Goal: Find contact information: Find contact information

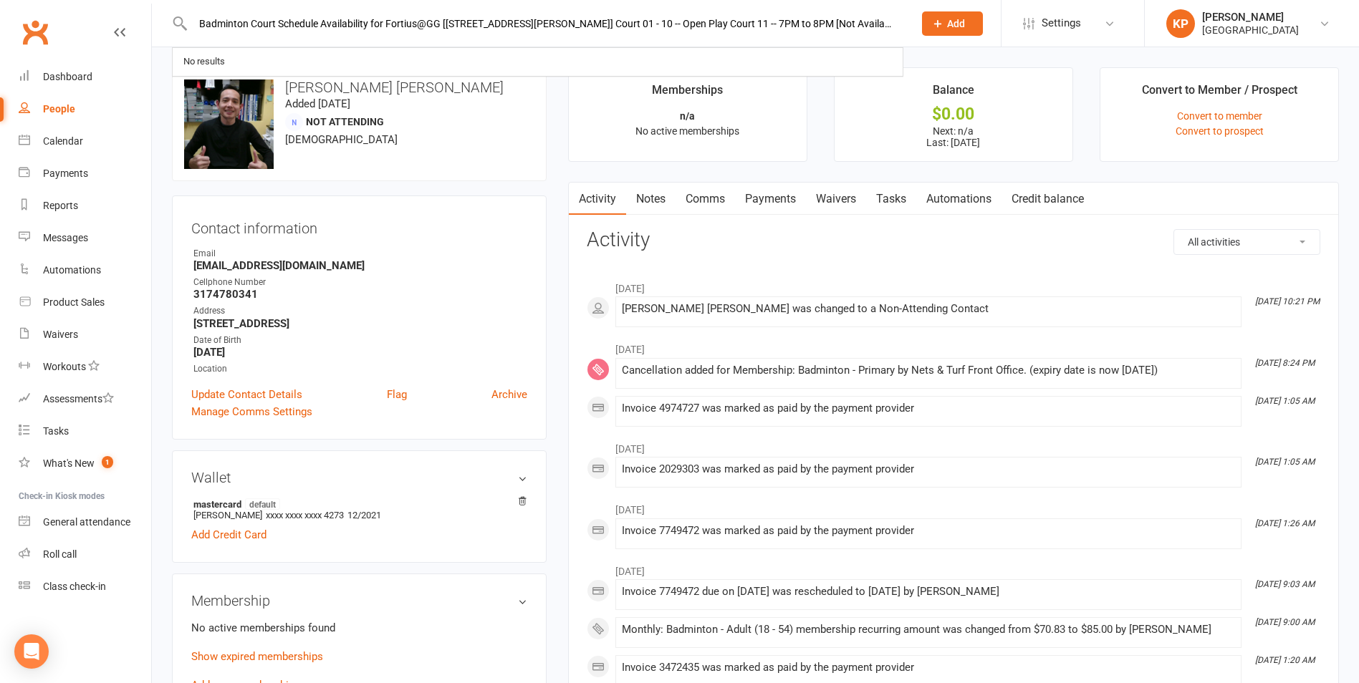
scroll to position [0, 1937]
click at [342, 28] on input "Badminton Court Schedule Availability for Fortius@GG [[STREET_ADDRESS][PERSON_N…" at bounding box center [545, 24] width 715 height 20
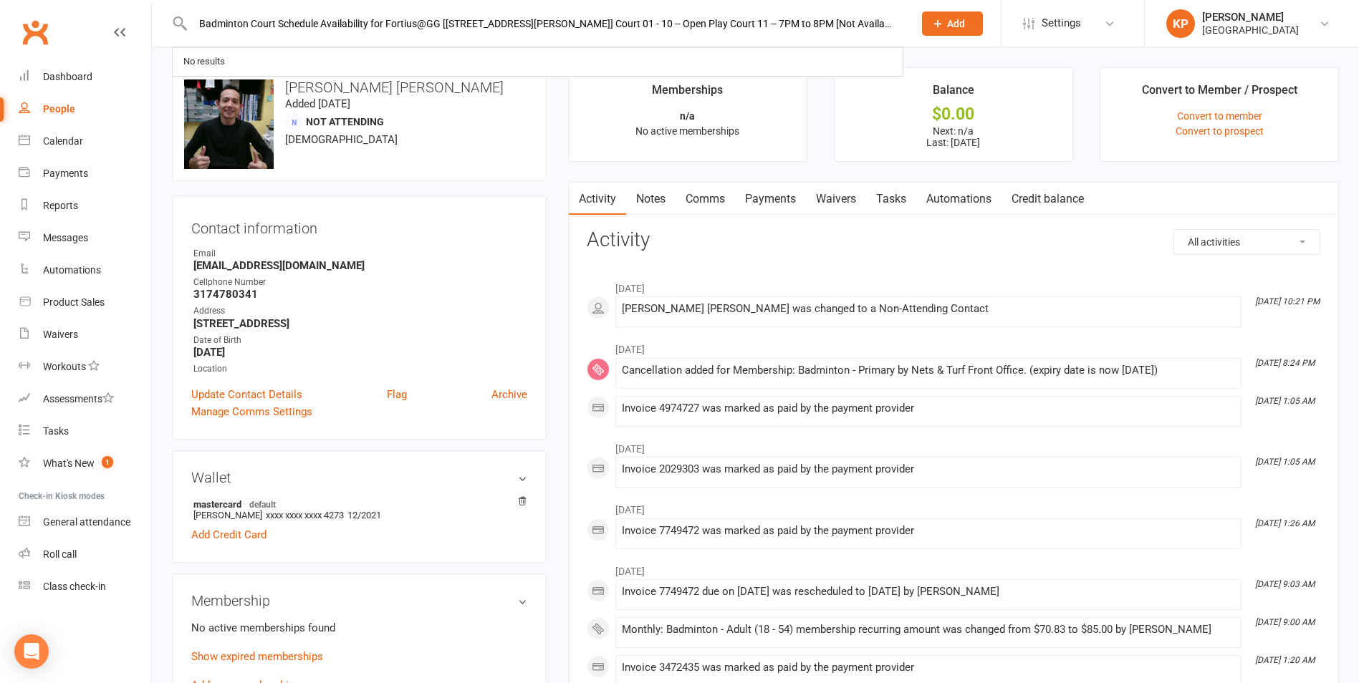
click at [269, 28] on input "Badminton Court Schedule Availability for Fortius@GG [[STREET_ADDRESS][PERSON_N…" at bounding box center [545, 24] width 715 height 20
paste input "[PERSON_NAME]"
type input "[PERSON_NAME]"
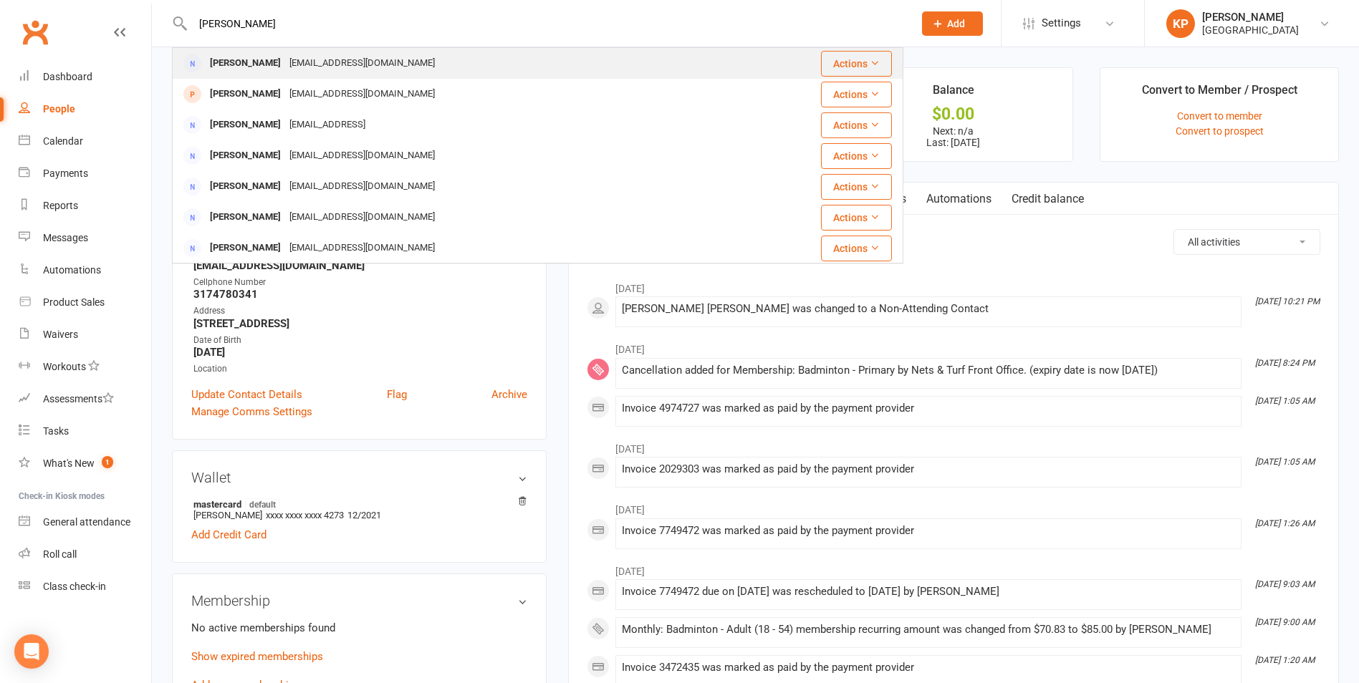
click at [244, 62] on div "[PERSON_NAME]" at bounding box center [246, 63] width 80 height 21
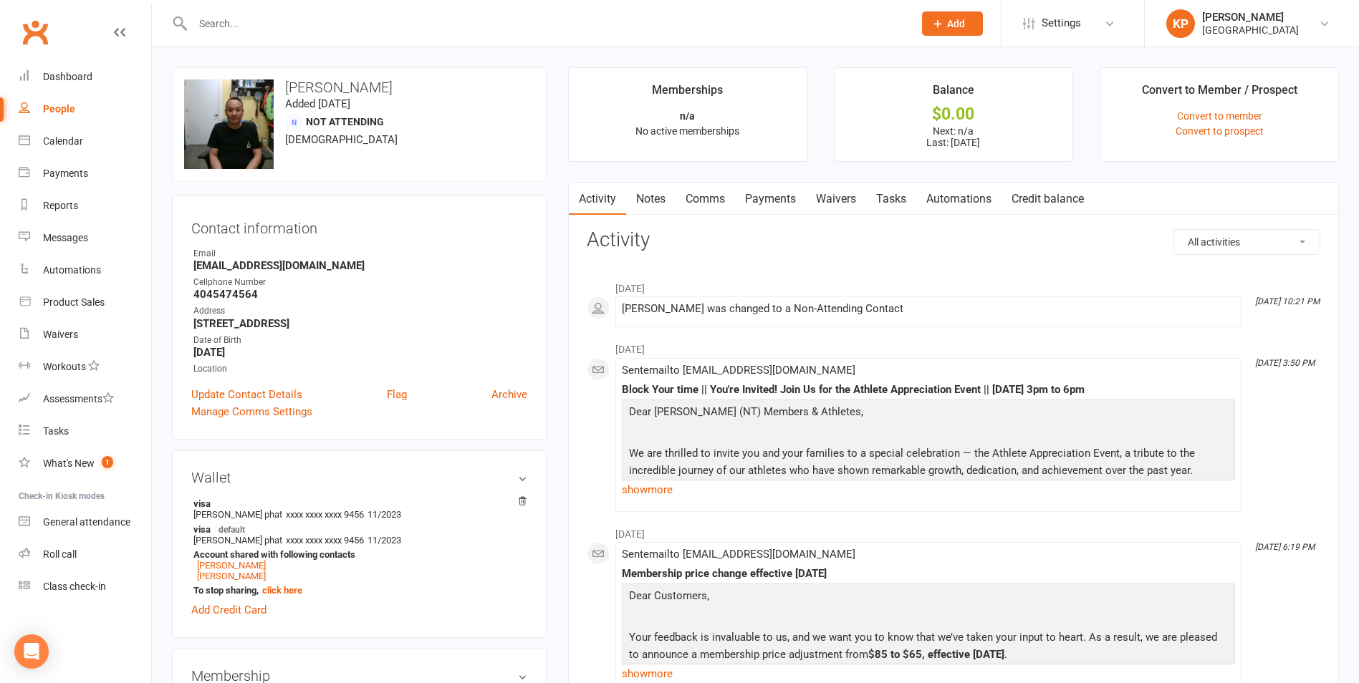
click at [306, 87] on h3 "[PERSON_NAME]" at bounding box center [359, 88] width 350 height 16
copy h3 "[PERSON_NAME]"
click at [328, 131] on div "upload photo change photo [PERSON_NAME] Added [DATE] Not Attending [DEMOGRAPHIC…" at bounding box center [359, 124] width 375 height 114
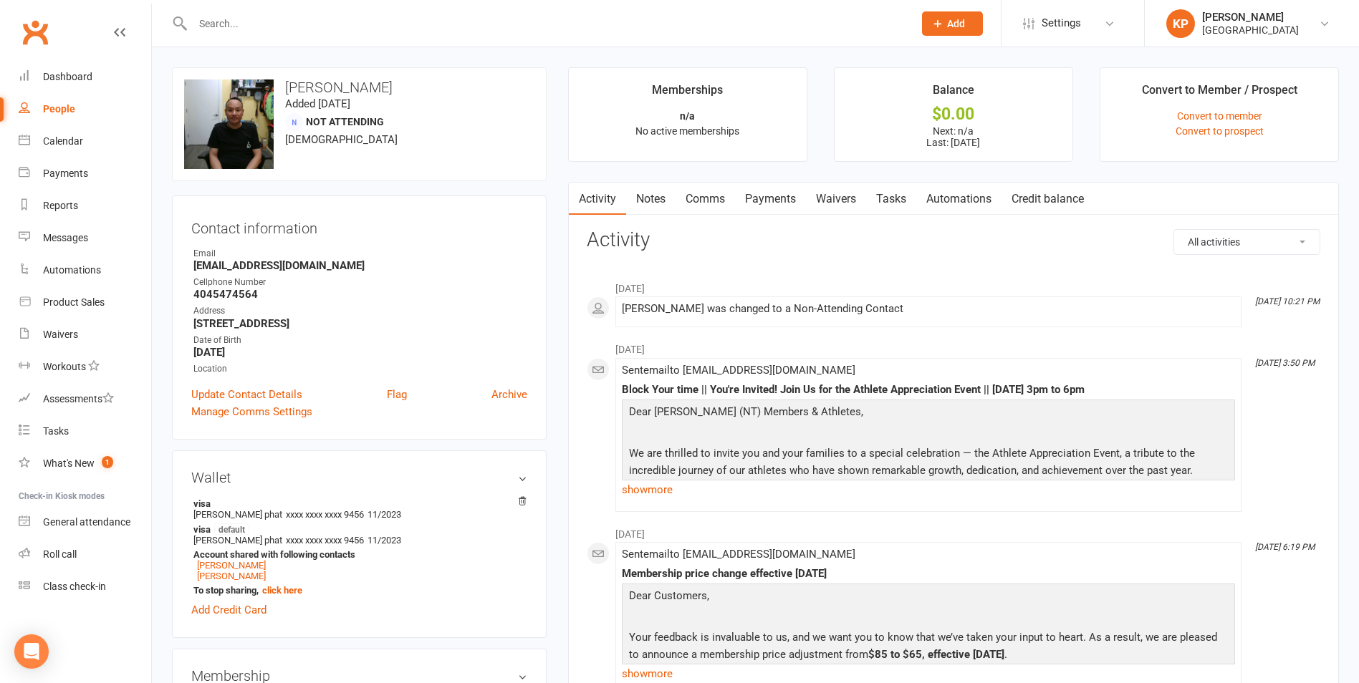
click at [304, 264] on strong "[EMAIL_ADDRESS][DOMAIN_NAME]" at bounding box center [360, 265] width 334 height 13
copy render-form-field "[EMAIL_ADDRESS][DOMAIN_NAME]"
click at [330, 164] on div "upload photo change photo [PERSON_NAME] Added [DATE] Not Attending [DEMOGRAPHIC…" at bounding box center [359, 124] width 375 height 114
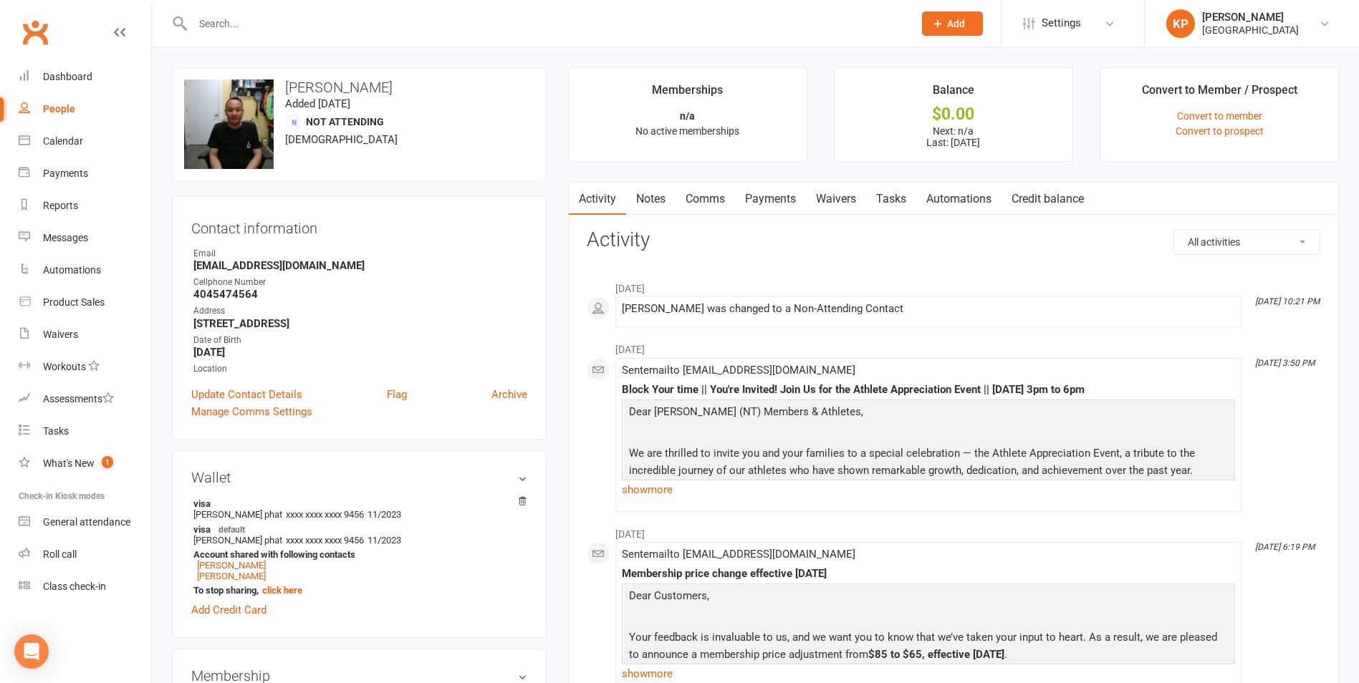
click at [285, 24] on input "text" at bounding box center [545, 24] width 715 height 20
paste input "[PERSON_NAME]"
type input "[PERSON_NAME]"
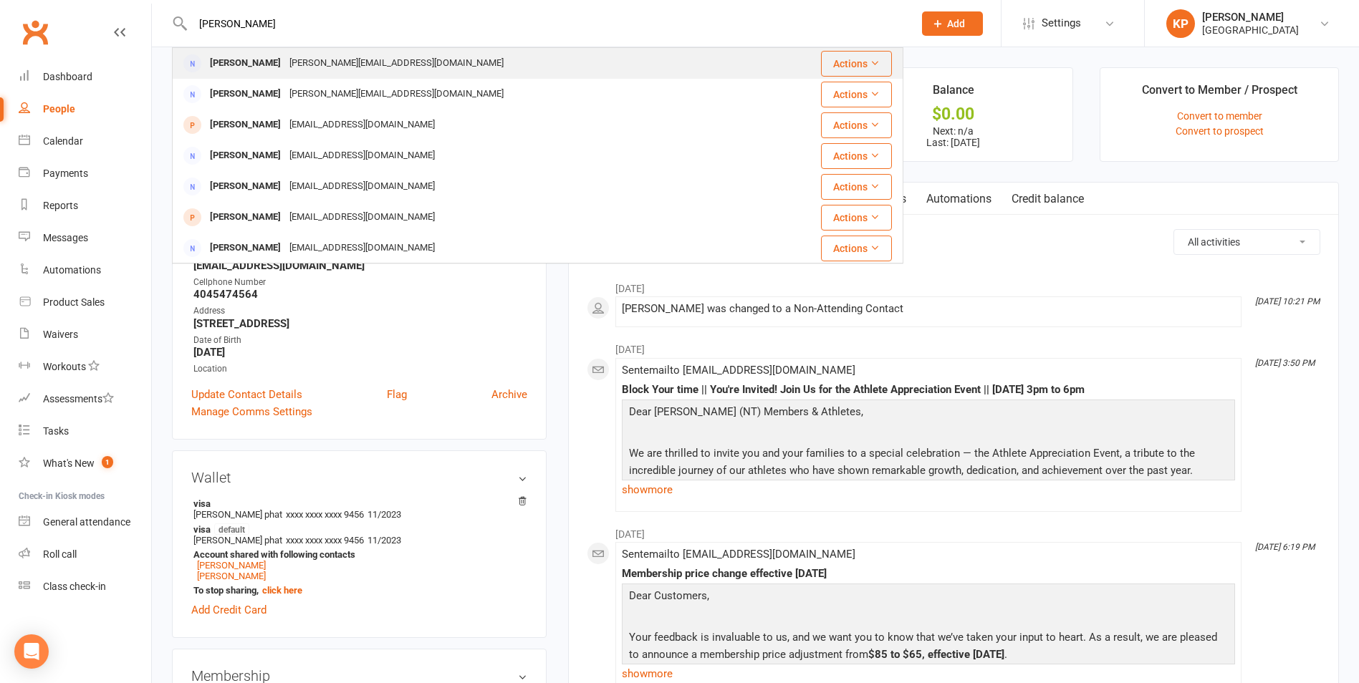
click at [282, 52] on div "Tri Nguyen [EMAIL_ADDRESS][DOMAIN_NAME]" at bounding box center [469, 63] width 592 height 29
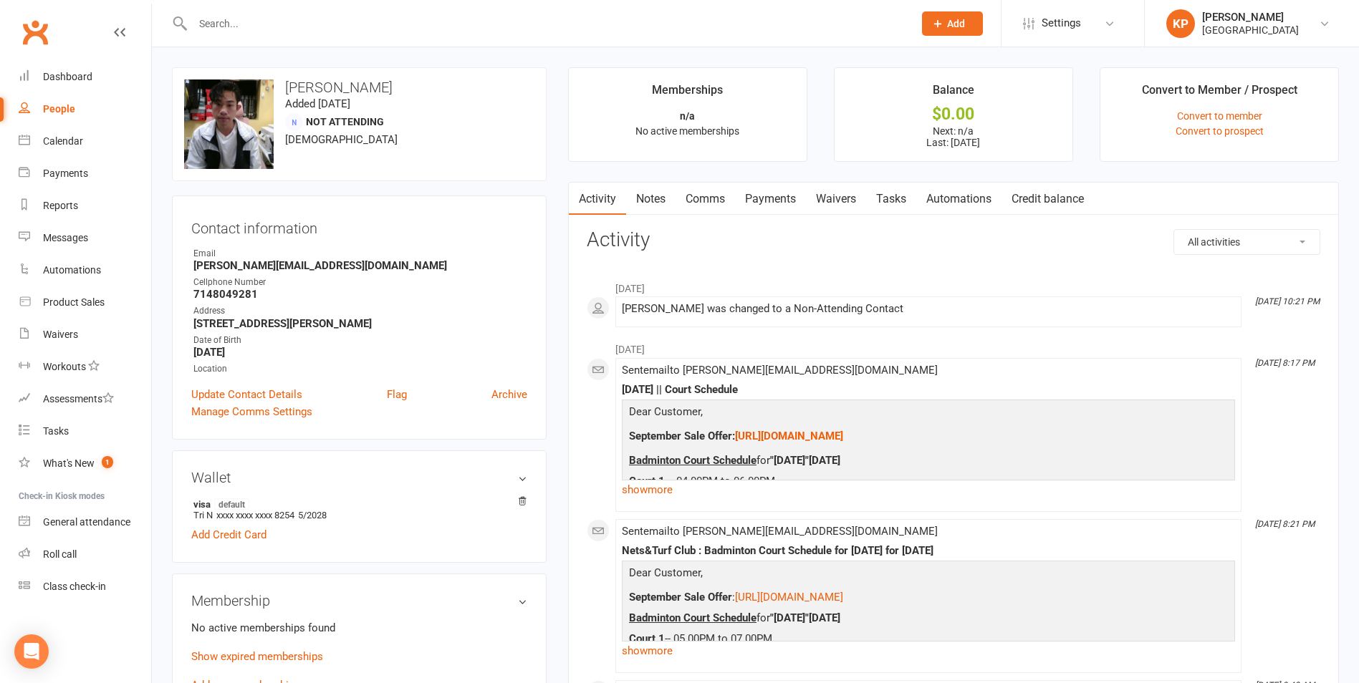
click at [308, 87] on h3 "[PERSON_NAME]" at bounding box center [359, 88] width 350 height 16
copy h3 "[PERSON_NAME]"
click at [310, 67] on div "upload photo change photo [PERSON_NAME] Added [DATE] Not Attending [DEMOGRAPHIC…" at bounding box center [359, 124] width 375 height 114
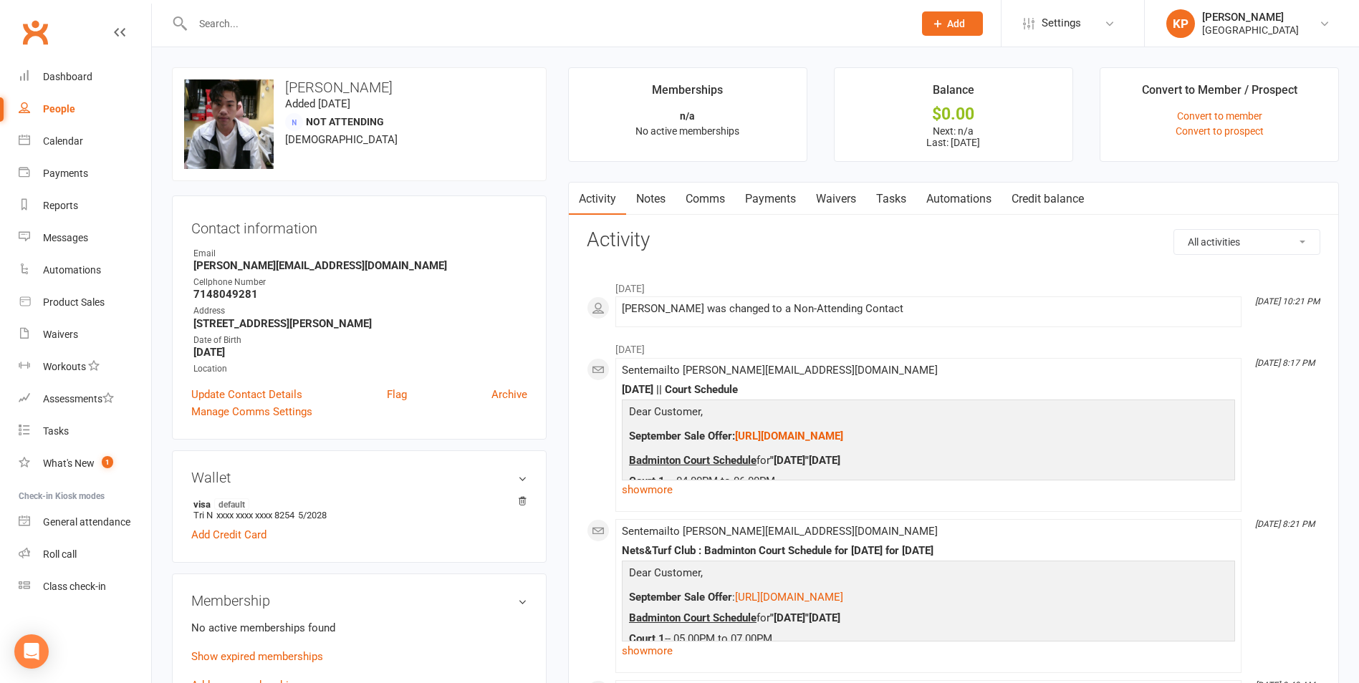
click at [281, 20] on input "text" at bounding box center [545, 24] width 715 height 20
paste input "[PERSON_NAME]"
type input "[PERSON_NAME]"
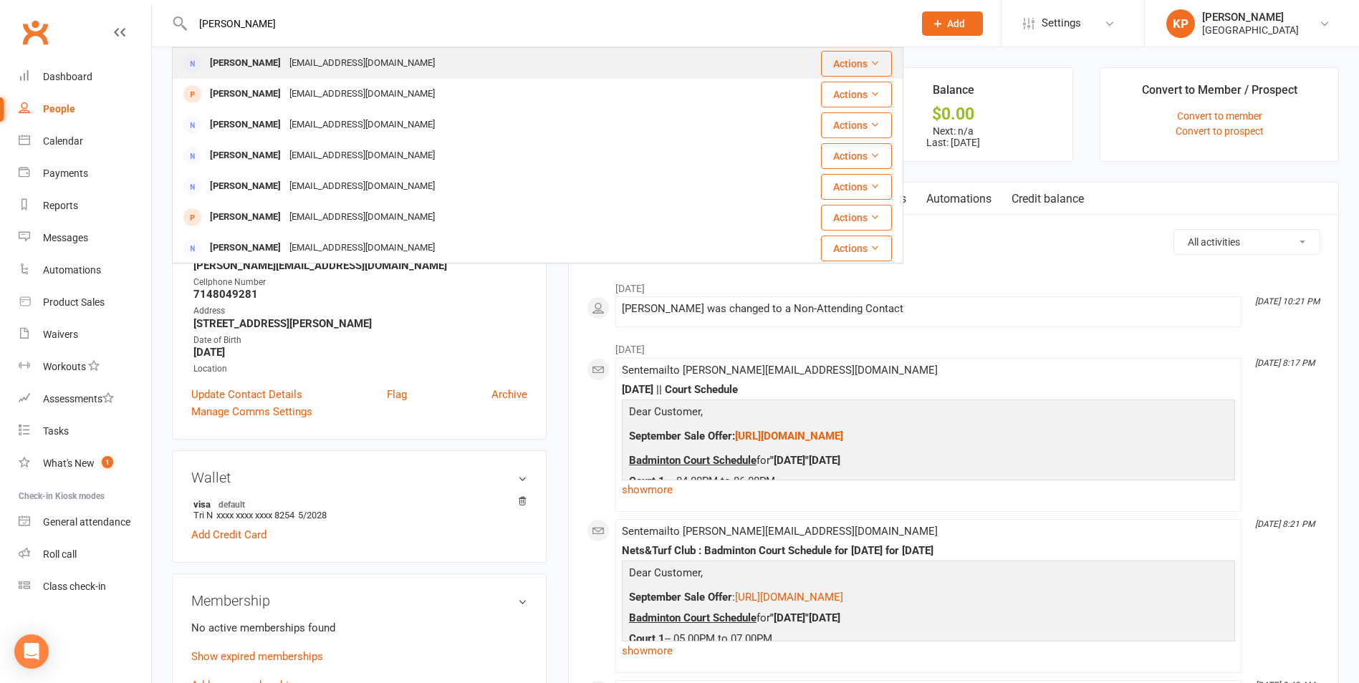
click at [290, 53] on div "[EMAIL_ADDRESS][DOMAIN_NAME]" at bounding box center [362, 63] width 154 height 21
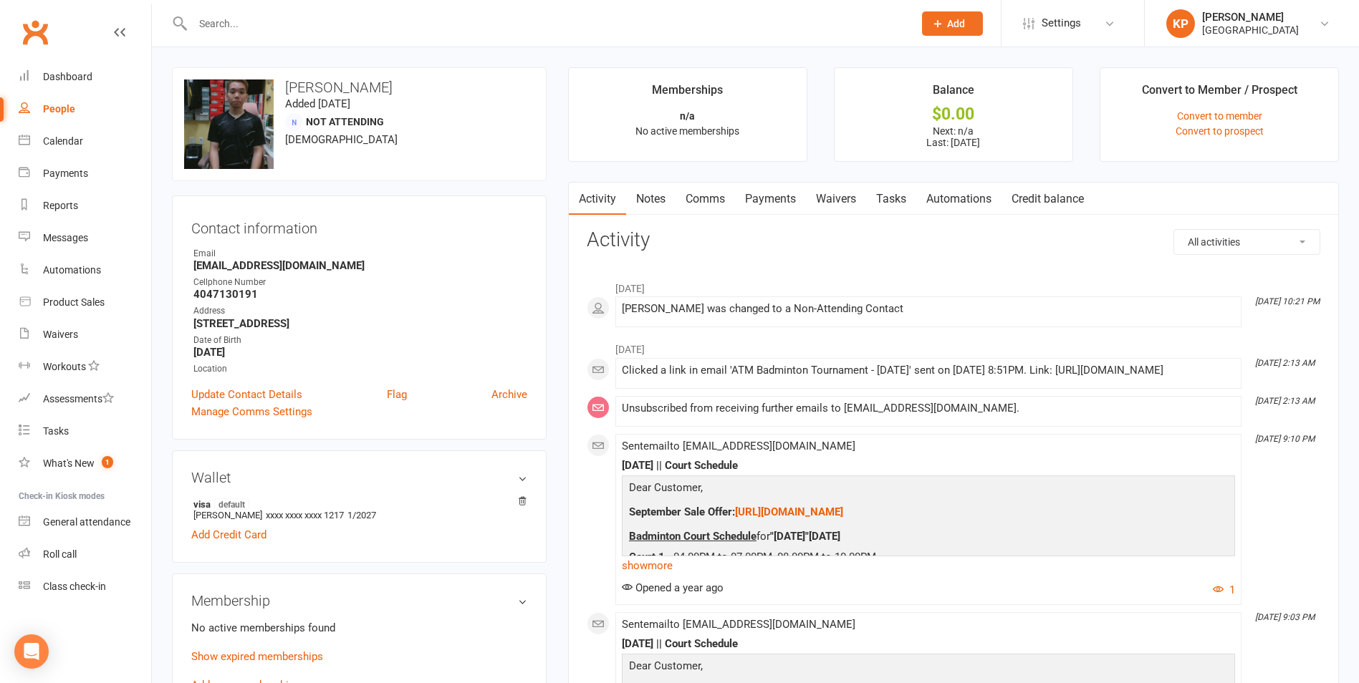
click at [326, 86] on h3 "[PERSON_NAME]" at bounding box center [359, 88] width 350 height 16
copy h3 "[PERSON_NAME]"
click at [321, 80] on h3 "[PERSON_NAME]" at bounding box center [359, 88] width 350 height 16
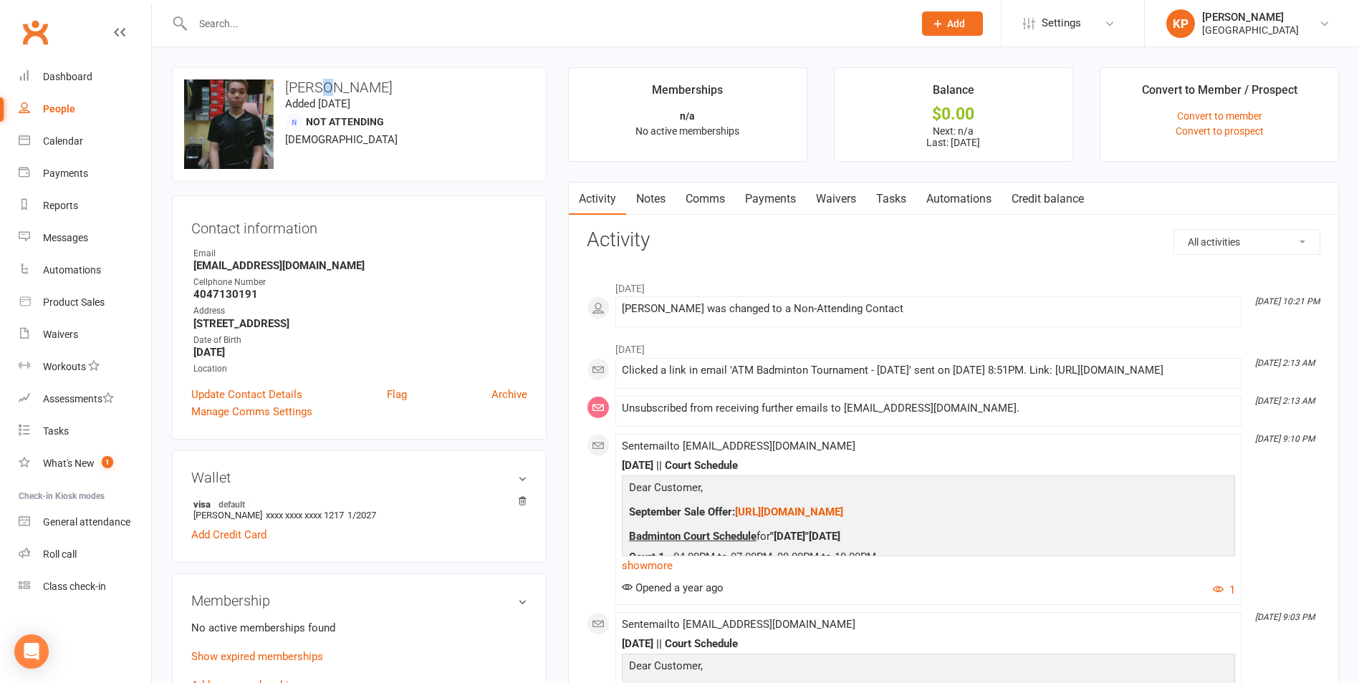
click at [321, 80] on h3 "[PERSON_NAME]" at bounding box center [359, 88] width 350 height 16
click at [325, 266] on strong "[EMAIL_ADDRESS][DOMAIN_NAME]" at bounding box center [360, 265] width 334 height 13
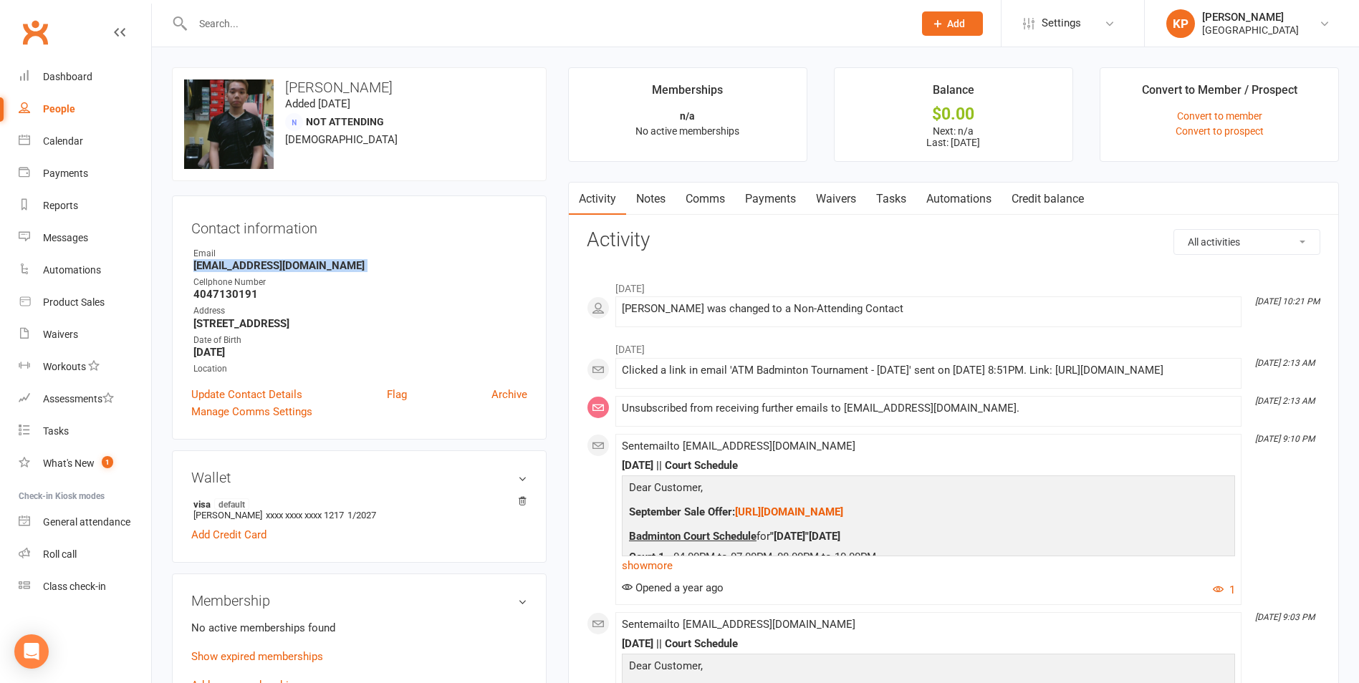
copy render-form-field "[EMAIL_ADDRESS][DOMAIN_NAME]"
click at [364, 259] on strong "[EMAIL_ADDRESS][DOMAIN_NAME]" at bounding box center [360, 265] width 334 height 13
click at [294, 26] on input "text" at bounding box center [545, 24] width 715 height 20
paste input "[PERSON_NAME] [PERSON_NAME]"
type input "[PERSON_NAME] [PERSON_NAME]"
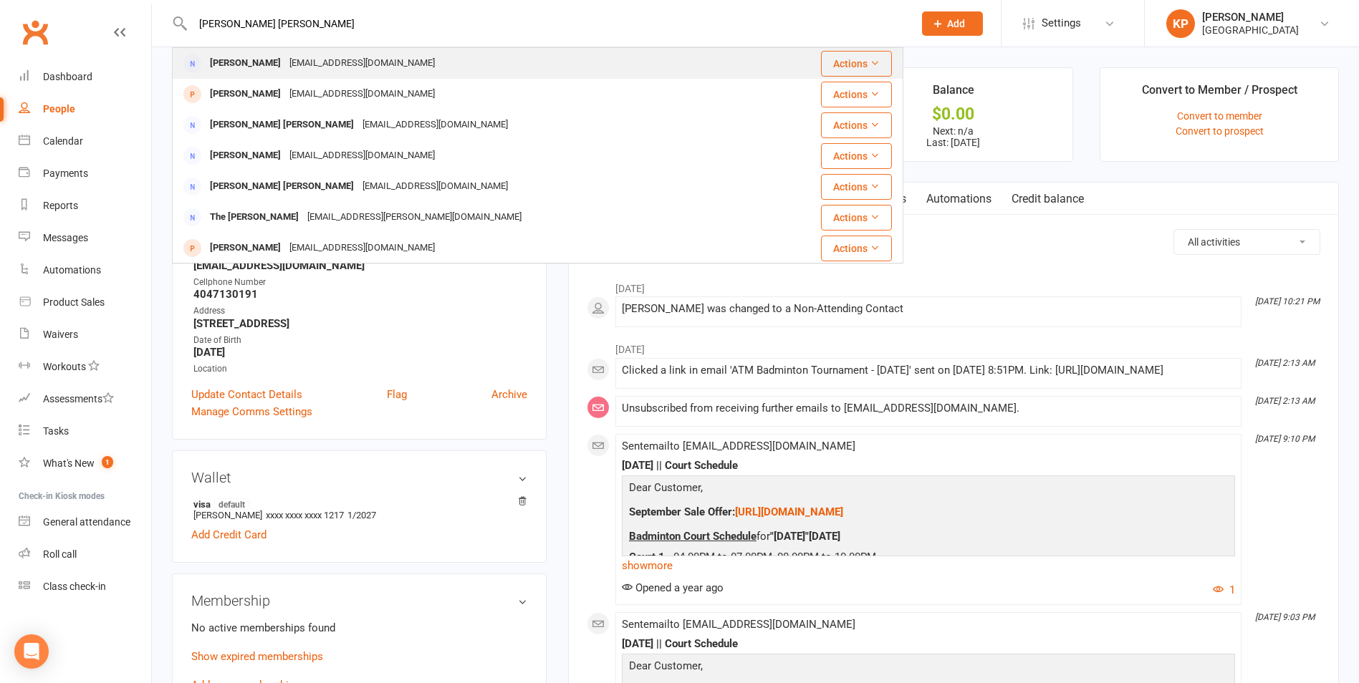
click at [285, 58] on div "[EMAIL_ADDRESS][DOMAIN_NAME]" at bounding box center [362, 63] width 154 height 21
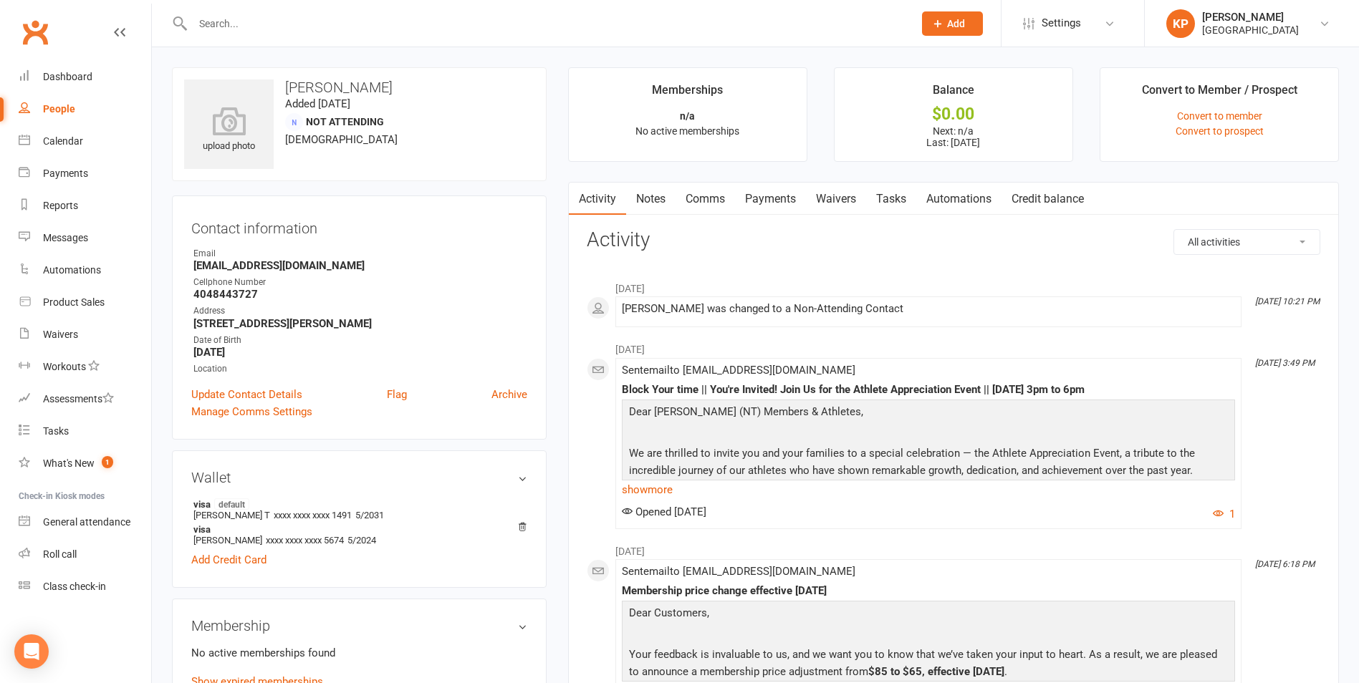
click at [254, 265] on strong "[EMAIL_ADDRESS][DOMAIN_NAME]" at bounding box center [360, 265] width 334 height 13
copy render-form-field "[EMAIL_ADDRESS][DOMAIN_NAME]"
click at [321, 194] on contact-information "upload photo [PERSON_NAME] Added [DATE] Not Attending [DEMOGRAPHIC_DATA] Contac…" at bounding box center [359, 253] width 375 height 373
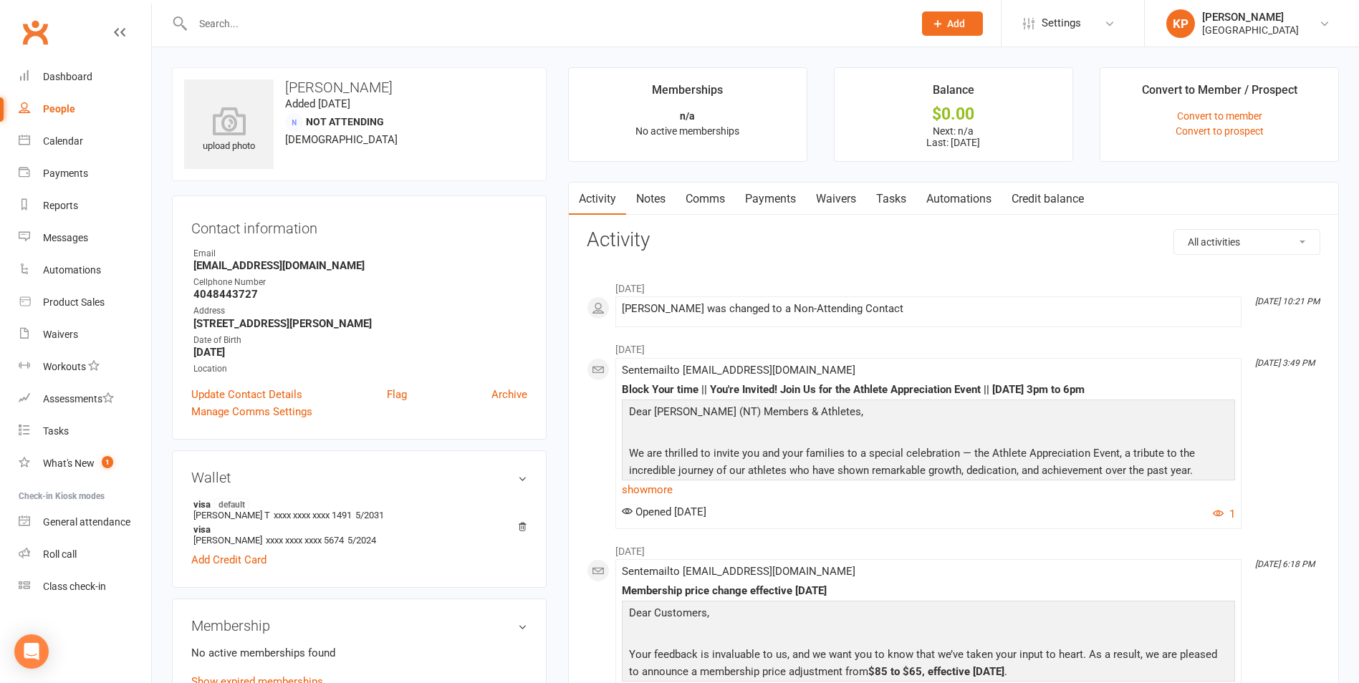
click at [259, 23] on input "text" at bounding box center [545, 24] width 715 height 20
paste input "[PERSON_NAME]"
type input "[PERSON_NAME]"
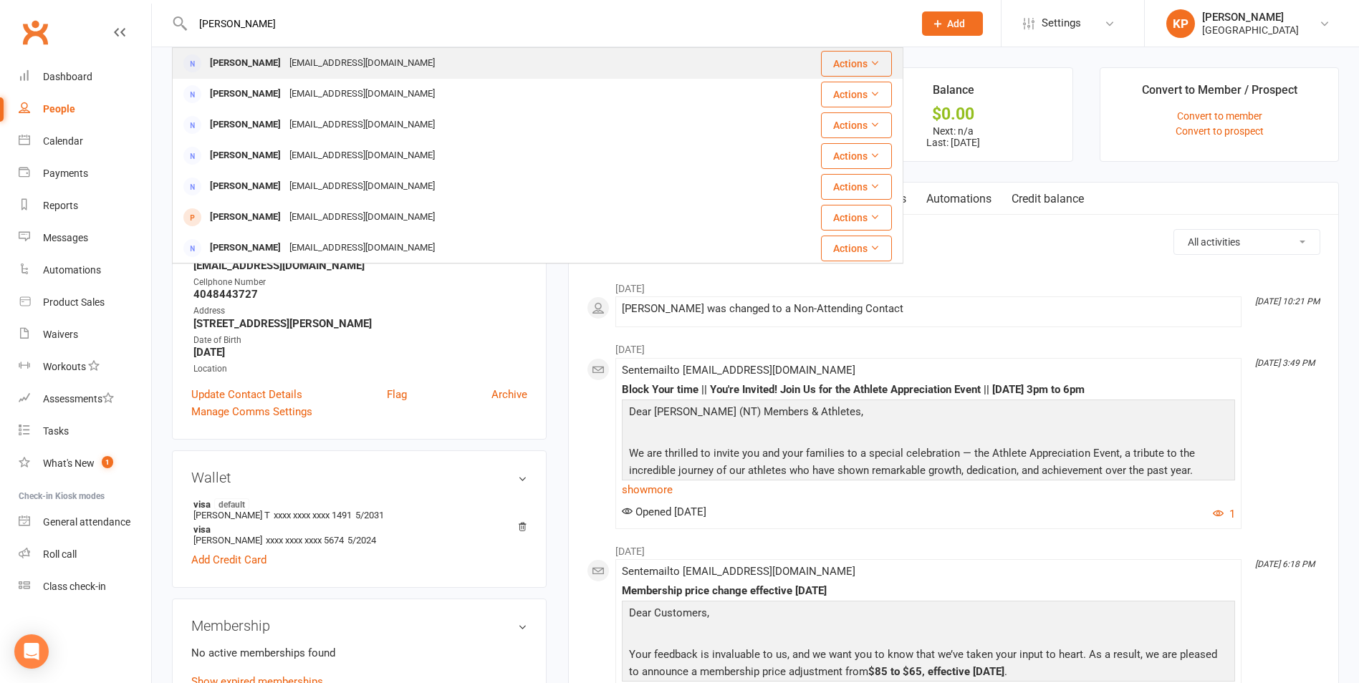
click at [258, 54] on div "[PERSON_NAME]" at bounding box center [246, 63] width 80 height 21
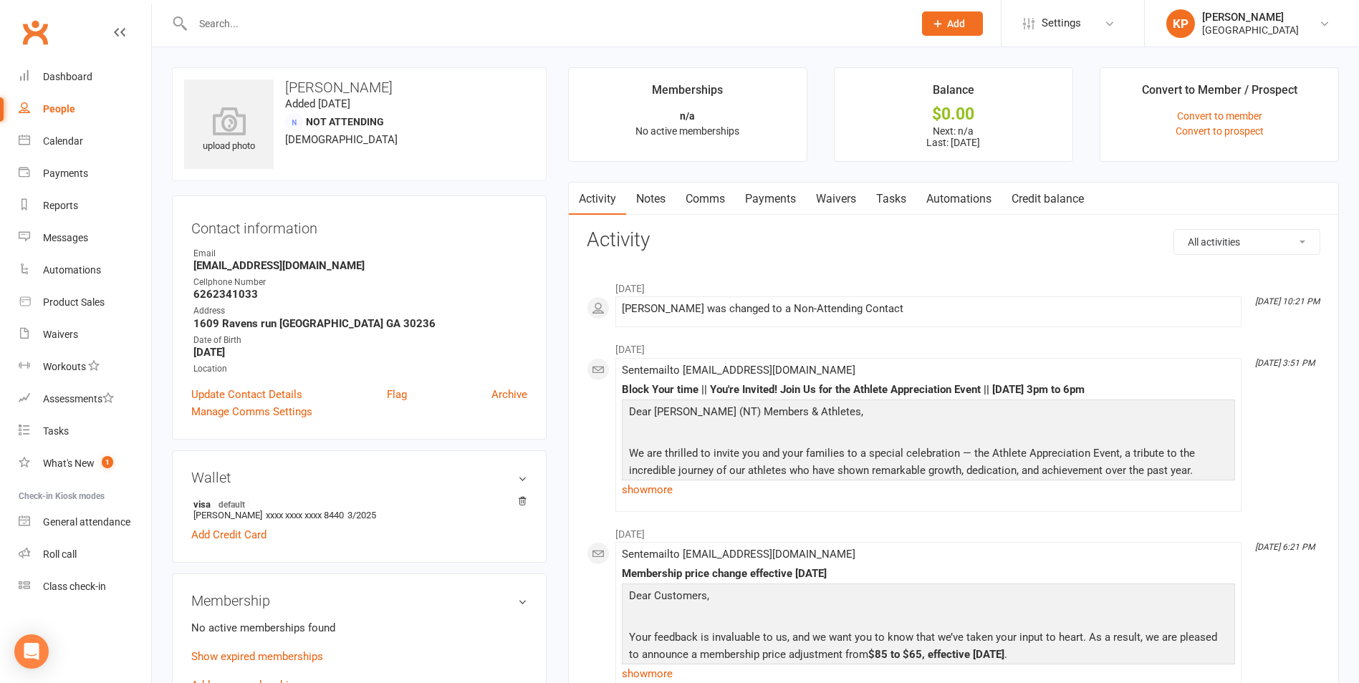
click at [716, 201] on link "Comms" at bounding box center [705, 199] width 59 height 33
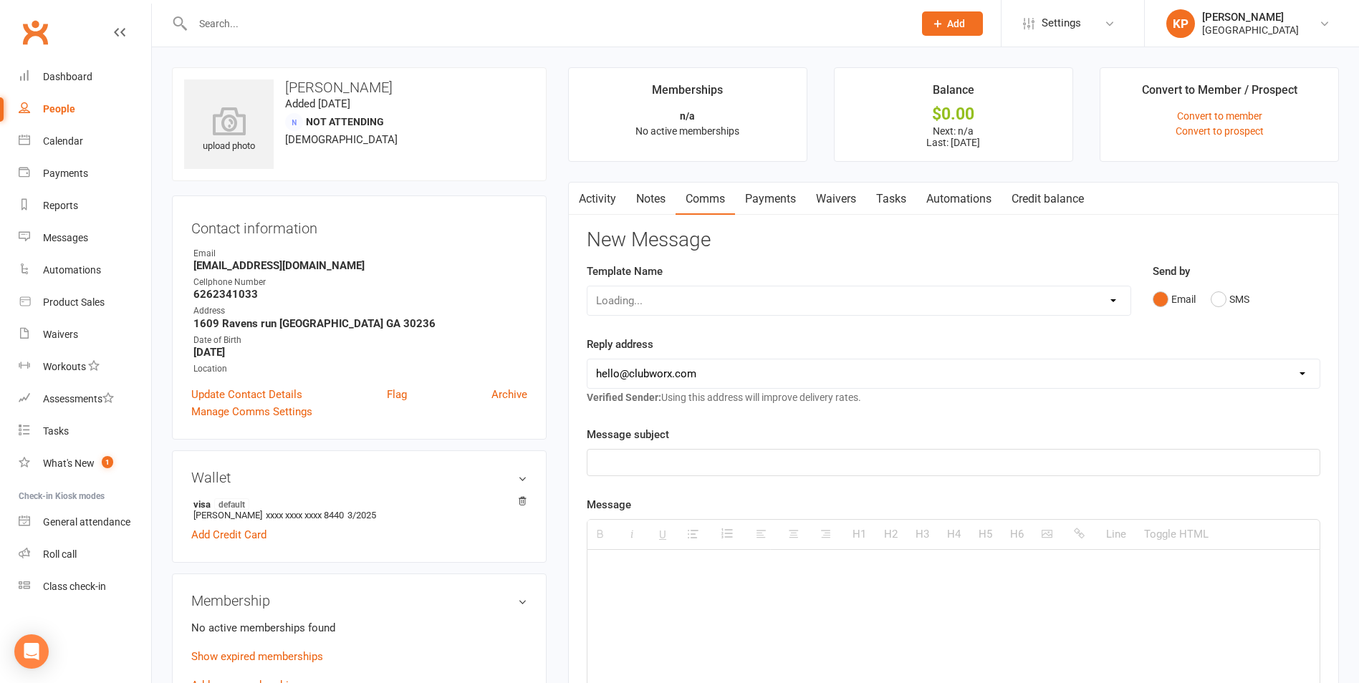
click at [802, 204] on link "Payments" at bounding box center [770, 199] width 71 height 33
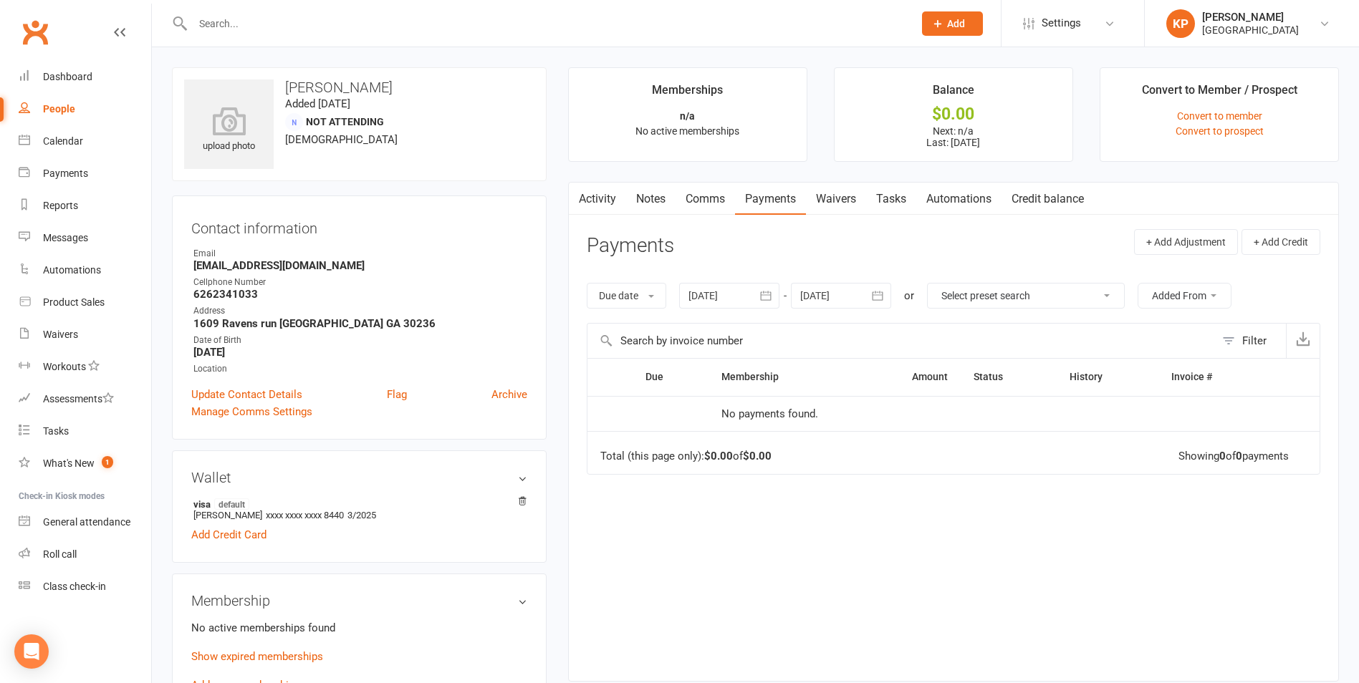
click at [609, 204] on link "Activity" at bounding box center [597, 199] width 57 height 33
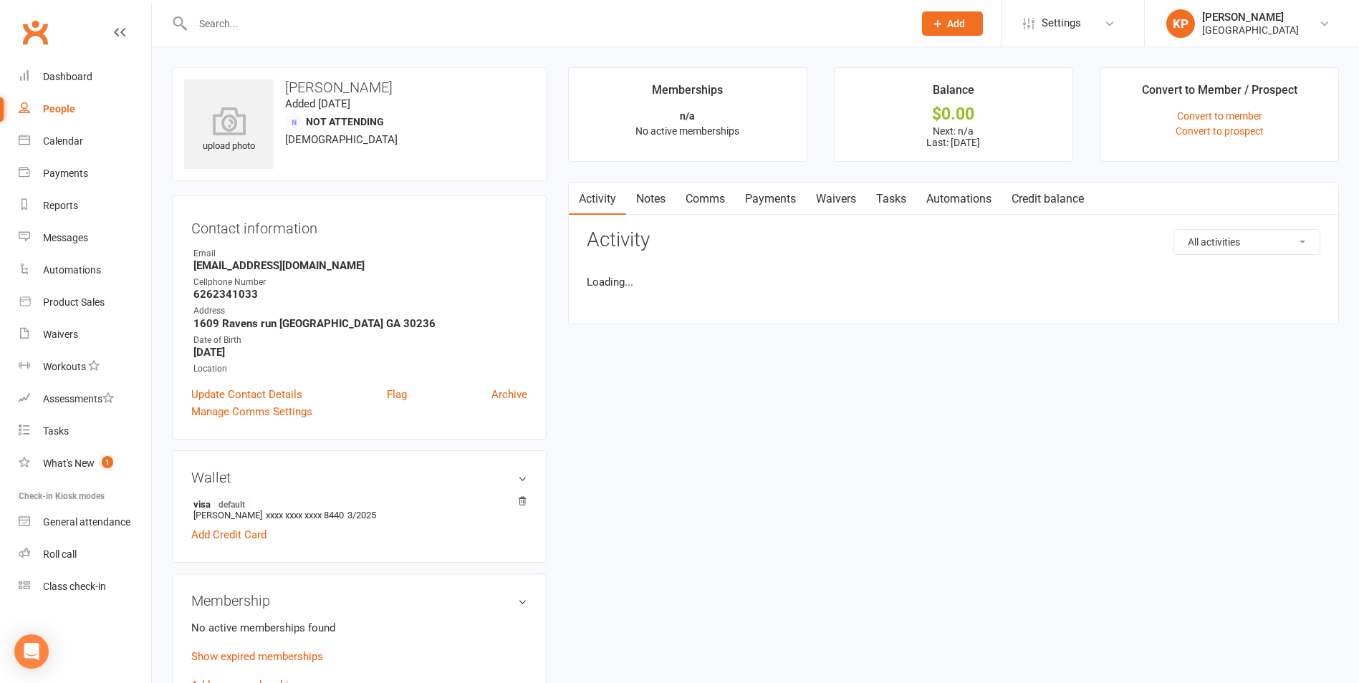
click at [274, 274] on ul "Owner Email [EMAIL_ADDRESS][DOMAIN_NAME] Cellphone Number [PHONE_NUMBER] Addres…" at bounding box center [359, 311] width 336 height 129
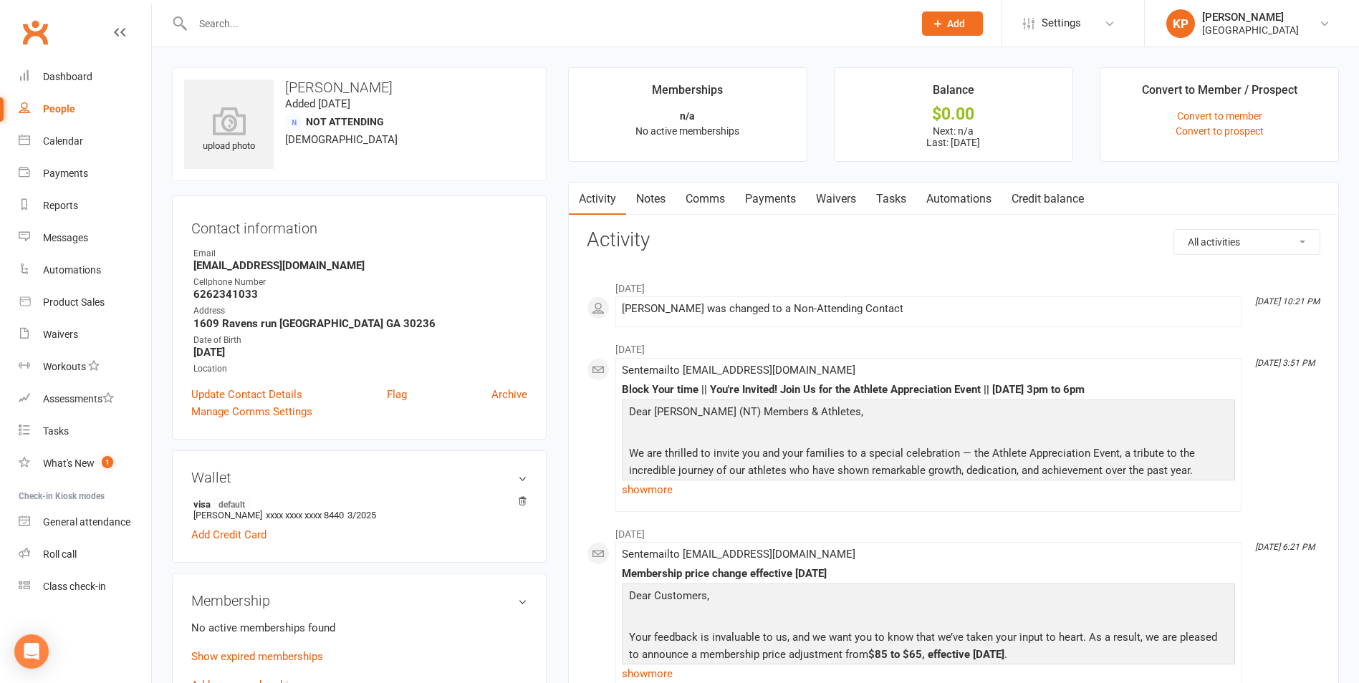
click at [275, 267] on strong "[EMAIL_ADDRESS][DOMAIN_NAME]" at bounding box center [360, 265] width 334 height 13
copy render-form-field "[EMAIL_ADDRESS][DOMAIN_NAME]"
click at [367, 168] on div "upload photo [PERSON_NAME] Added [DATE] Not Attending [DEMOGRAPHIC_DATA]" at bounding box center [359, 124] width 375 height 114
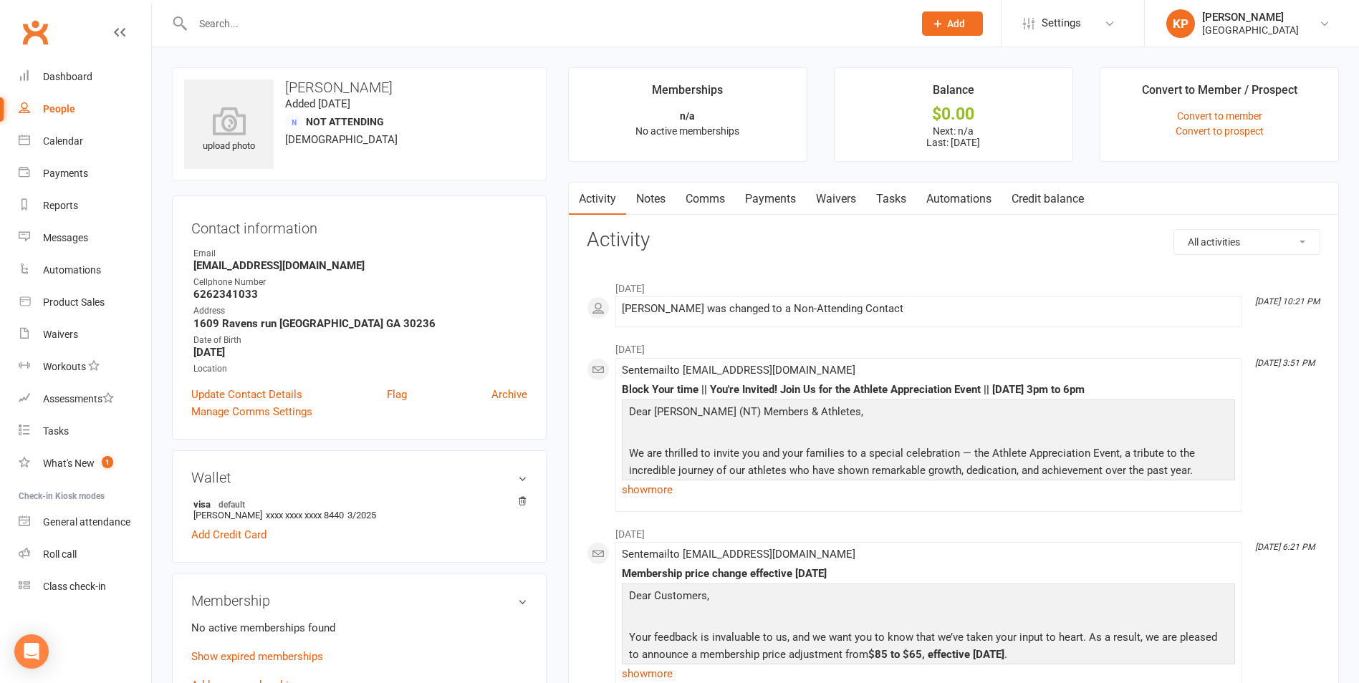
click at [350, 103] on time "Added [DATE]" at bounding box center [317, 103] width 65 height 13
click at [250, 27] on input "text" at bounding box center [545, 24] width 715 height 20
paste input "[PERSON_NAME]"
type input "[PERSON_NAME]"
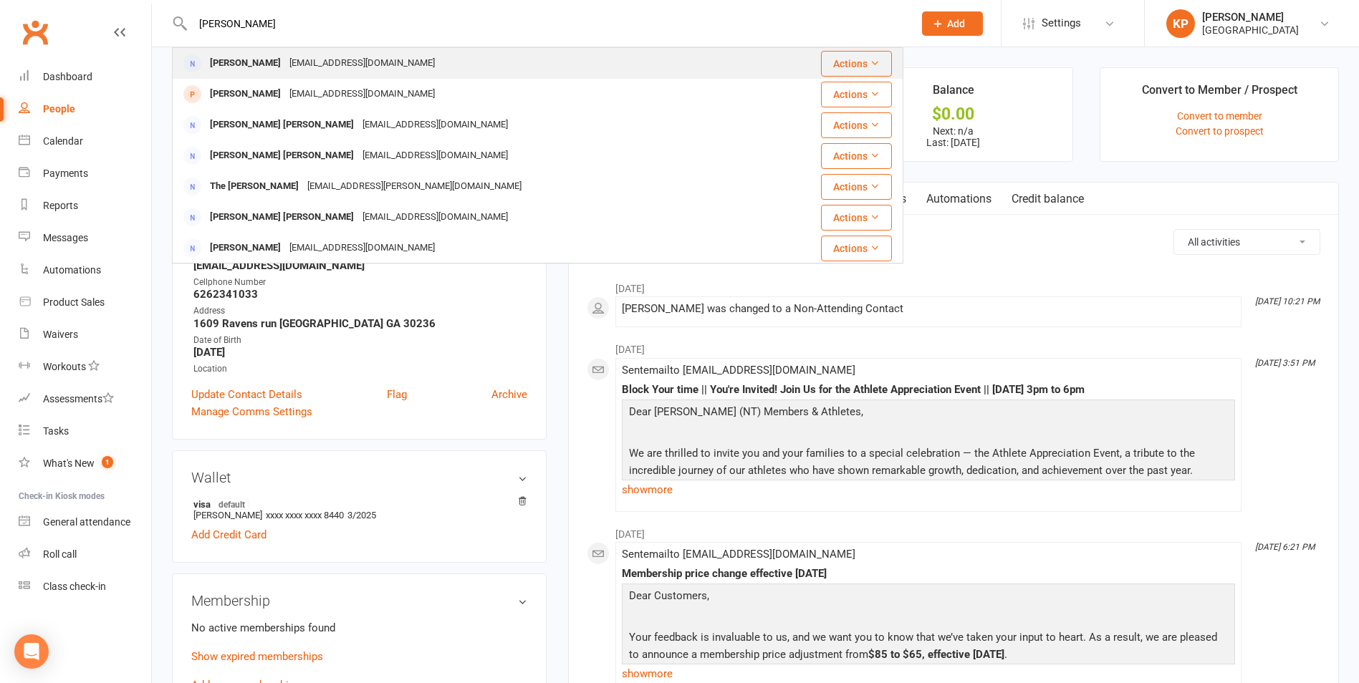
click at [250, 55] on div "[PERSON_NAME]" at bounding box center [246, 63] width 80 height 21
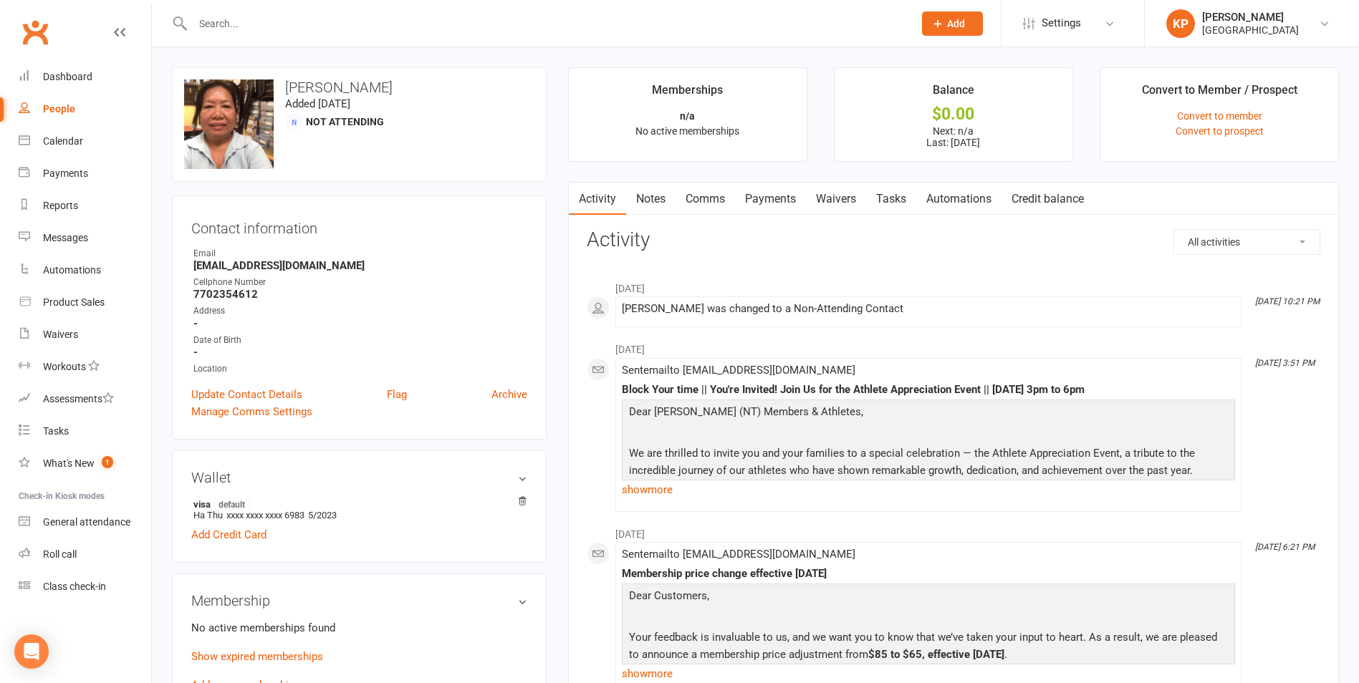
click at [315, 87] on h3 "[PERSON_NAME]" at bounding box center [359, 88] width 350 height 16
copy h3 "[PERSON_NAME]"
click at [243, 262] on strong "[EMAIL_ADDRESS][DOMAIN_NAME]" at bounding box center [360, 265] width 334 height 13
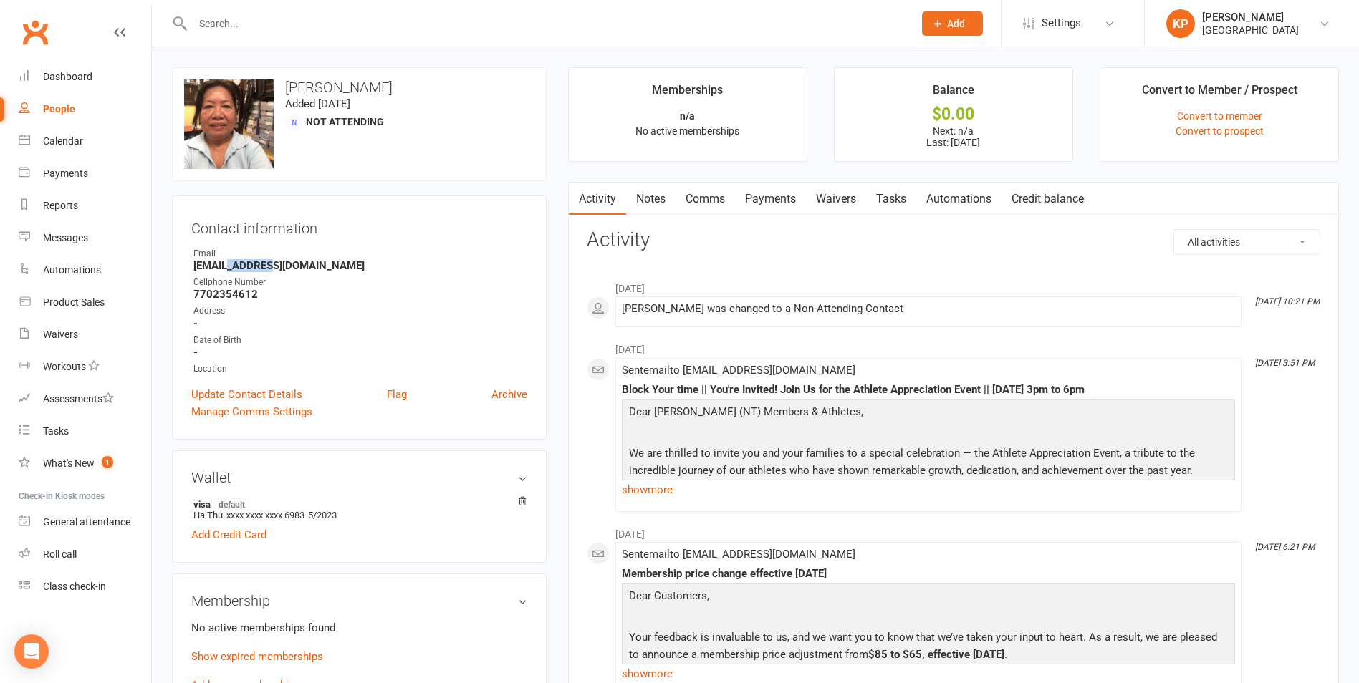
click at [243, 262] on strong "[EMAIL_ADDRESS][DOMAIN_NAME]" at bounding box center [360, 265] width 334 height 13
copy render-form-field "[EMAIL_ADDRESS][DOMAIN_NAME]"
click at [731, 188] on link "Comms" at bounding box center [705, 199] width 59 height 33
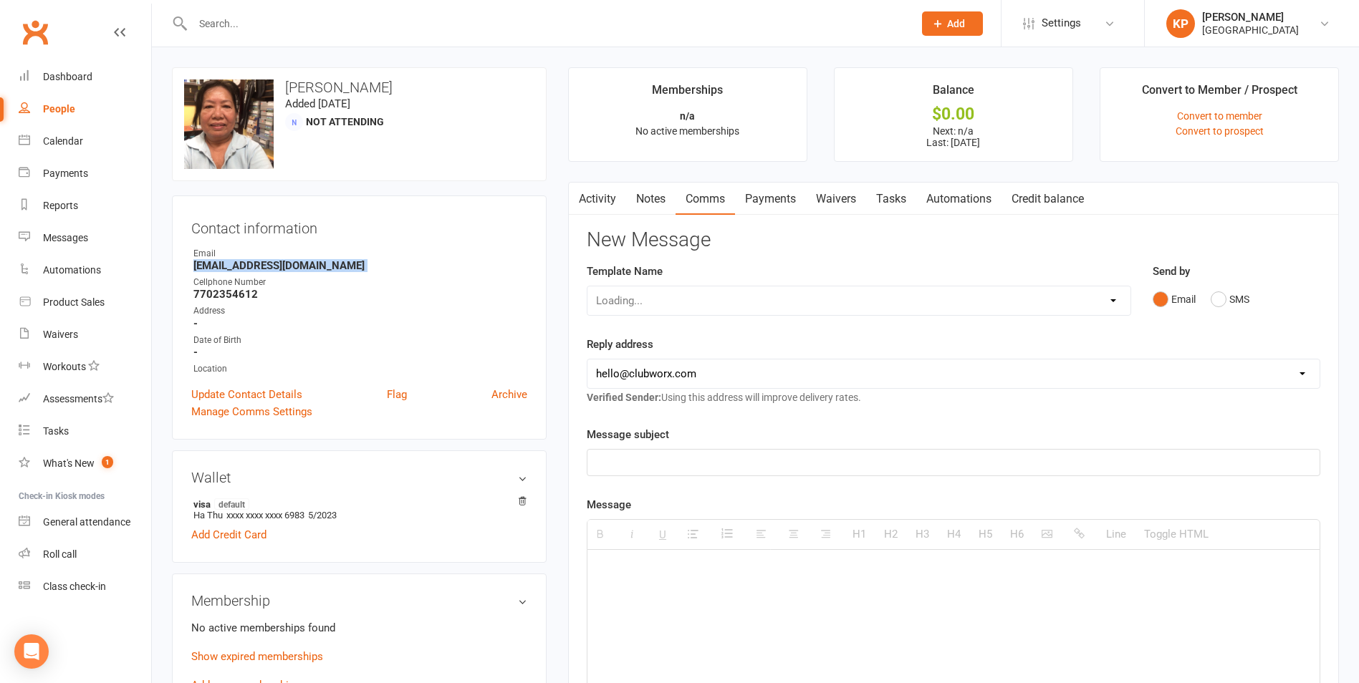
click at [776, 193] on link "Payments" at bounding box center [770, 199] width 71 height 33
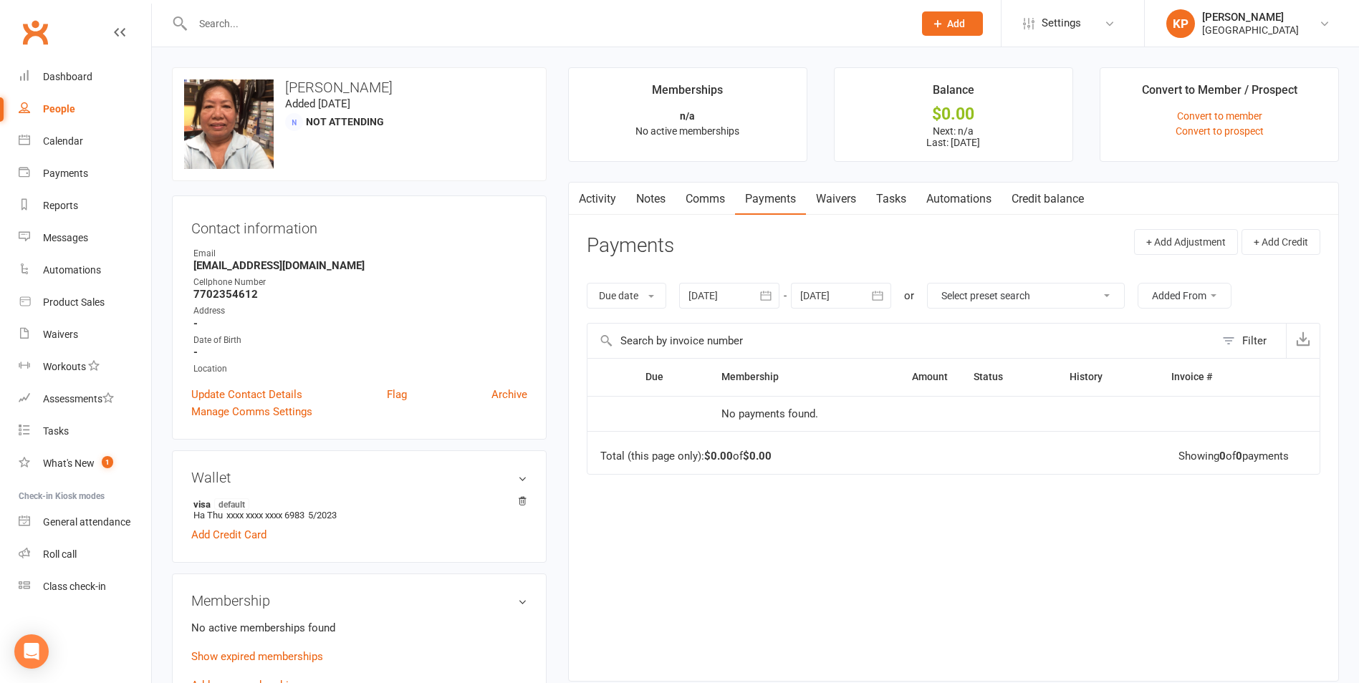
click at [260, 22] on input "text" at bounding box center [545, 24] width 715 height 20
paste input "[PERSON_NAME]"
type input "[PERSON_NAME]"
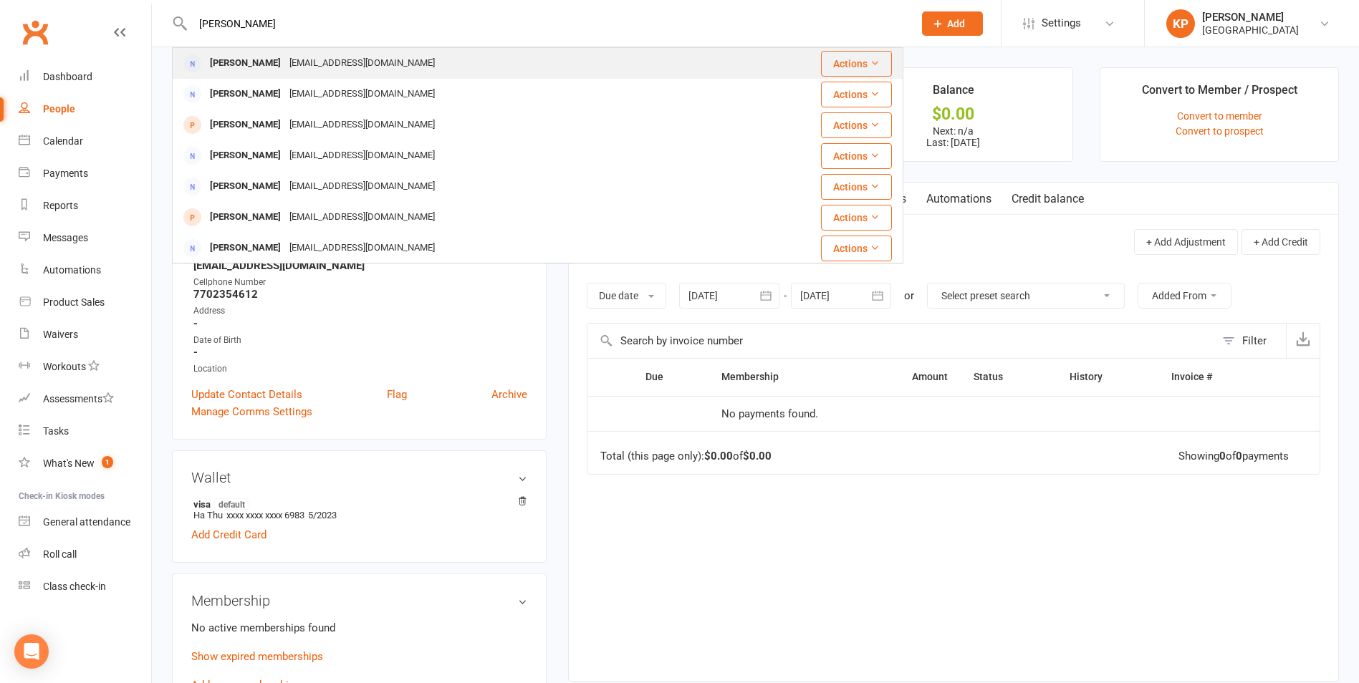
click at [247, 59] on div "[PERSON_NAME]" at bounding box center [246, 63] width 80 height 21
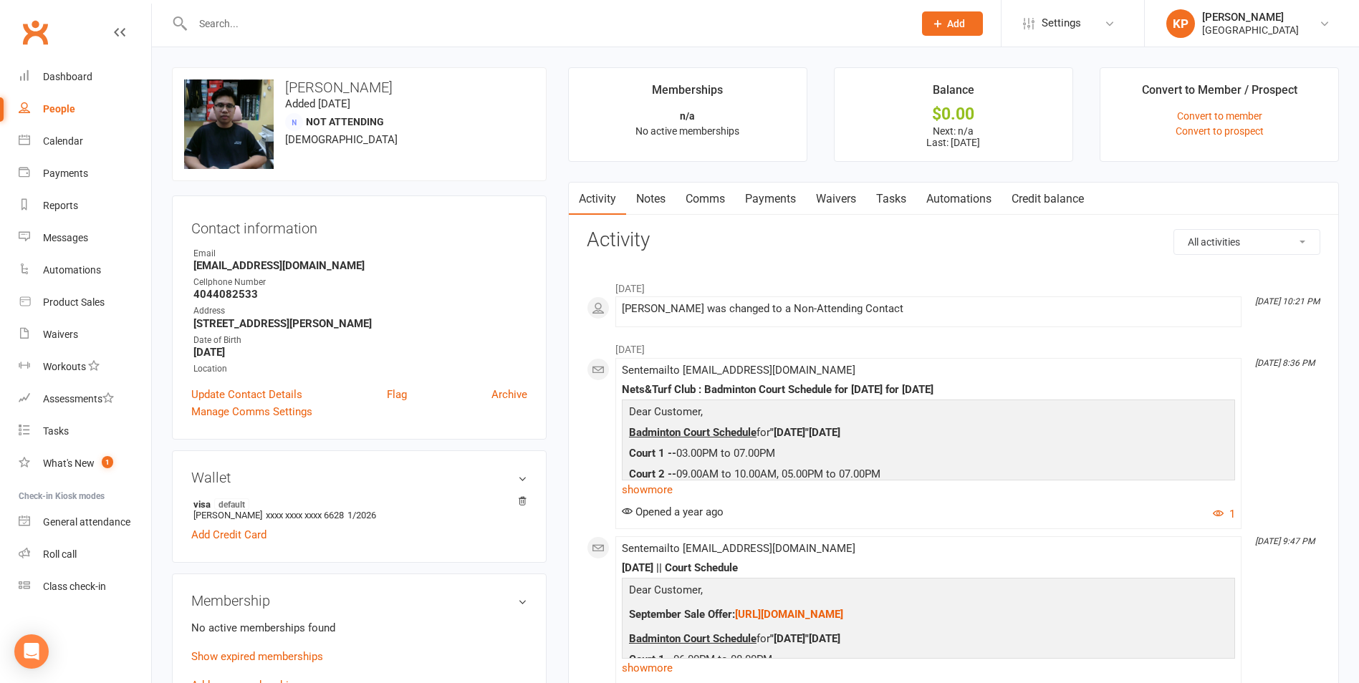
click at [338, 88] on h3 "[PERSON_NAME]" at bounding box center [359, 88] width 350 height 16
copy h3 "[PERSON_NAME]"
click at [377, 125] on span "Not Attending" at bounding box center [345, 121] width 78 height 11
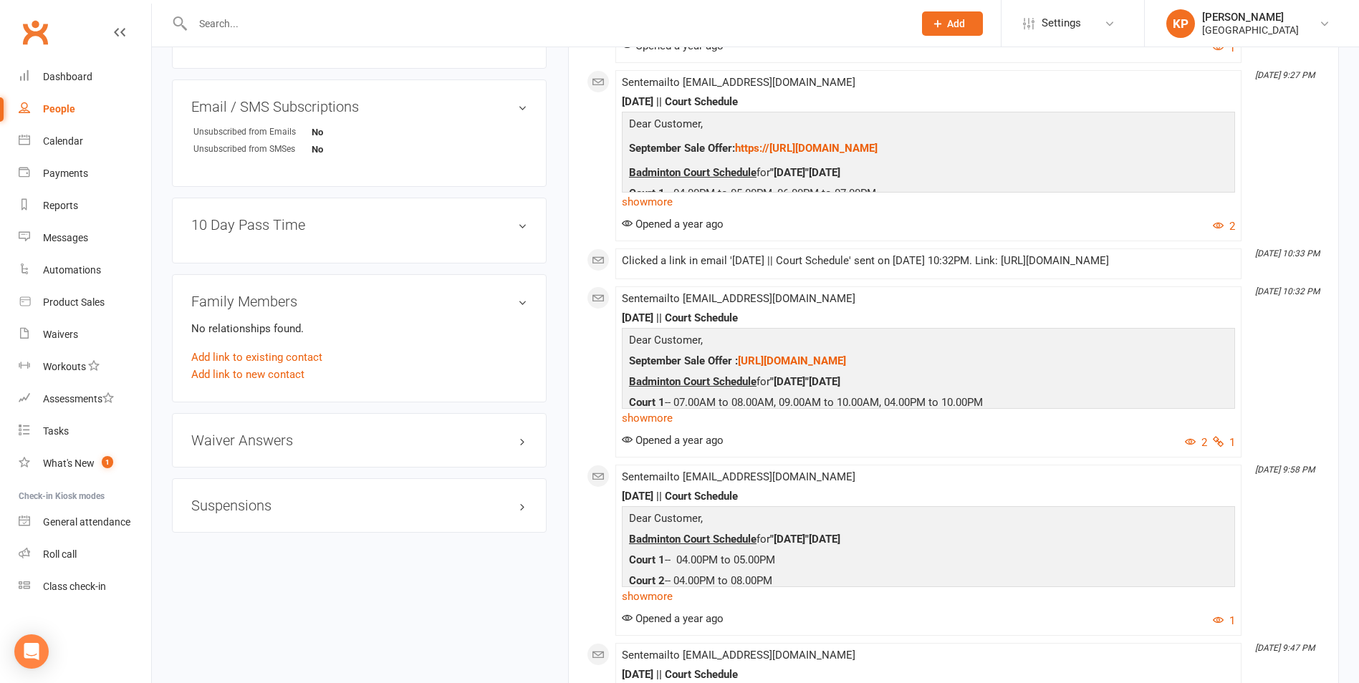
scroll to position [287, 0]
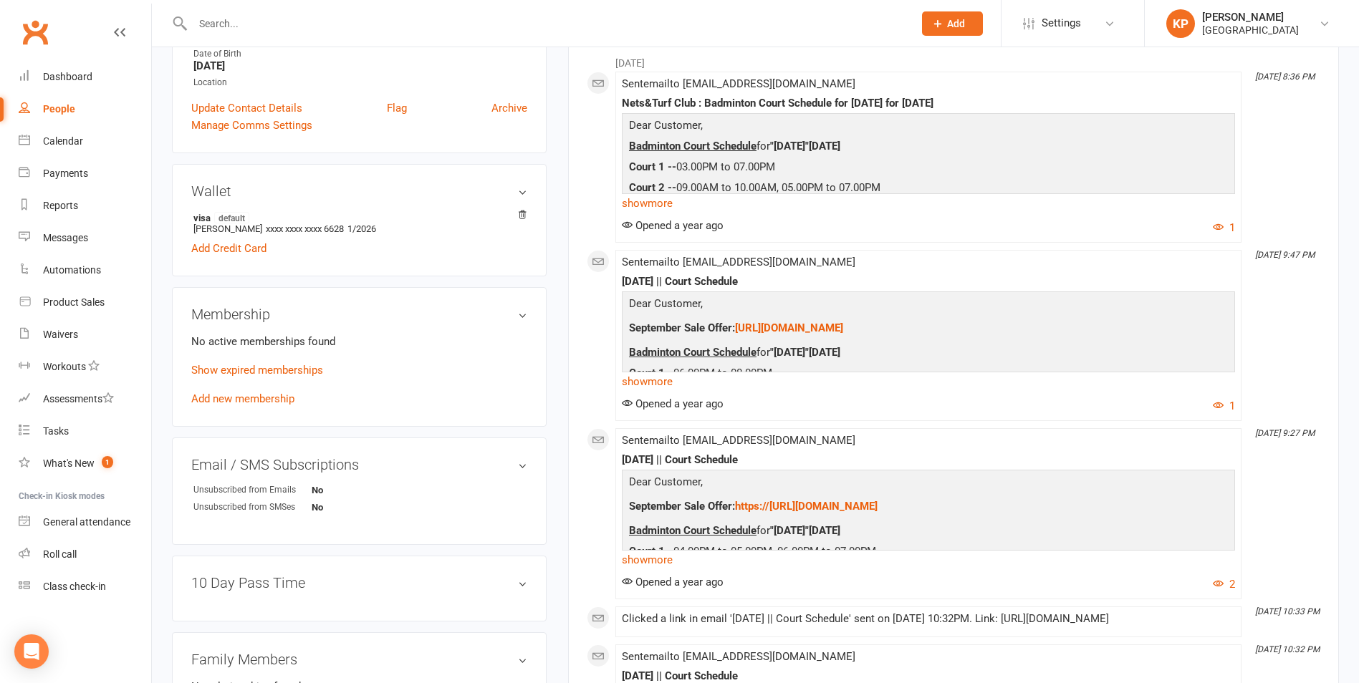
click at [418, 574] on div "10 Day Pass Time edit" at bounding box center [359, 589] width 375 height 66
click at [423, 586] on h3 "10 Day Pass Time edit" at bounding box center [359, 583] width 336 height 16
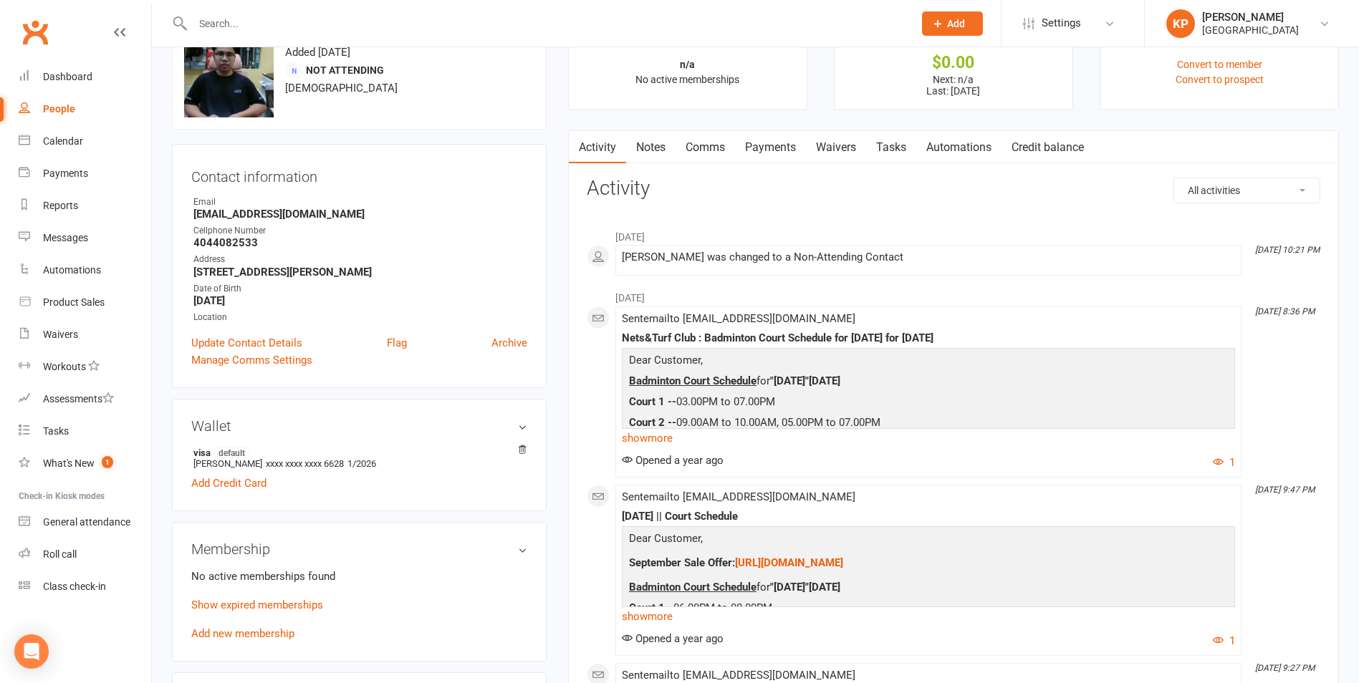
scroll to position [0, 0]
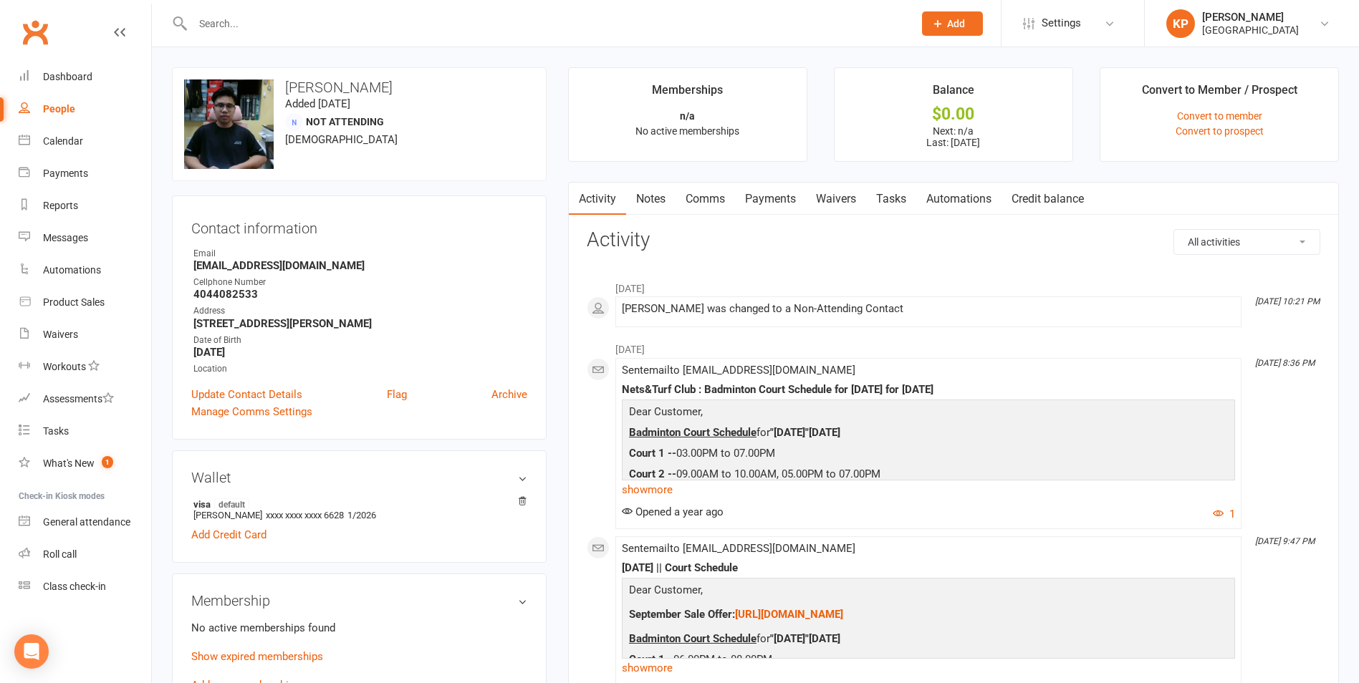
click at [724, 187] on link "Comms" at bounding box center [705, 199] width 59 height 33
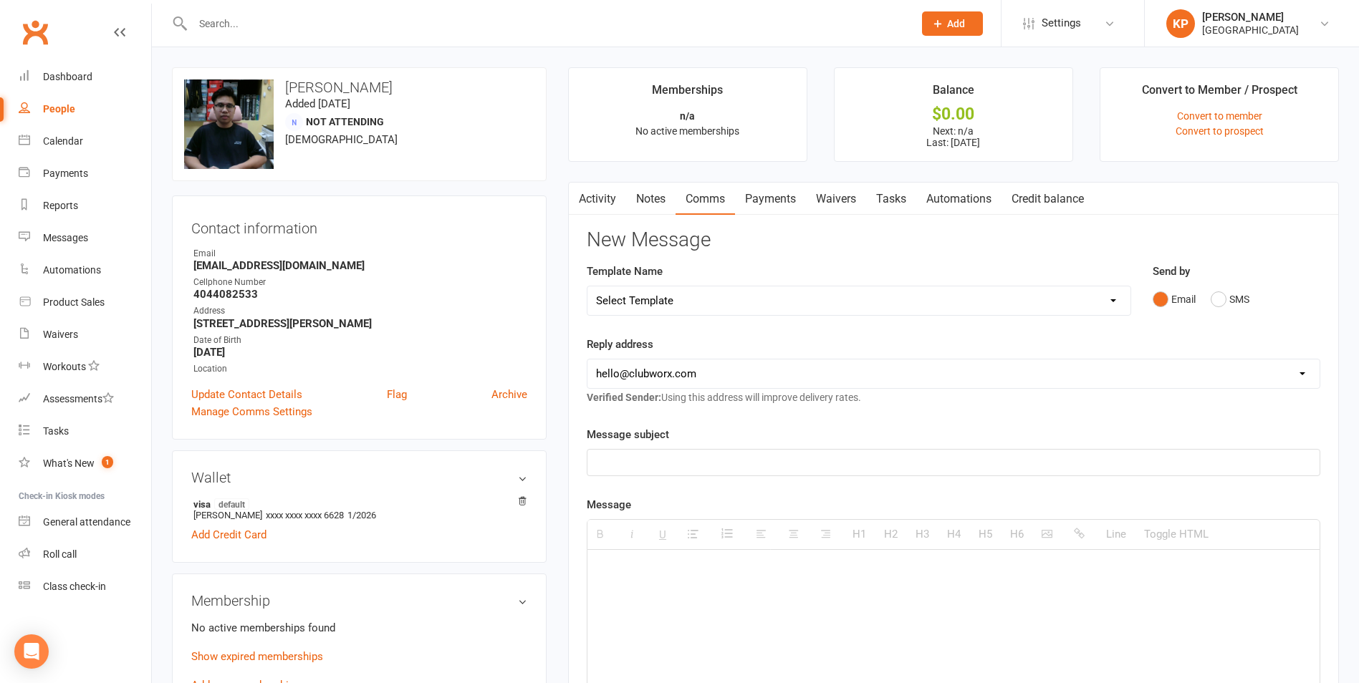
click at [795, 198] on link "Payments" at bounding box center [770, 199] width 71 height 33
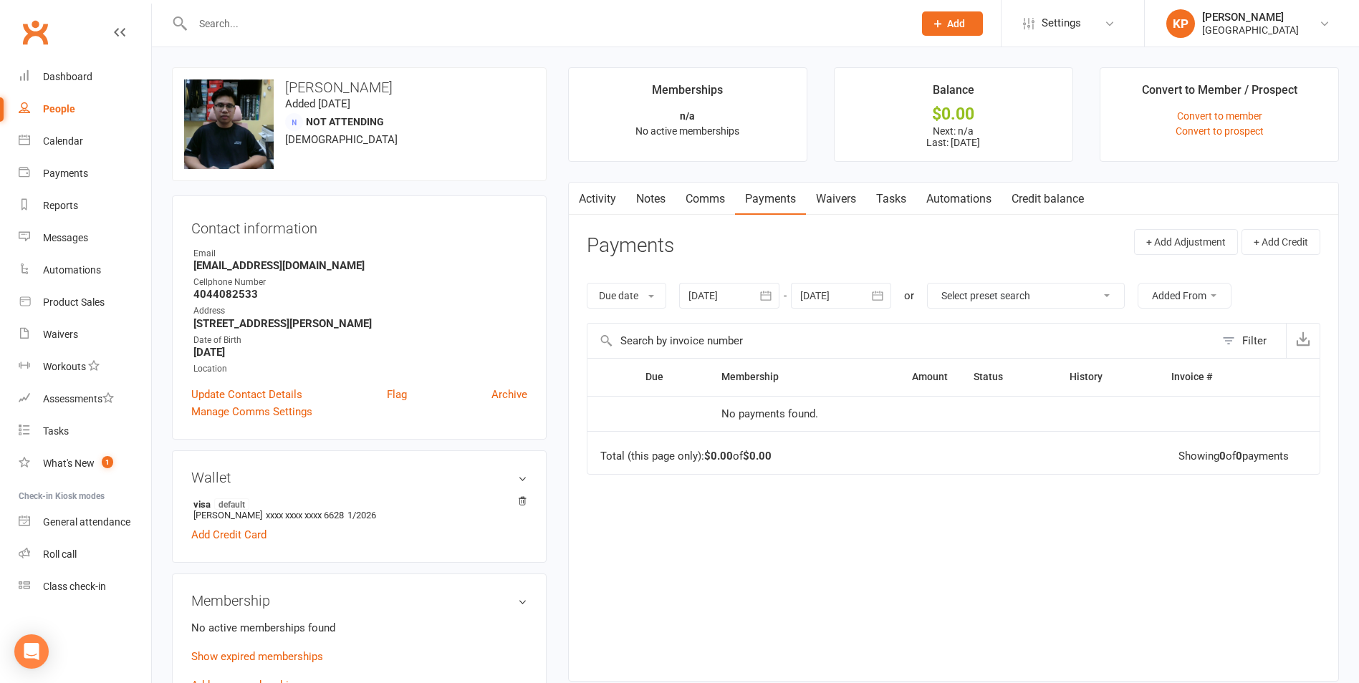
click at [772, 294] on icon "button" at bounding box center [766, 296] width 14 height 14
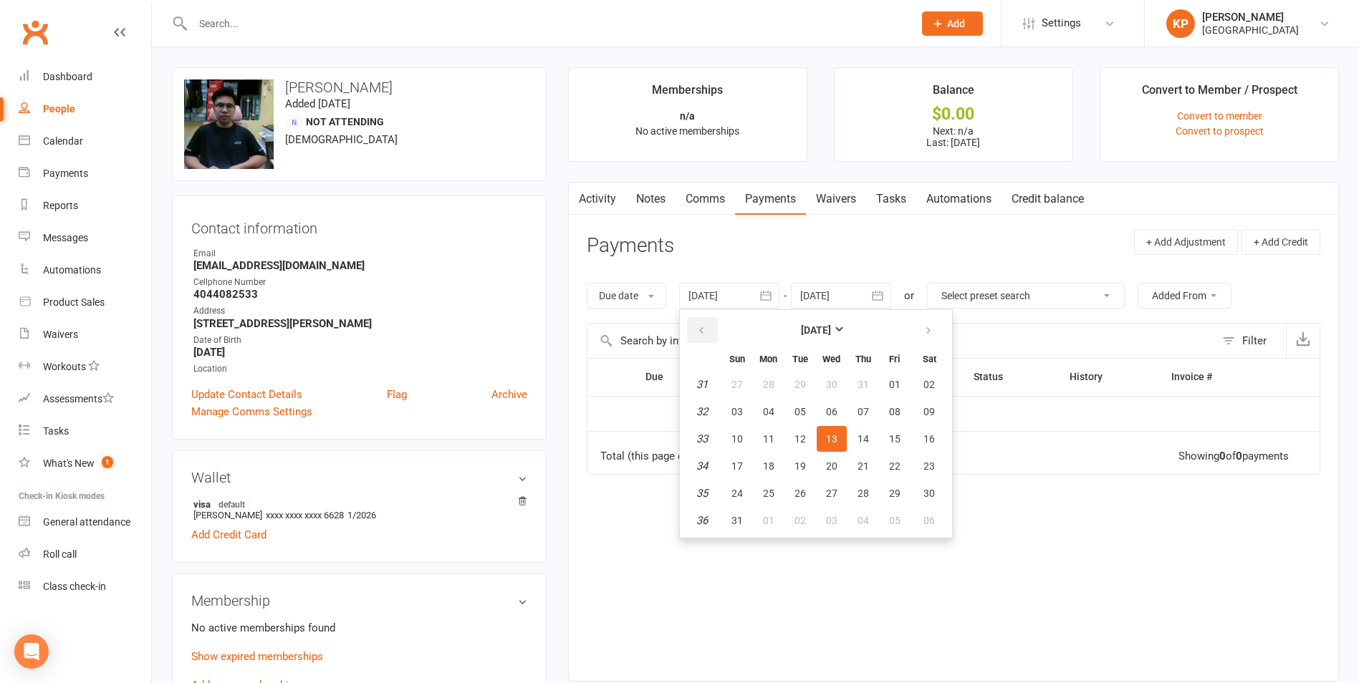
click at [703, 330] on icon "button" at bounding box center [701, 330] width 10 height 11
click at [859, 383] on span "01" at bounding box center [863, 384] width 11 height 11
type input "[DATE]"
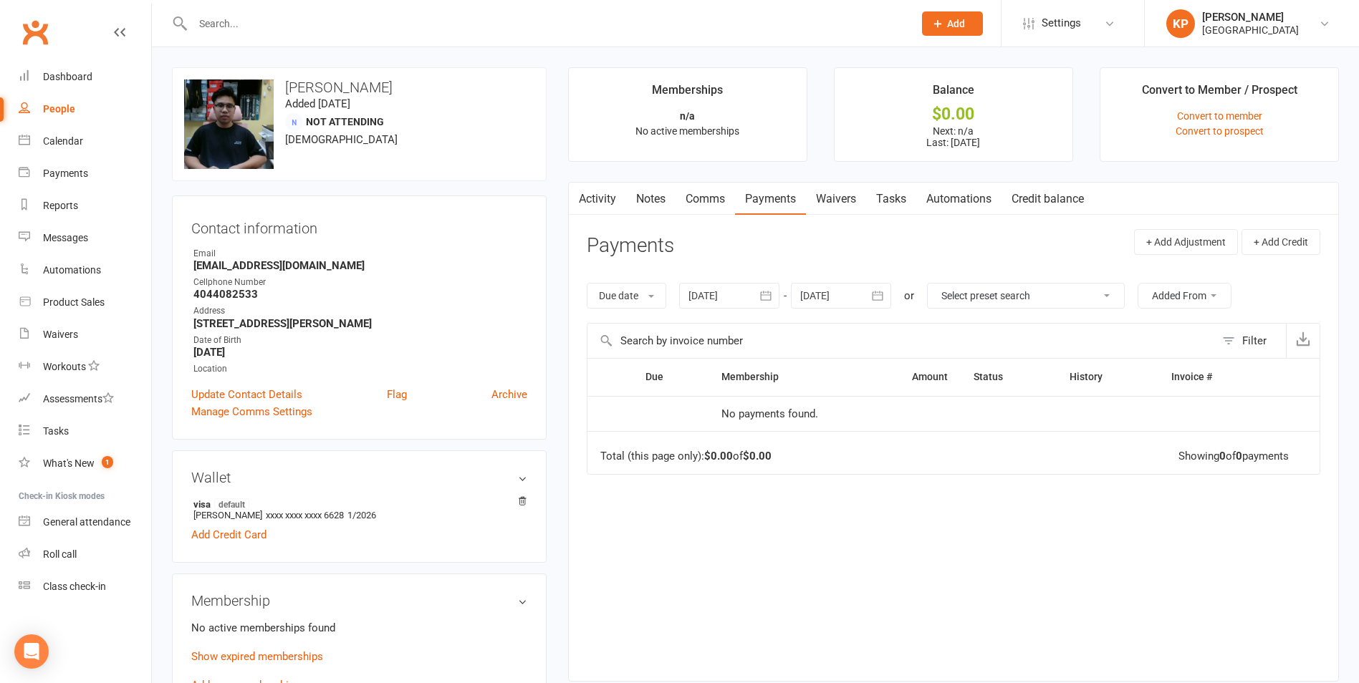
click at [247, 20] on input "text" at bounding box center [545, 24] width 715 height 20
paste input "[PERSON_NAME]"
type input "[PERSON_NAME]"
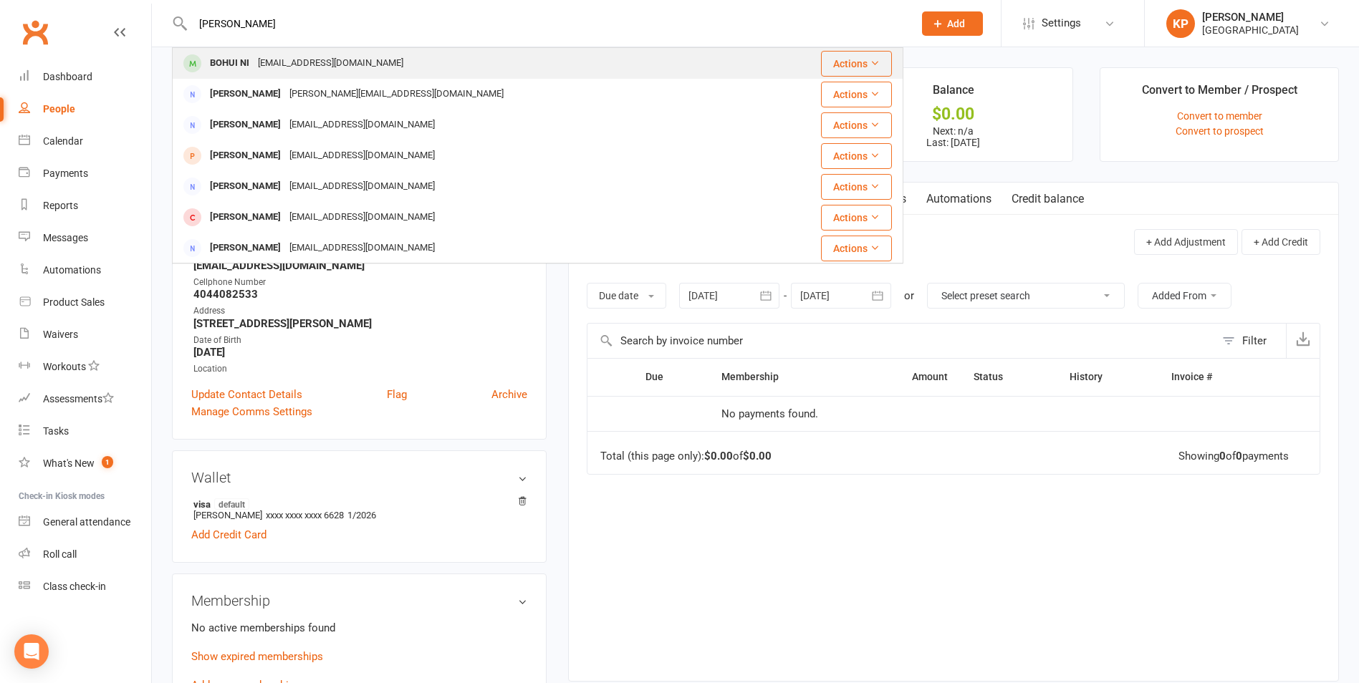
click at [248, 59] on div "BOHUI NI" at bounding box center [230, 63] width 48 height 21
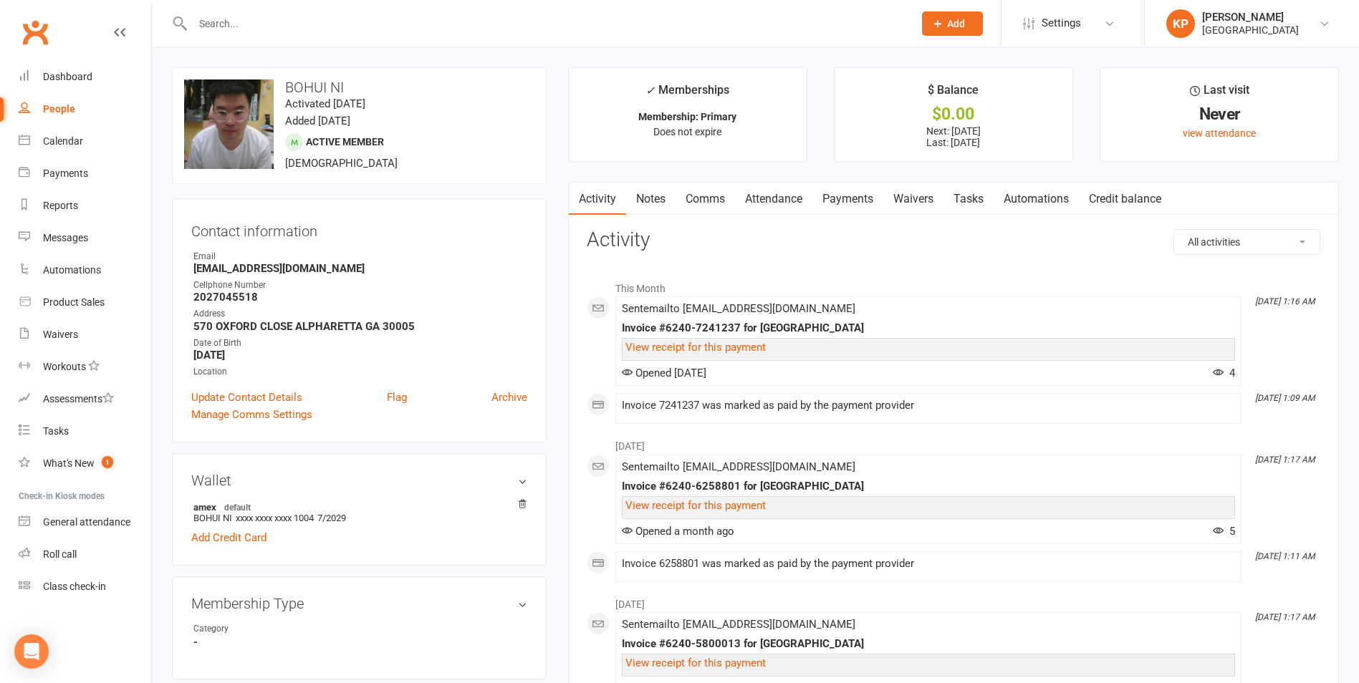
click at [764, 198] on link "Attendance" at bounding box center [773, 199] width 77 height 33
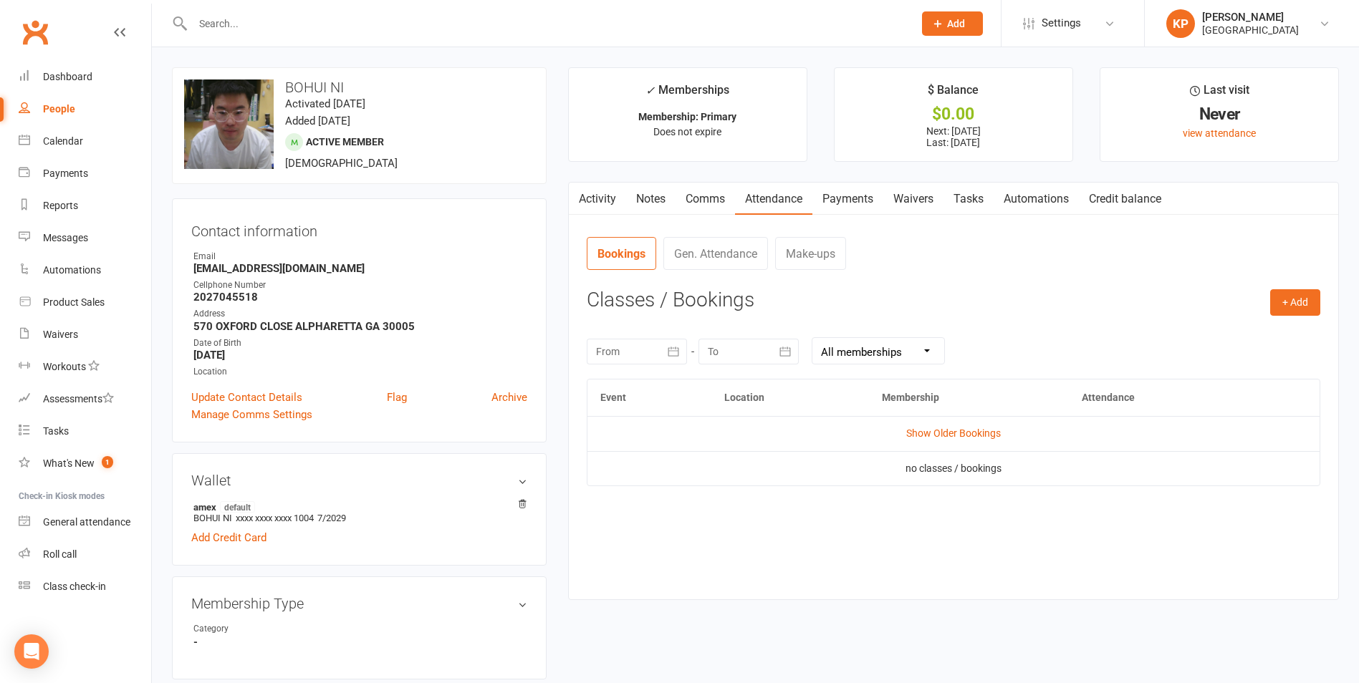
click at [829, 198] on link "Payments" at bounding box center [847, 199] width 71 height 33
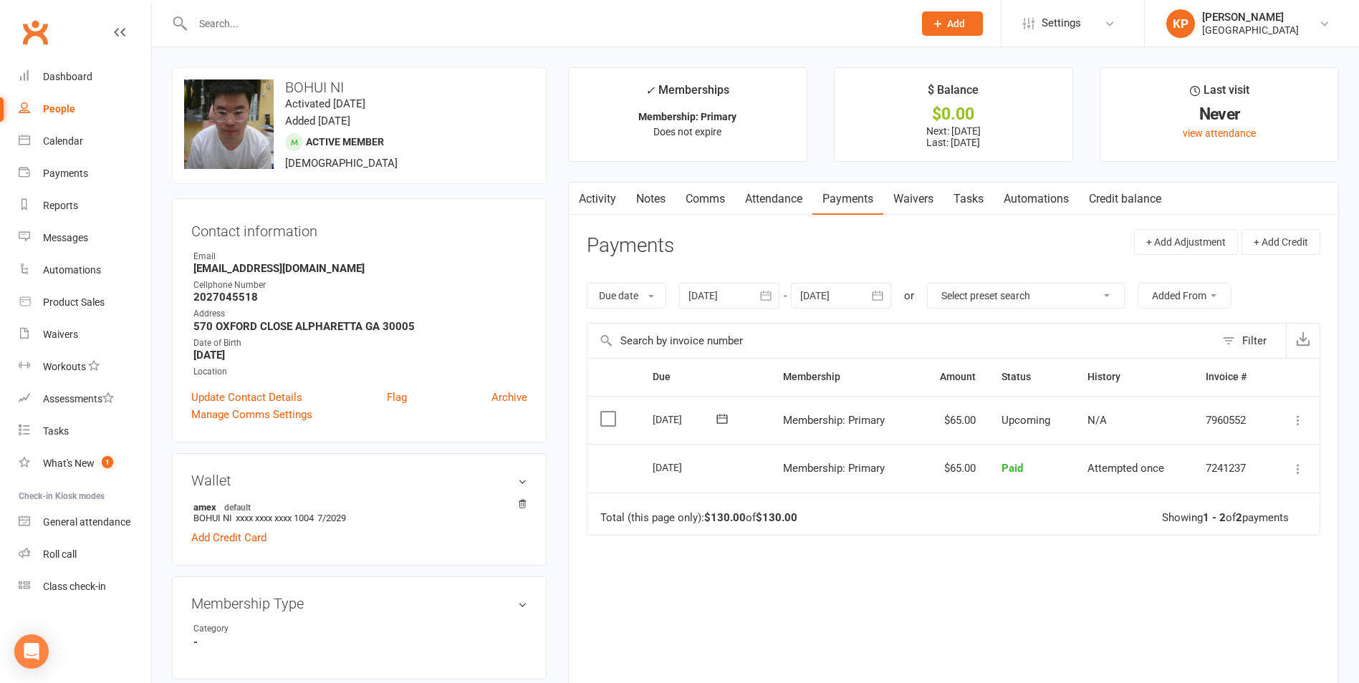
click at [315, 87] on h3 "BOHUI NI" at bounding box center [359, 88] width 350 height 16
click at [386, 155] on div "upload photo change photo BOHUI NI Activated [DATE] Added [DATE] Active member …" at bounding box center [359, 125] width 375 height 117
click at [287, 10] on div at bounding box center [537, 23] width 731 height 47
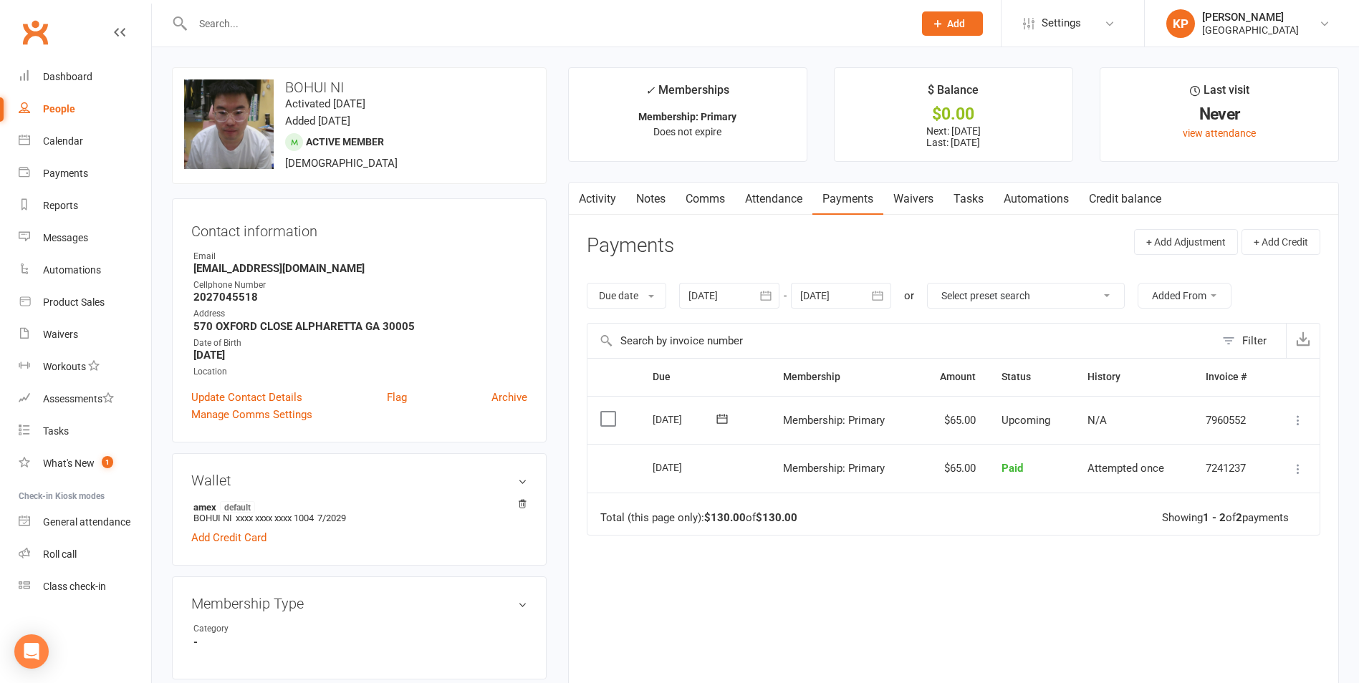
click at [291, 16] on input "text" at bounding box center [545, 24] width 715 height 20
paste input "[PERSON_NAME]"
type input "[PERSON_NAME]"
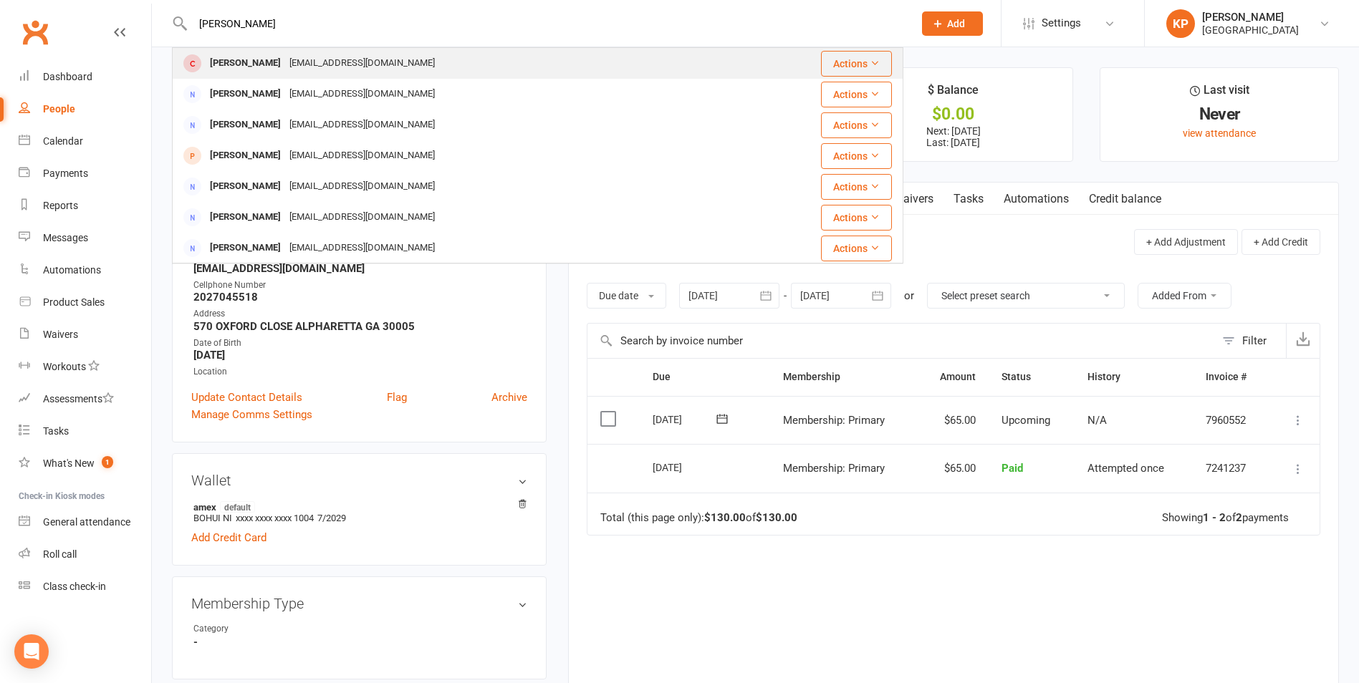
click at [296, 54] on div "[EMAIL_ADDRESS][DOMAIN_NAME]" at bounding box center [362, 63] width 154 height 21
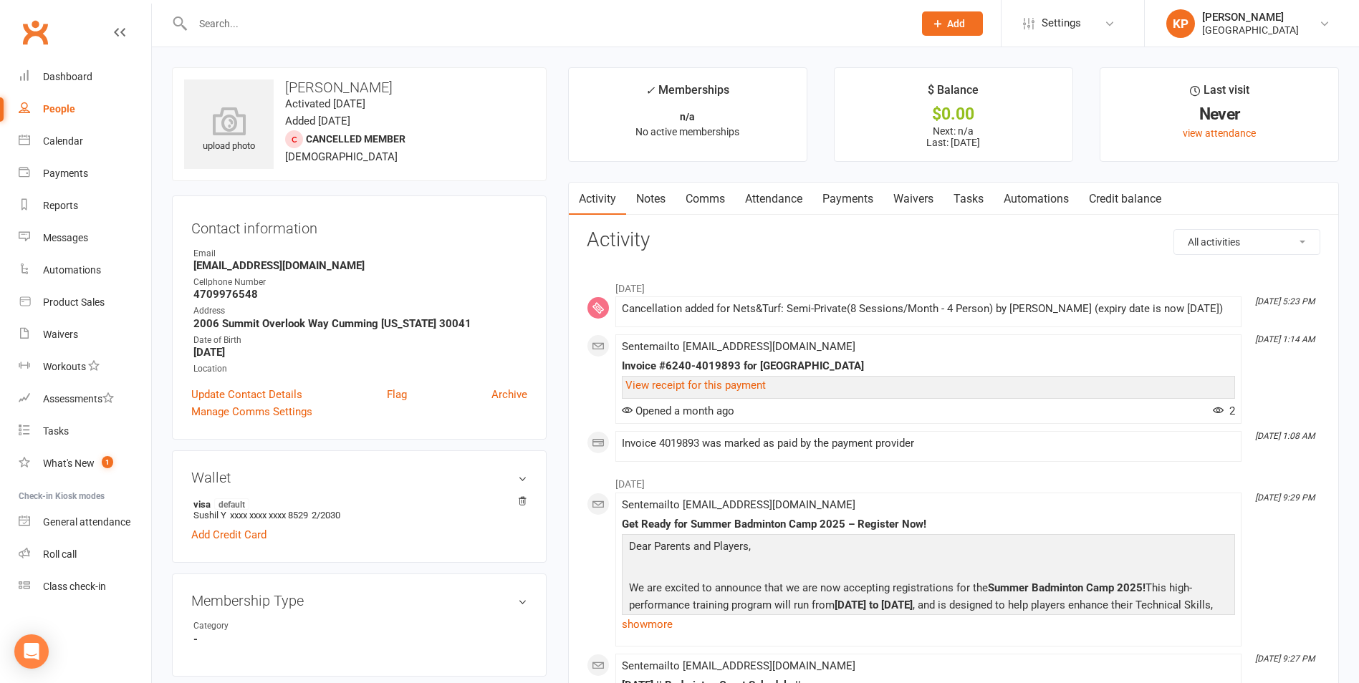
click at [765, 196] on link "Attendance" at bounding box center [773, 199] width 77 height 33
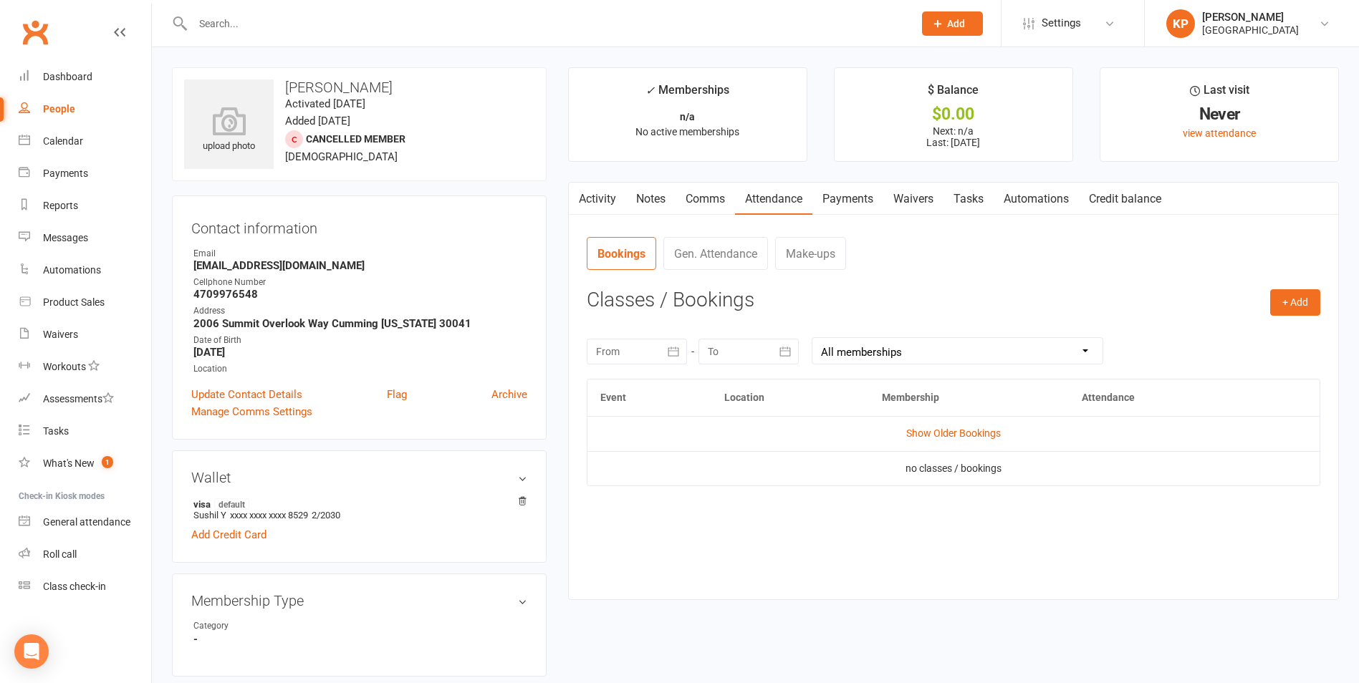
click at [849, 196] on link "Payments" at bounding box center [847, 199] width 71 height 33
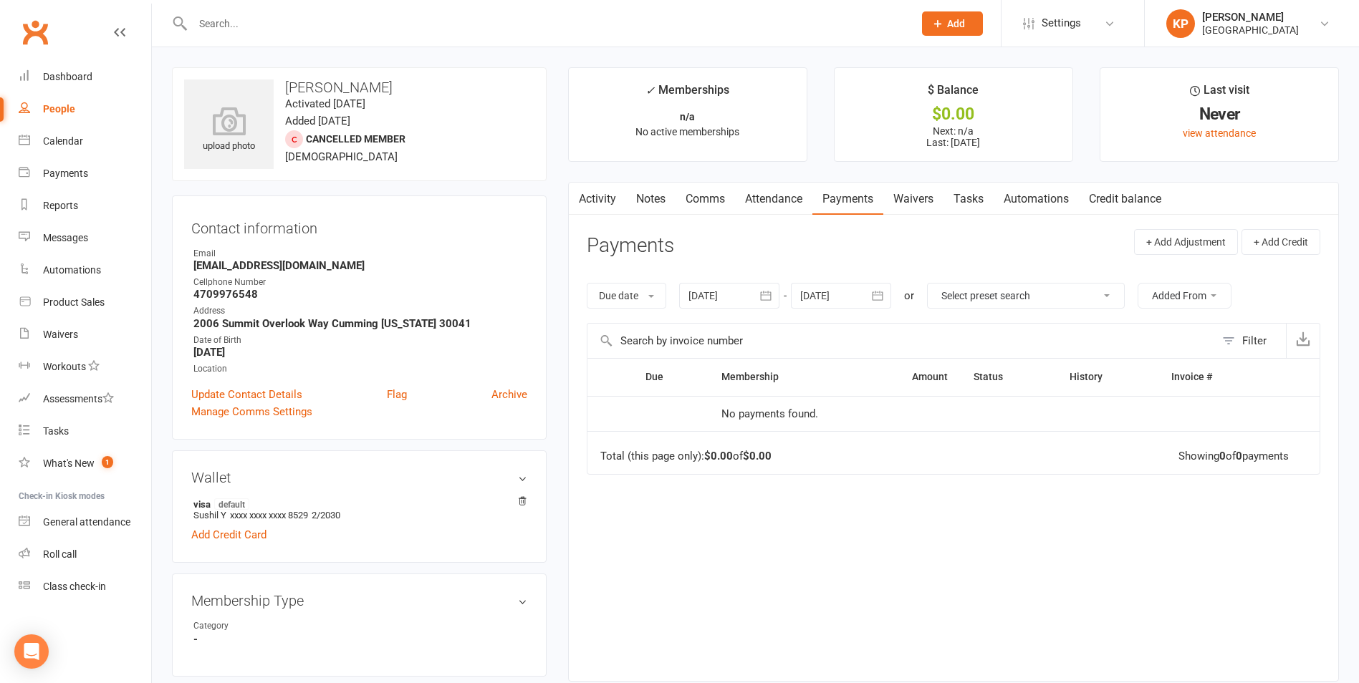
click at [592, 194] on link "Activity" at bounding box center [597, 199] width 57 height 33
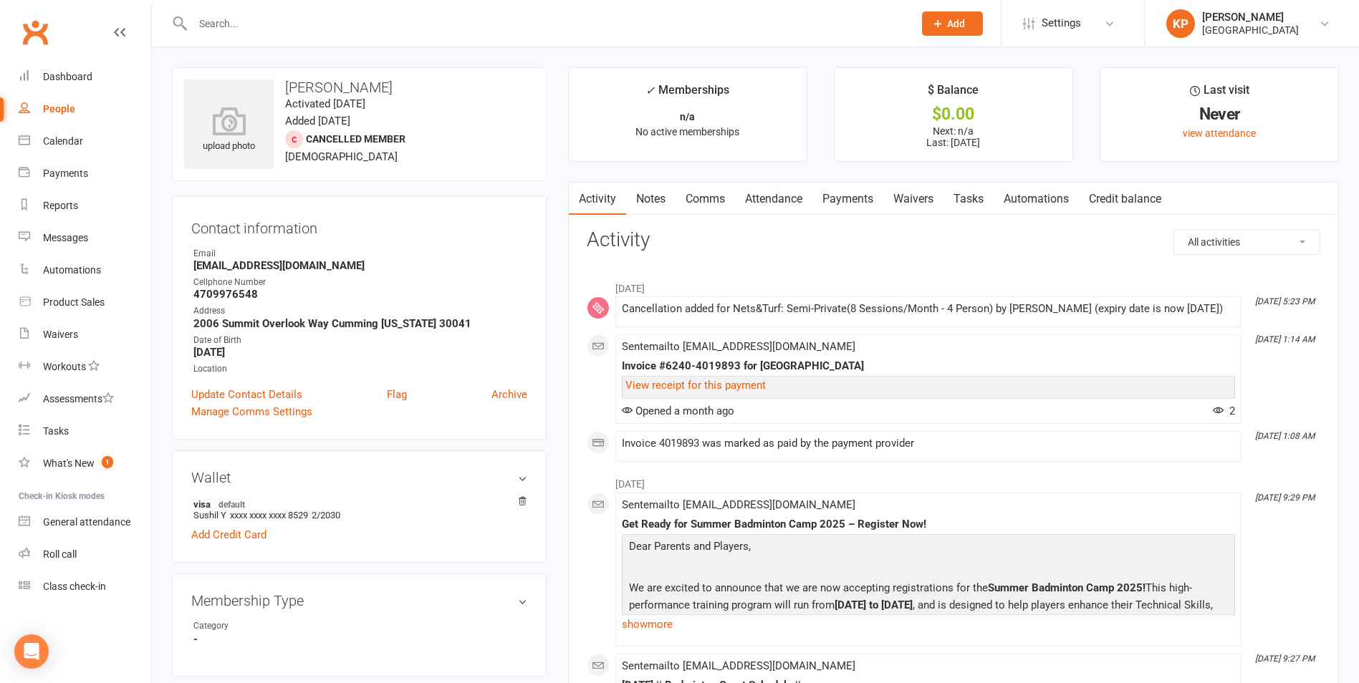
click at [328, 85] on h3 "[PERSON_NAME]" at bounding box center [359, 88] width 350 height 16
click at [330, 102] on time "Activated [DATE]" at bounding box center [325, 103] width 80 height 13
click at [273, 262] on strong "[EMAIL_ADDRESS][DOMAIN_NAME]" at bounding box center [360, 265] width 334 height 13
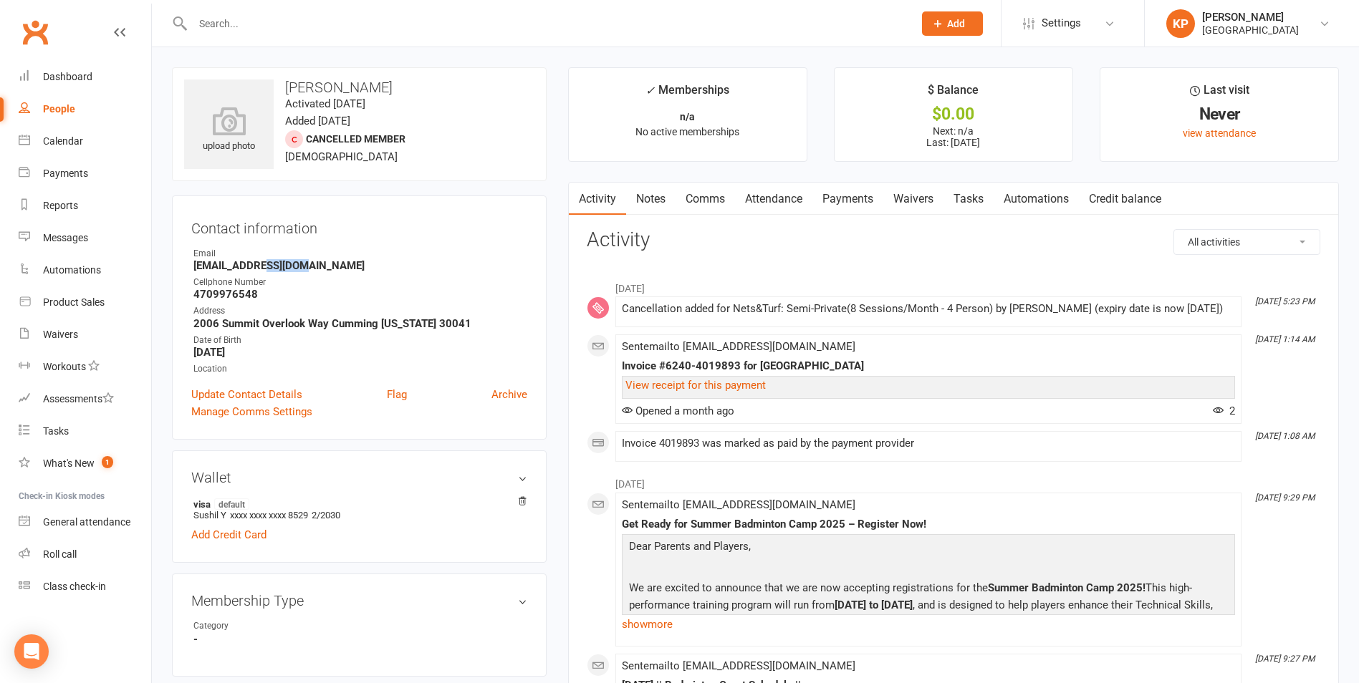
click at [273, 262] on strong "[EMAIL_ADDRESS][DOMAIN_NAME]" at bounding box center [360, 265] width 334 height 13
click at [396, 261] on strong "[EMAIL_ADDRESS][DOMAIN_NAME]" at bounding box center [360, 265] width 334 height 13
click at [283, 27] on input "text" at bounding box center [545, 24] width 715 height 20
paste input "[PERSON_NAME]"
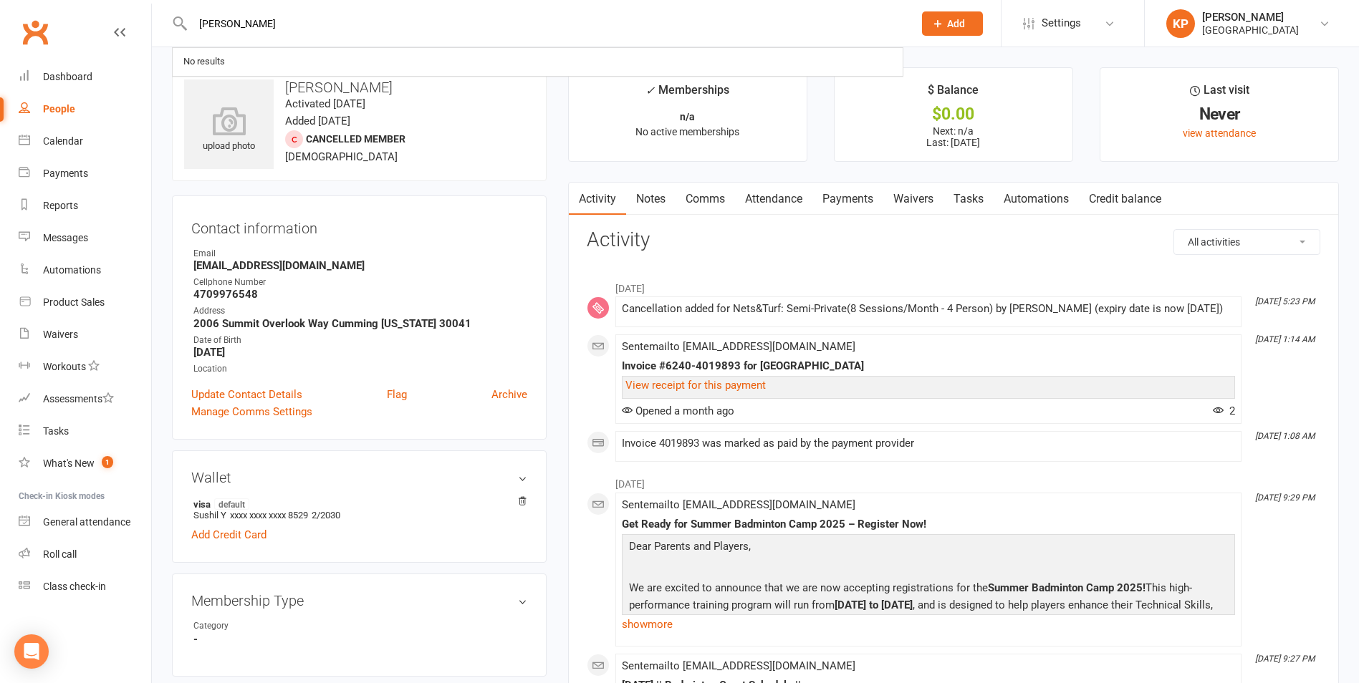
type input "[PERSON_NAME]"
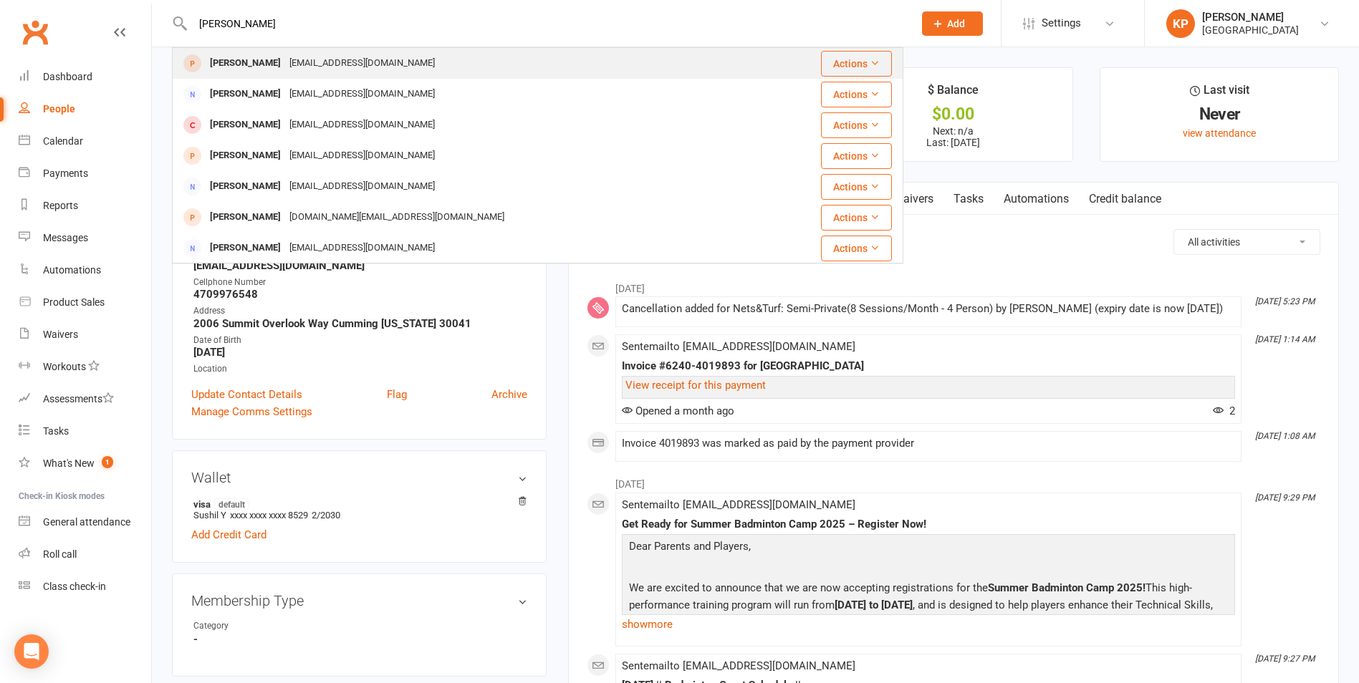
click at [277, 54] on div "[PERSON_NAME]" at bounding box center [246, 63] width 80 height 21
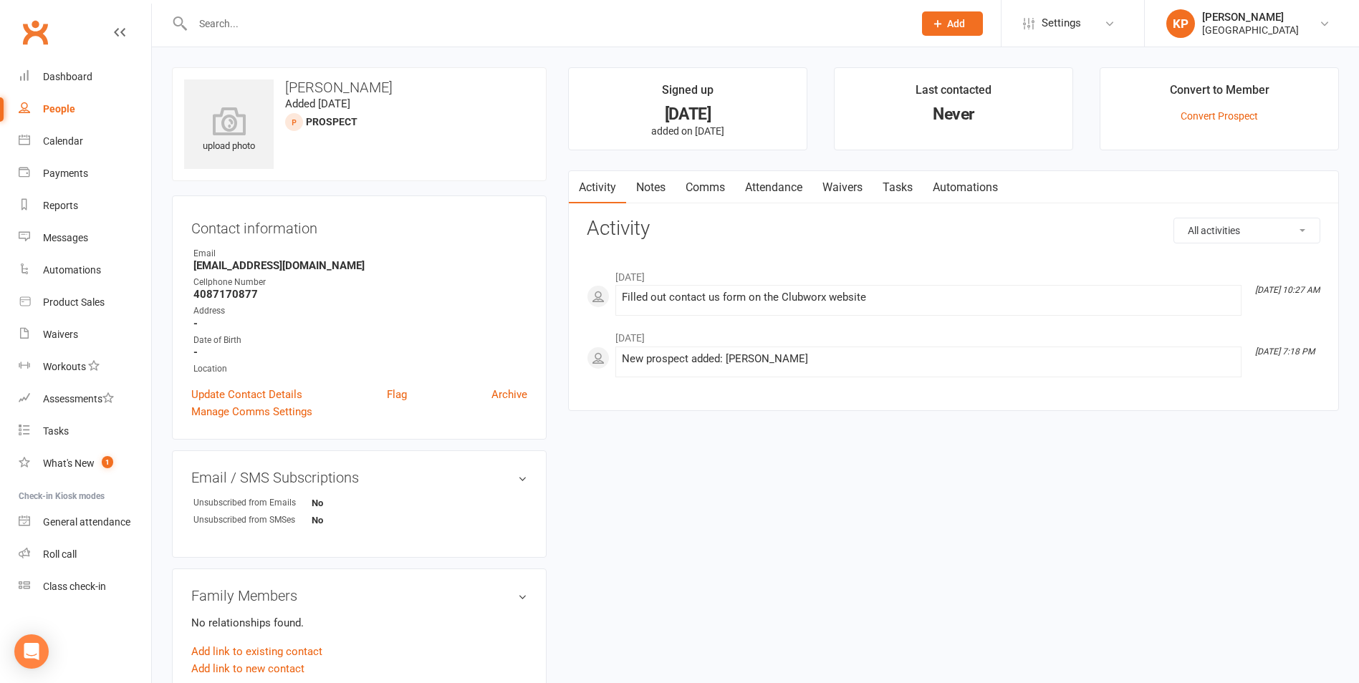
click at [339, 84] on h3 "[PERSON_NAME]" at bounding box center [359, 88] width 350 height 16
click at [337, 89] on h3 "[PERSON_NAME]" at bounding box center [359, 88] width 350 height 16
click at [258, 16] on input "text" at bounding box center [545, 24] width 715 height 20
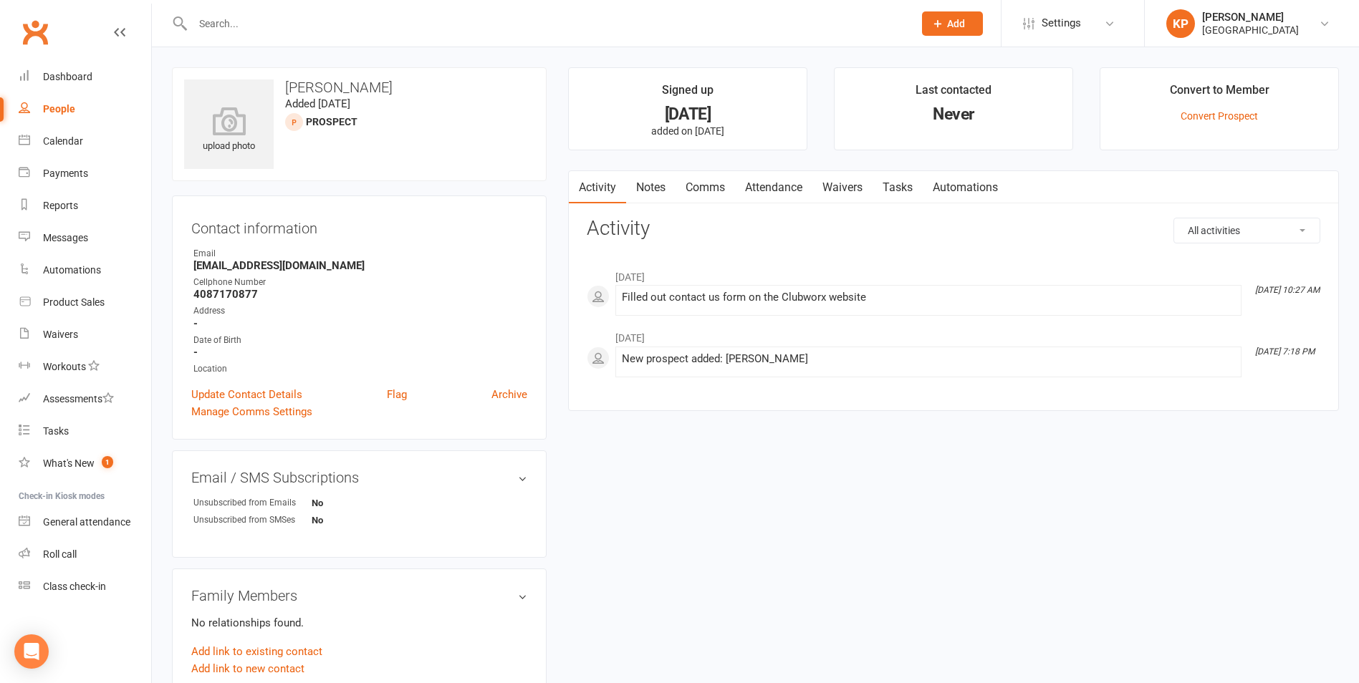
paste input "[PERSON_NAME]"
type input "[PERSON_NAME]"
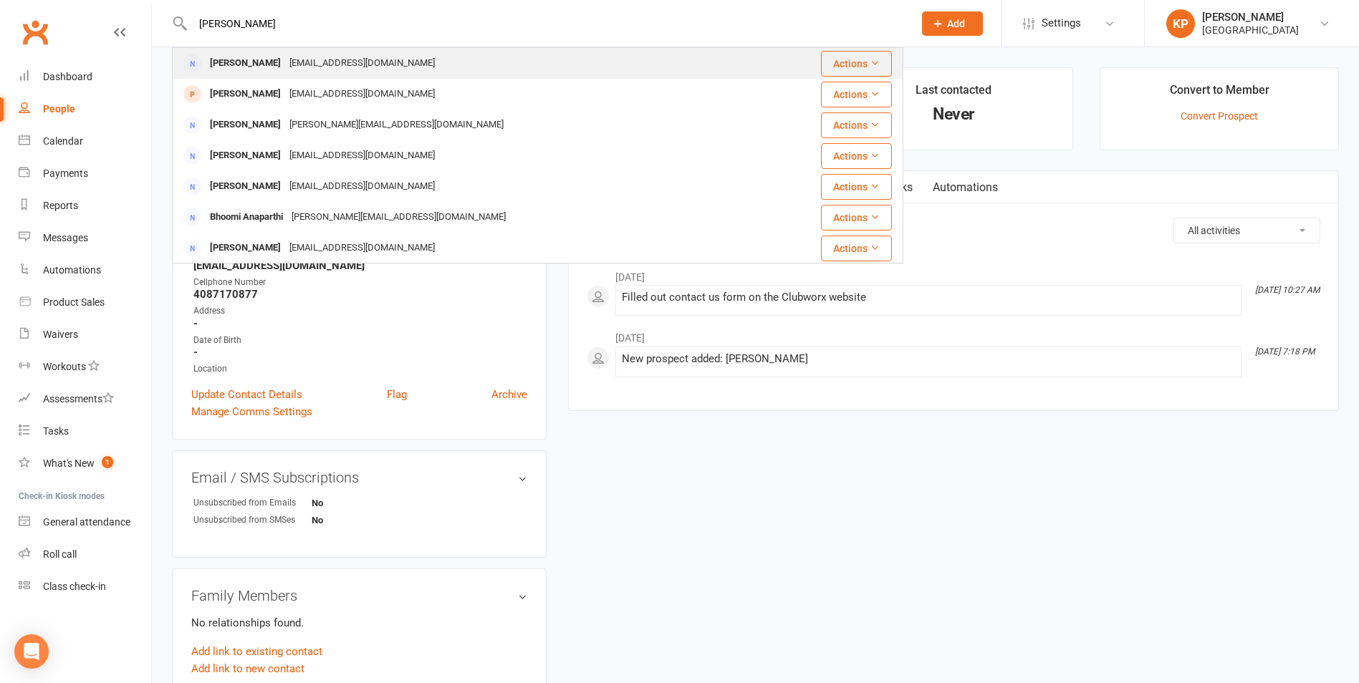
click at [257, 57] on div "[PERSON_NAME]" at bounding box center [246, 63] width 80 height 21
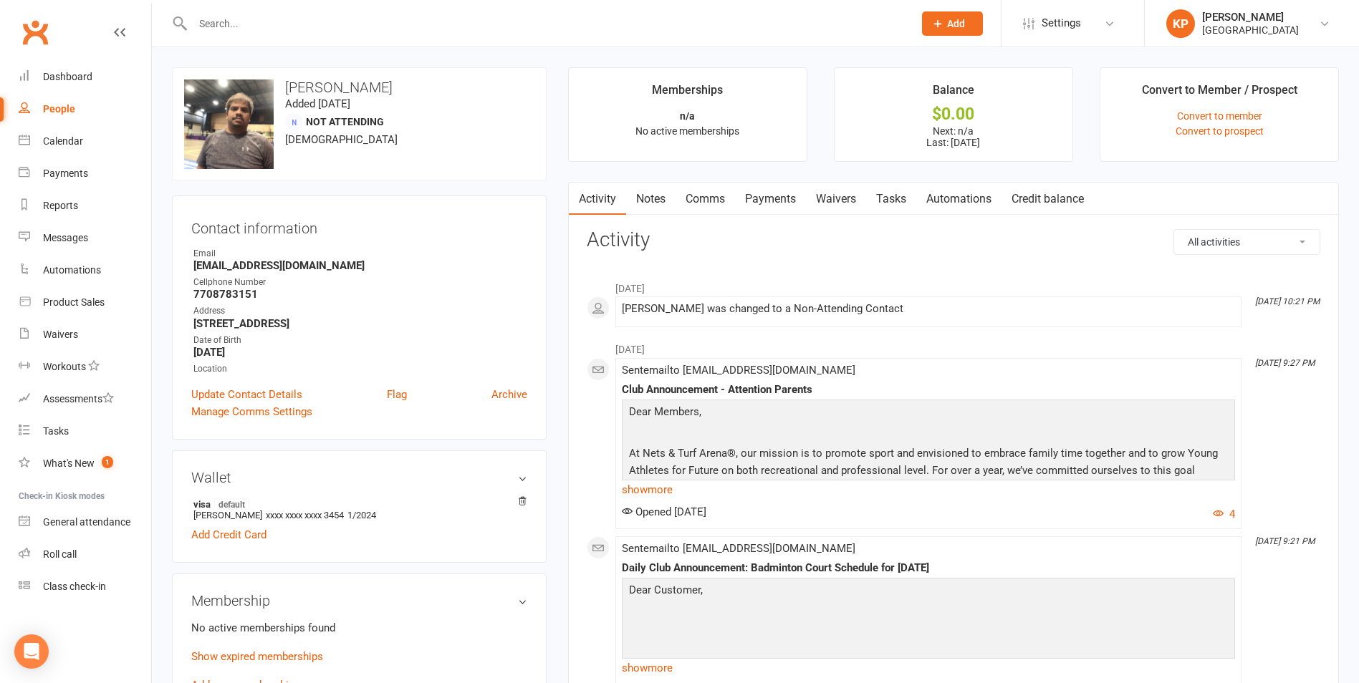
click at [341, 85] on h3 "[PERSON_NAME]" at bounding box center [359, 88] width 350 height 16
click at [779, 205] on link "Payments" at bounding box center [770, 199] width 71 height 33
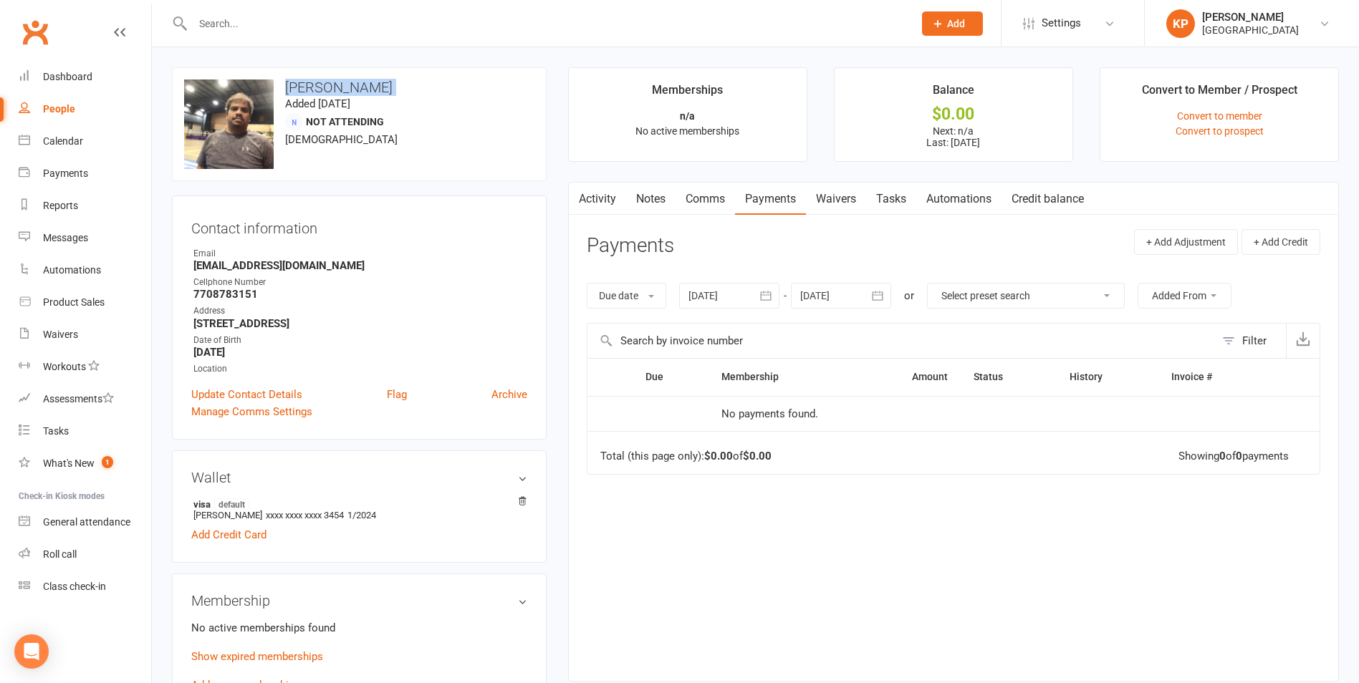
click at [765, 296] on icon "button" at bounding box center [766, 296] width 14 height 14
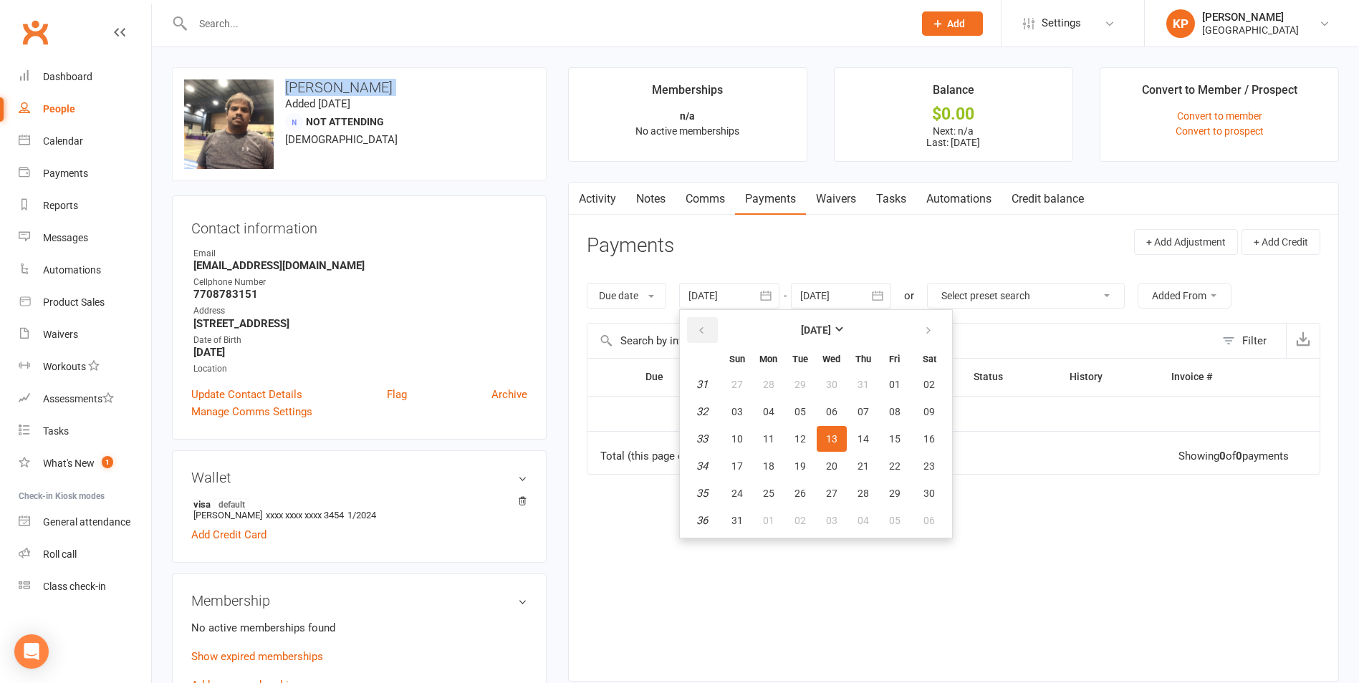
click at [702, 326] on icon "button" at bounding box center [701, 330] width 10 height 11
click at [862, 387] on span "01" at bounding box center [863, 384] width 11 height 11
type input "[DATE]"
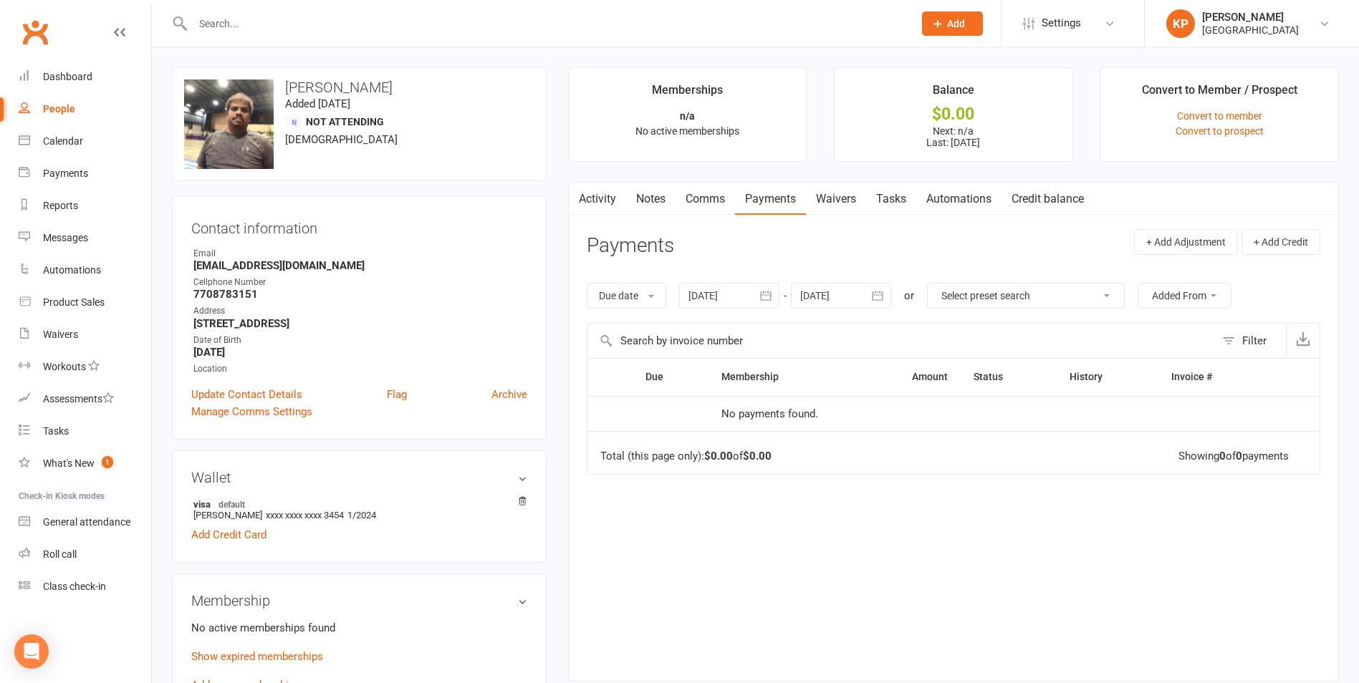
click at [280, 264] on strong "[EMAIL_ADDRESS][DOMAIN_NAME]" at bounding box center [360, 265] width 334 height 13
click at [389, 156] on div "upload photo change photo [PERSON_NAME] Added [DATE] Not Attending [DEMOGRAPHIC…" at bounding box center [359, 124] width 375 height 114
click at [279, 32] on input "text" at bounding box center [545, 24] width 715 height 20
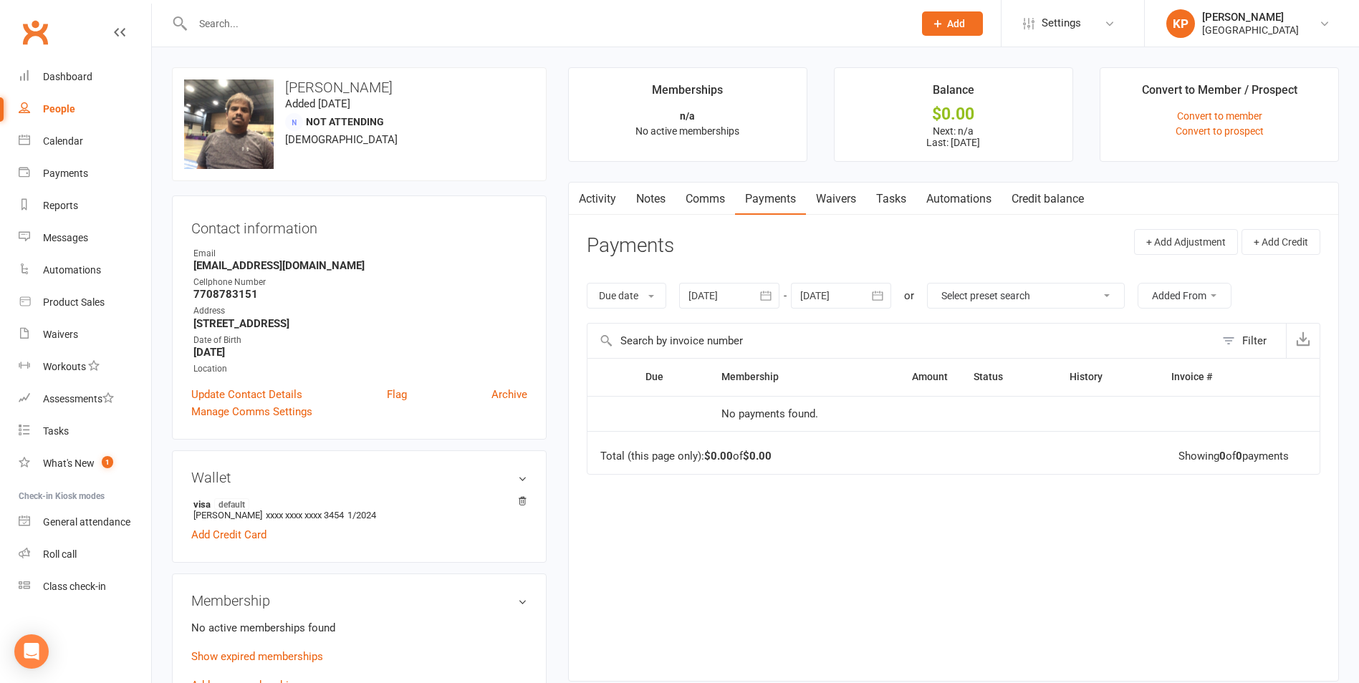
paste input "[PERSON_NAME]"
type input "[PERSON_NAME]"
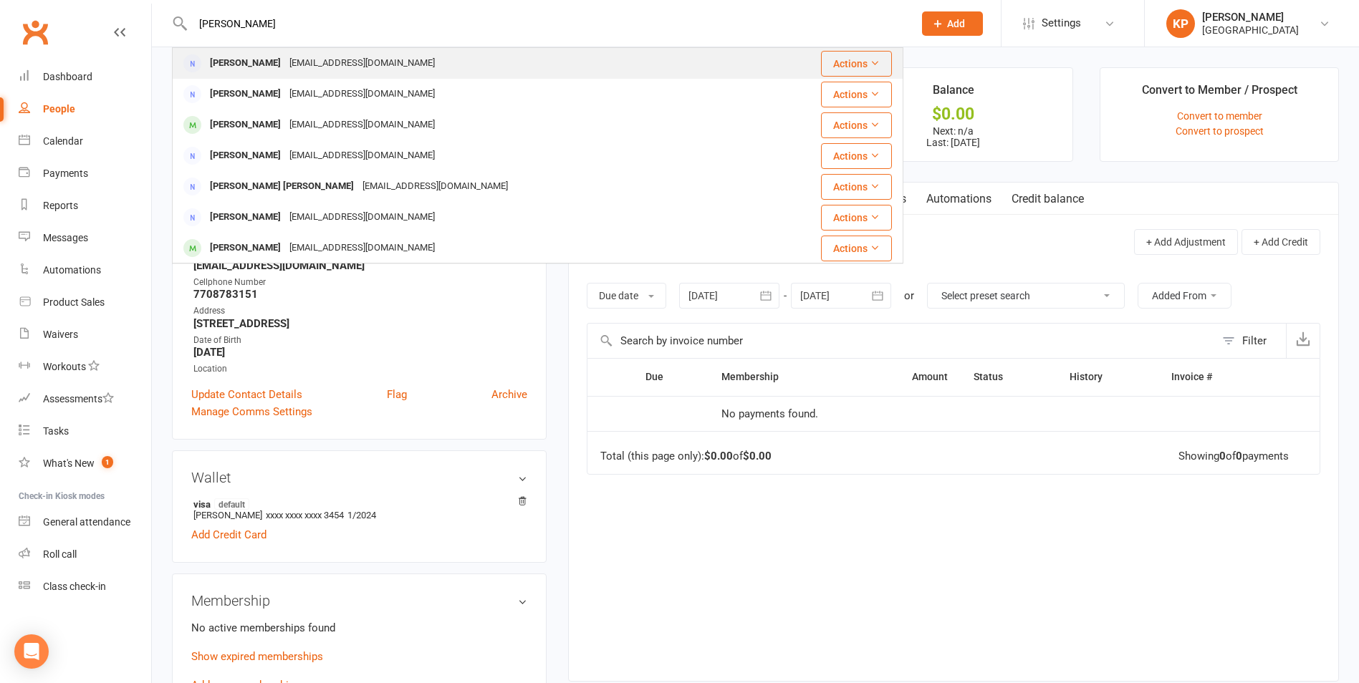
click at [274, 64] on div "[PERSON_NAME]" at bounding box center [246, 63] width 80 height 21
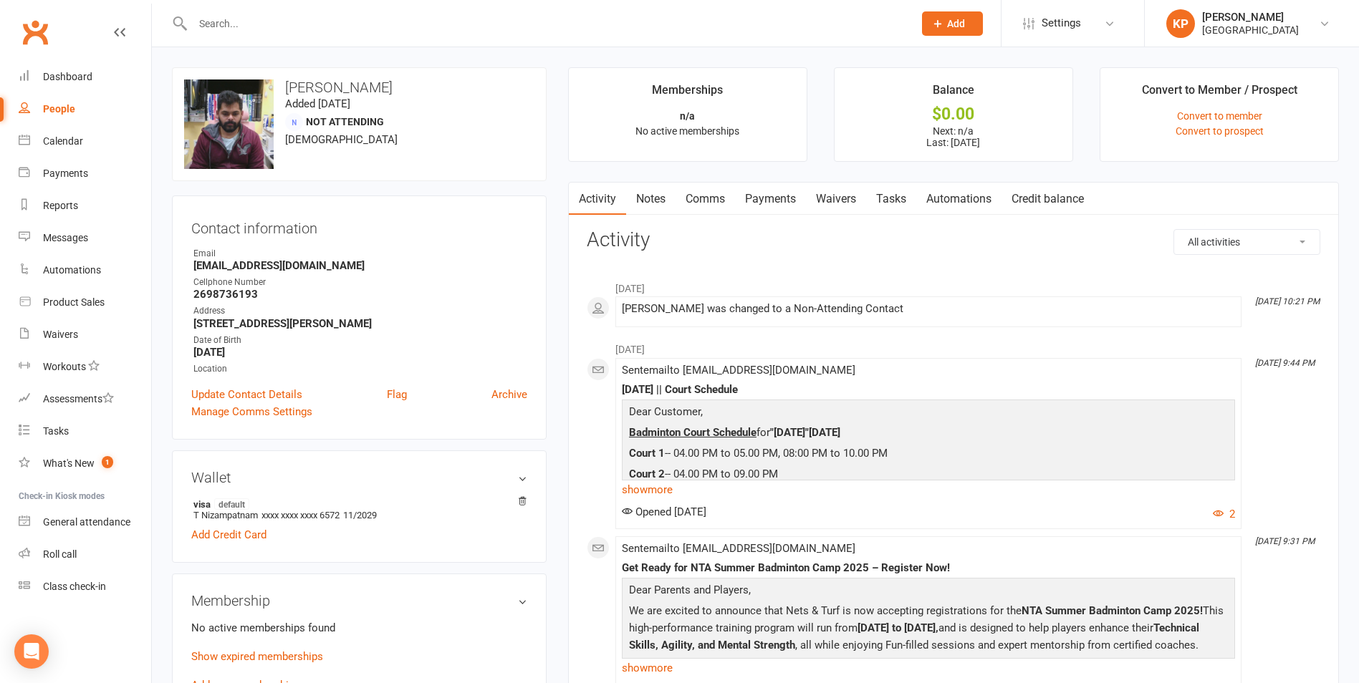
click at [360, 91] on h3 "[PERSON_NAME]" at bounding box center [359, 88] width 350 height 16
click at [427, 168] on div "upload photo change photo [PERSON_NAME] Added [DATE] Not Attending [DEMOGRAPHIC…" at bounding box center [359, 124] width 375 height 114
click at [264, 274] on ul "Owner Email [EMAIL_ADDRESS][DOMAIN_NAME] Cellphone Number [PHONE_NUMBER] Addres…" at bounding box center [359, 311] width 336 height 129
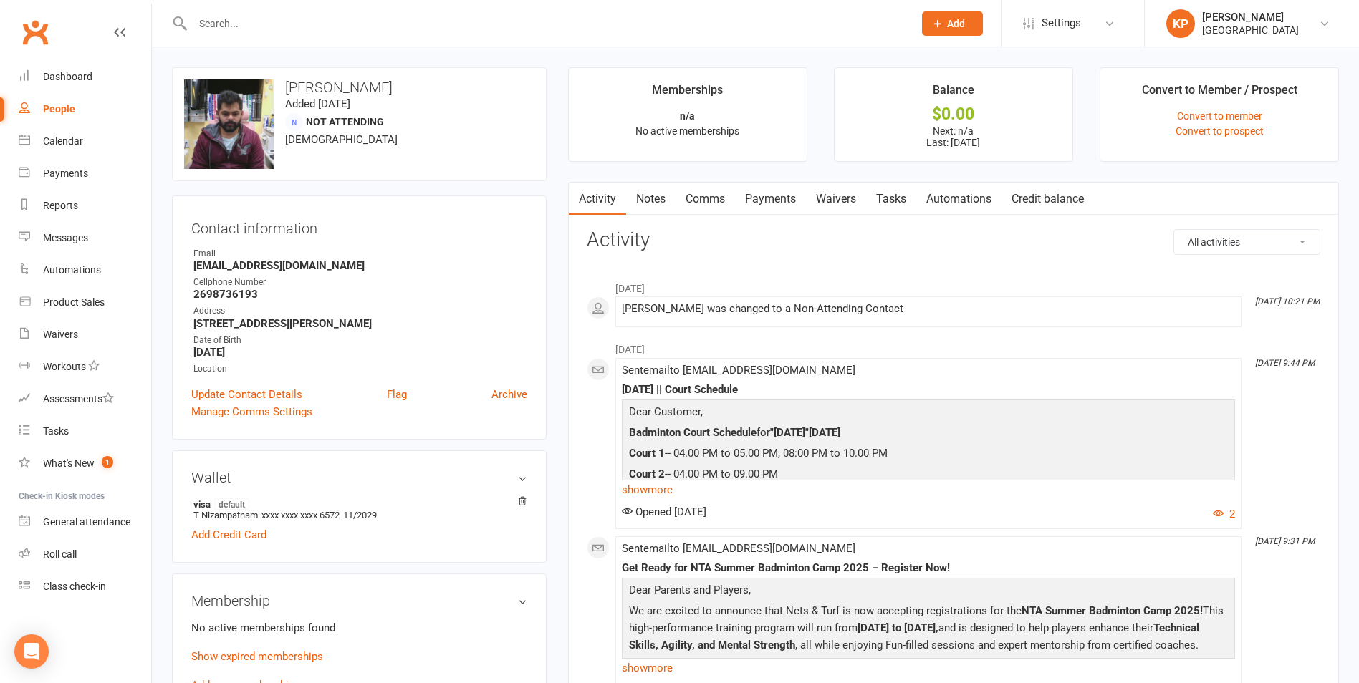
click at [265, 270] on strong "[EMAIL_ADDRESS][DOMAIN_NAME]" at bounding box center [360, 265] width 334 height 13
click at [272, 29] on input "text" at bounding box center [545, 24] width 715 height 20
paste input "Ganesh [PERSON_NAME]"
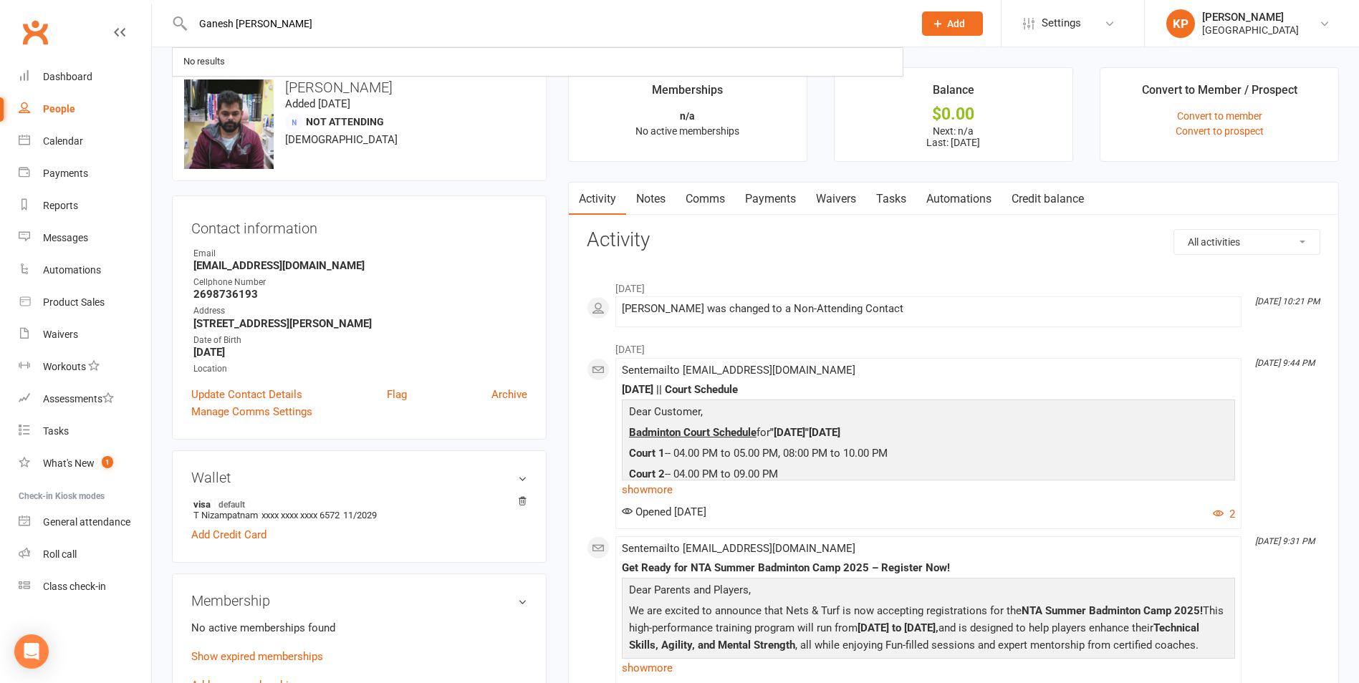
type input "Ganesh [PERSON_NAME]"
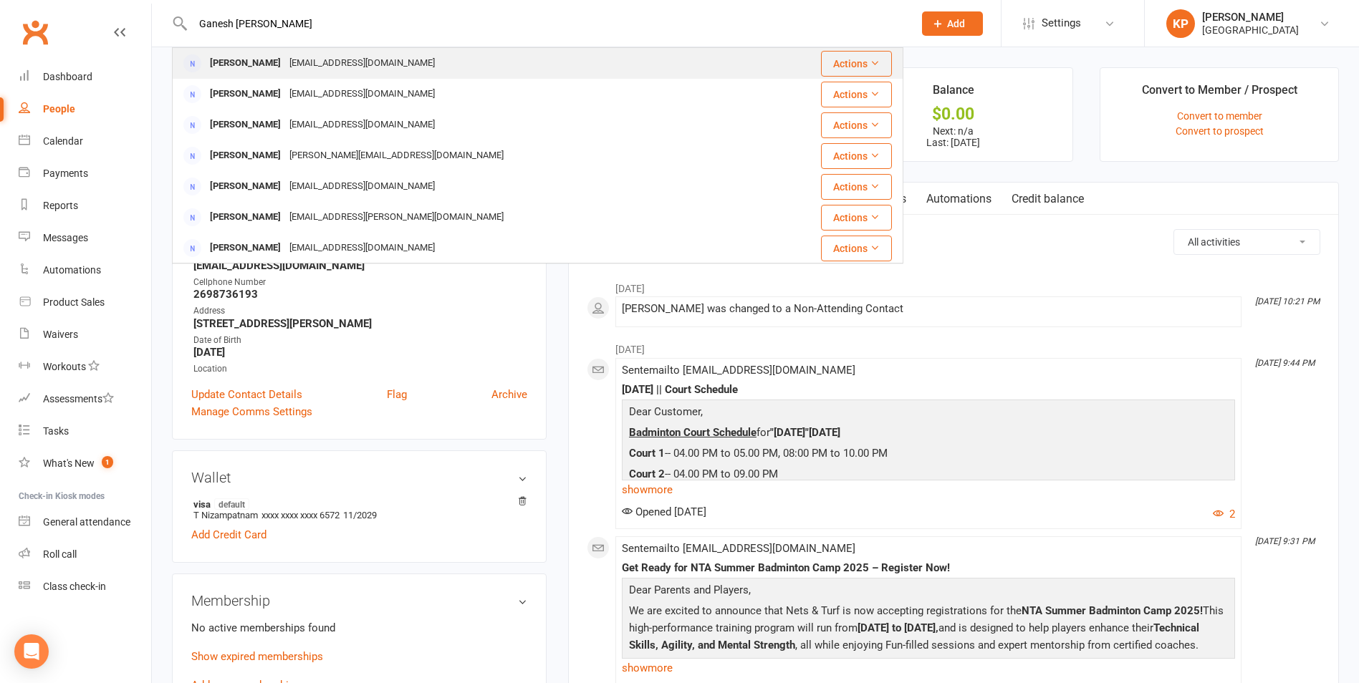
click at [293, 65] on div "[EMAIL_ADDRESS][DOMAIN_NAME]" at bounding box center [362, 63] width 154 height 21
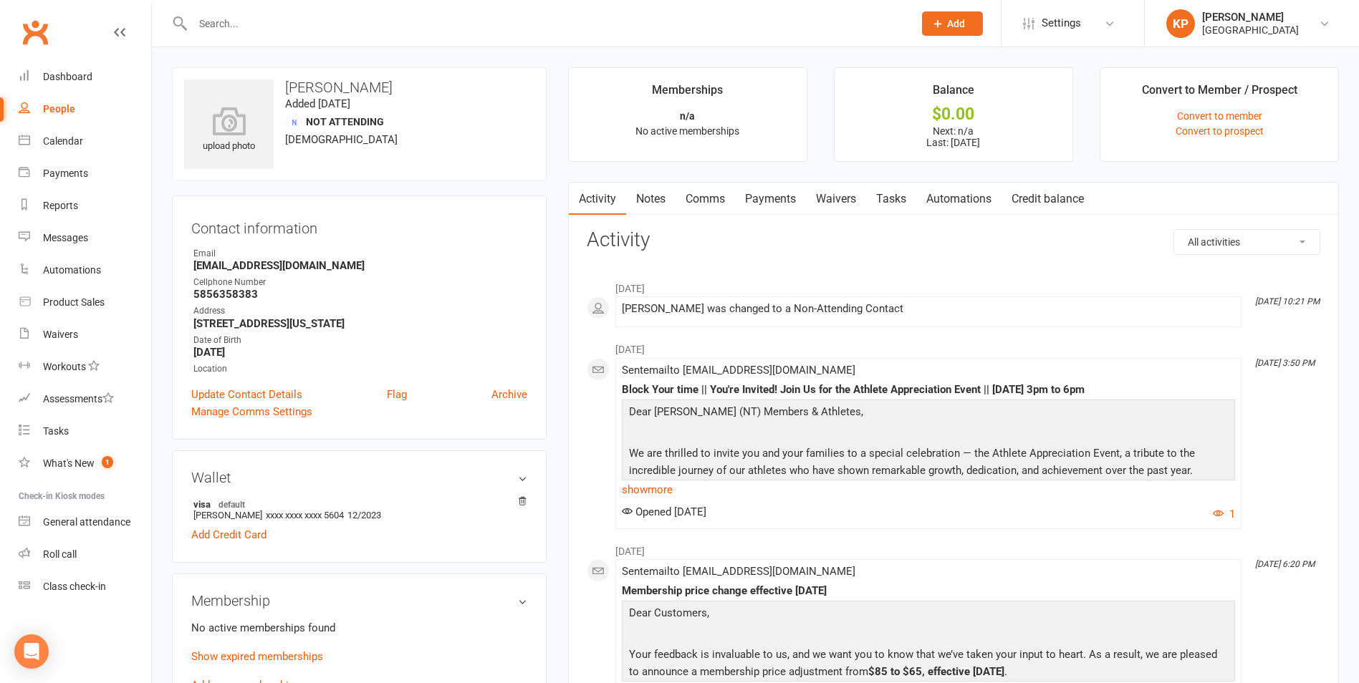
click at [262, 264] on strong "[EMAIL_ADDRESS][DOMAIN_NAME]" at bounding box center [360, 265] width 334 height 13
click at [325, 258] on div "Email" at bounding box center [360, 254] width 334 height 14
click at [282, 27] on input "text" at bounding box center [545, 24] width 715 height 20
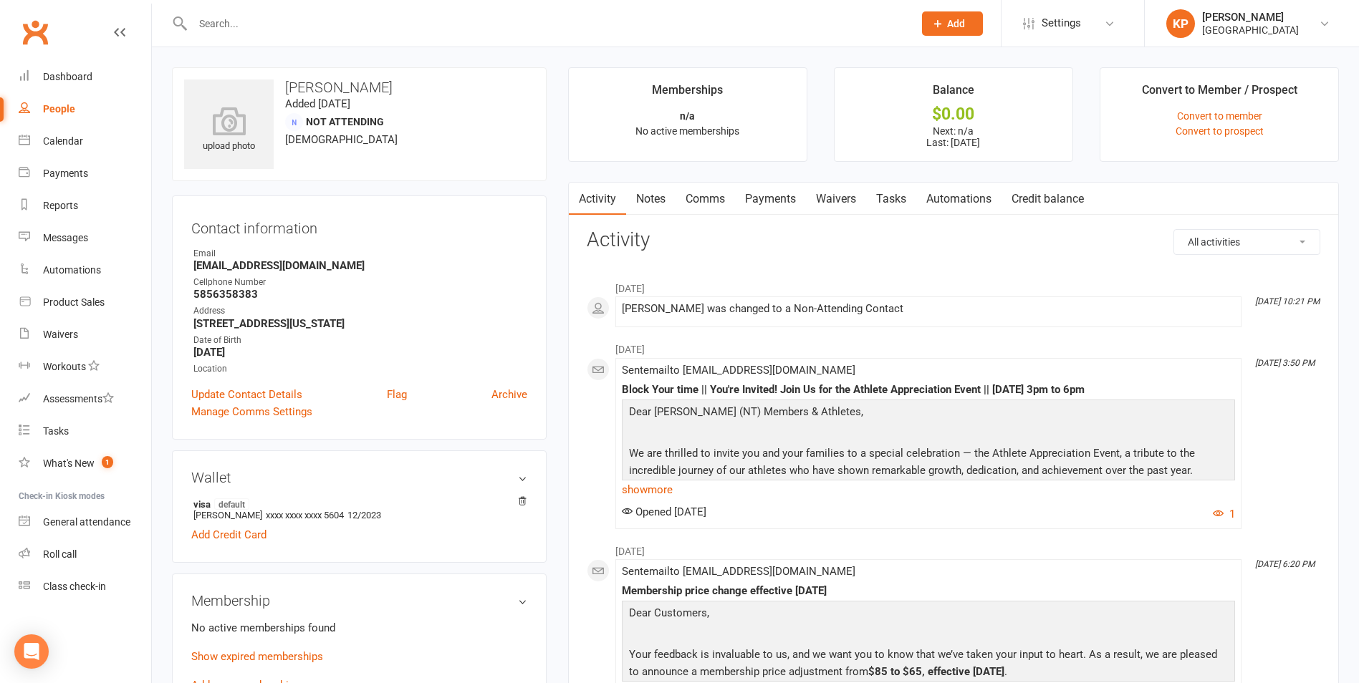
paste input "[PERSON_NAME]"
type input "[PERSON_NAME]"
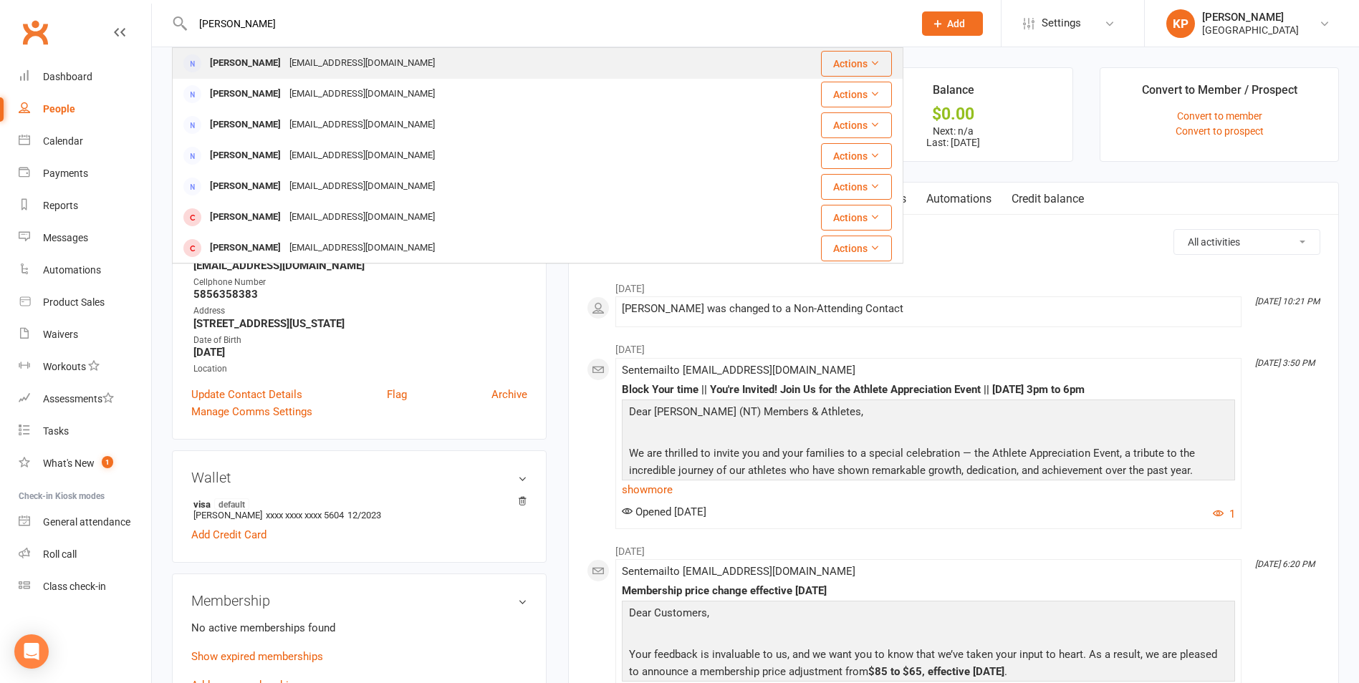
click at [299, 54] on div "[EMAIL_ADDRESS][DOMAIN_NAME]" at bounding box center [362, 63] width 154 height 21
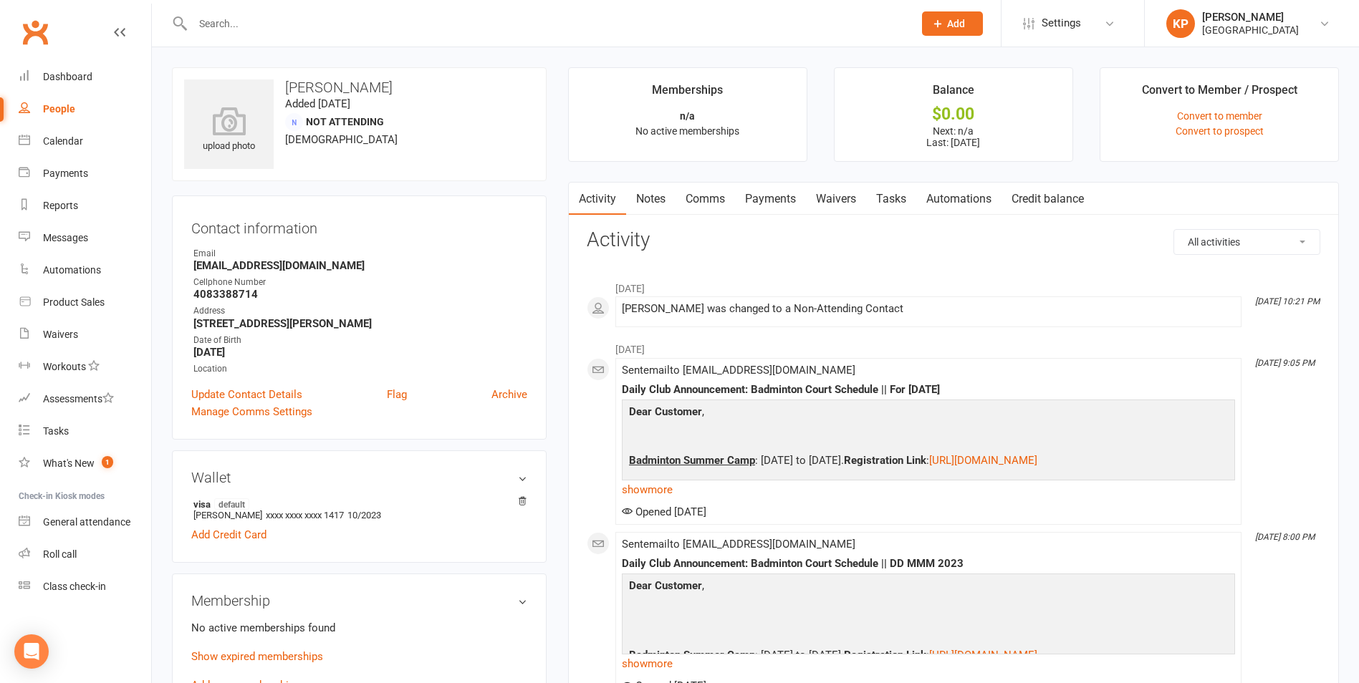
click at [262, 271] on strong "[EMAIL_ADDRESS][DOMAIN_NAME]" at bounding box center [360, 265] width 334 height 13
click at [409, 159] on div "upload photo [PERSON_NAME] Added [DATE] Not Attending [DEMOGRAPHIC_DATA]" at bounding box center [359, 124] width 375 height 114
click at [380, 153] on div "upload photo [PERSON_NAME] Added [DATE] Not Attending [DEMOGRAPHIC_DATA]" at bounding box center [359, 124] width 375 height 114
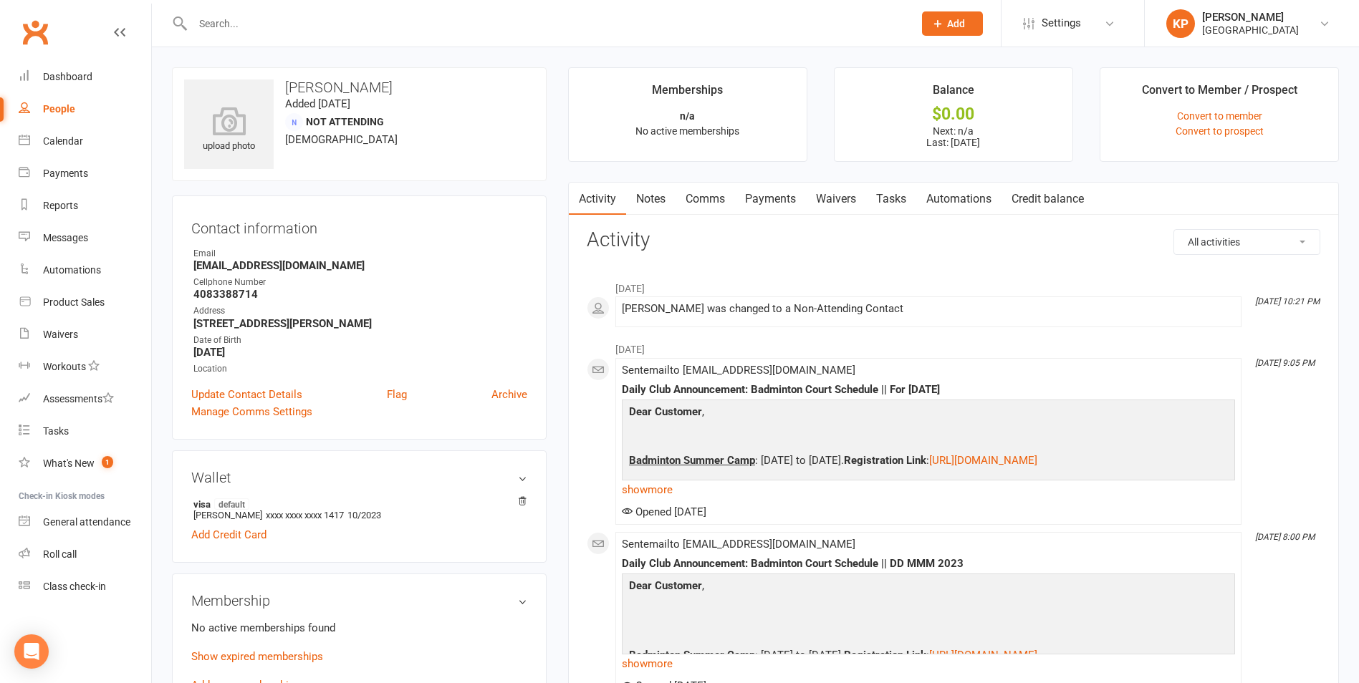
click at [295, 262] on strong "[EMAIL_ADDRESS][DOMAIN_NAME]" at bounding box center [360, 265] width 334 height 13
click at [282, 22] on input "text" at bounding box center [545, 24] width 715 height 20
paste input "[PERSON_NAME]"
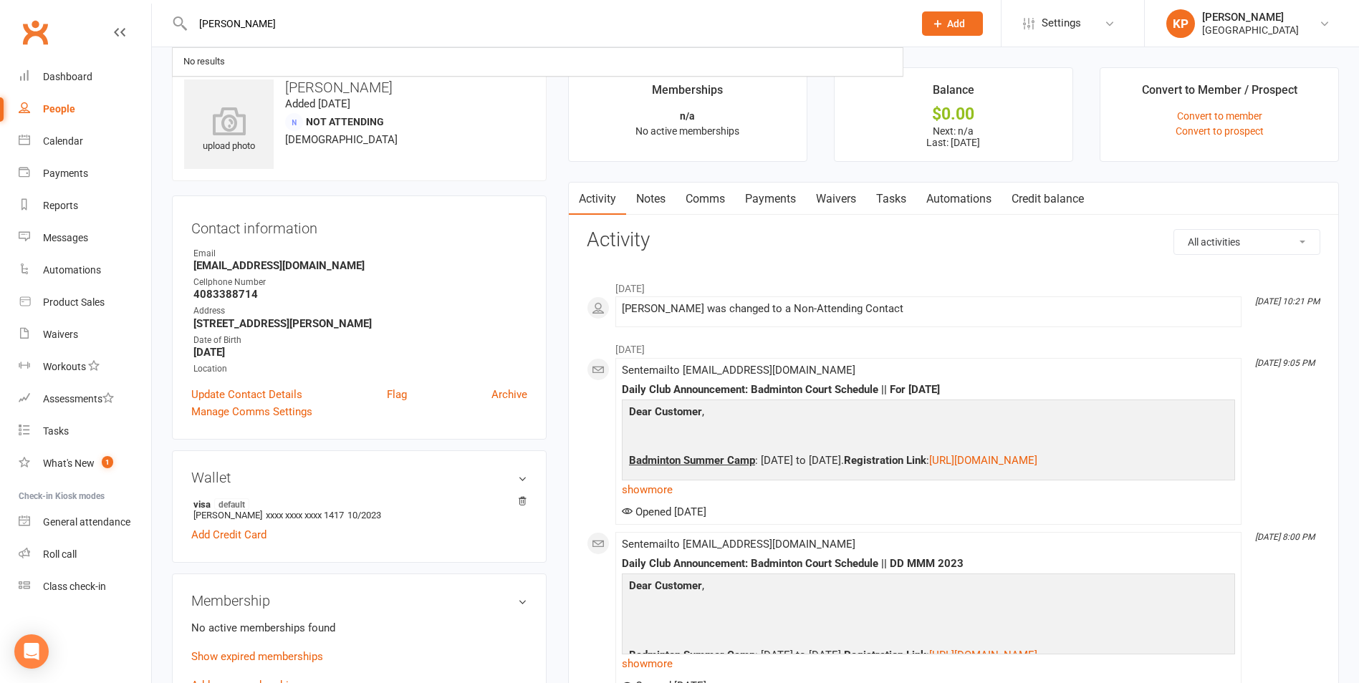
type input "[PERSON_NAME]"
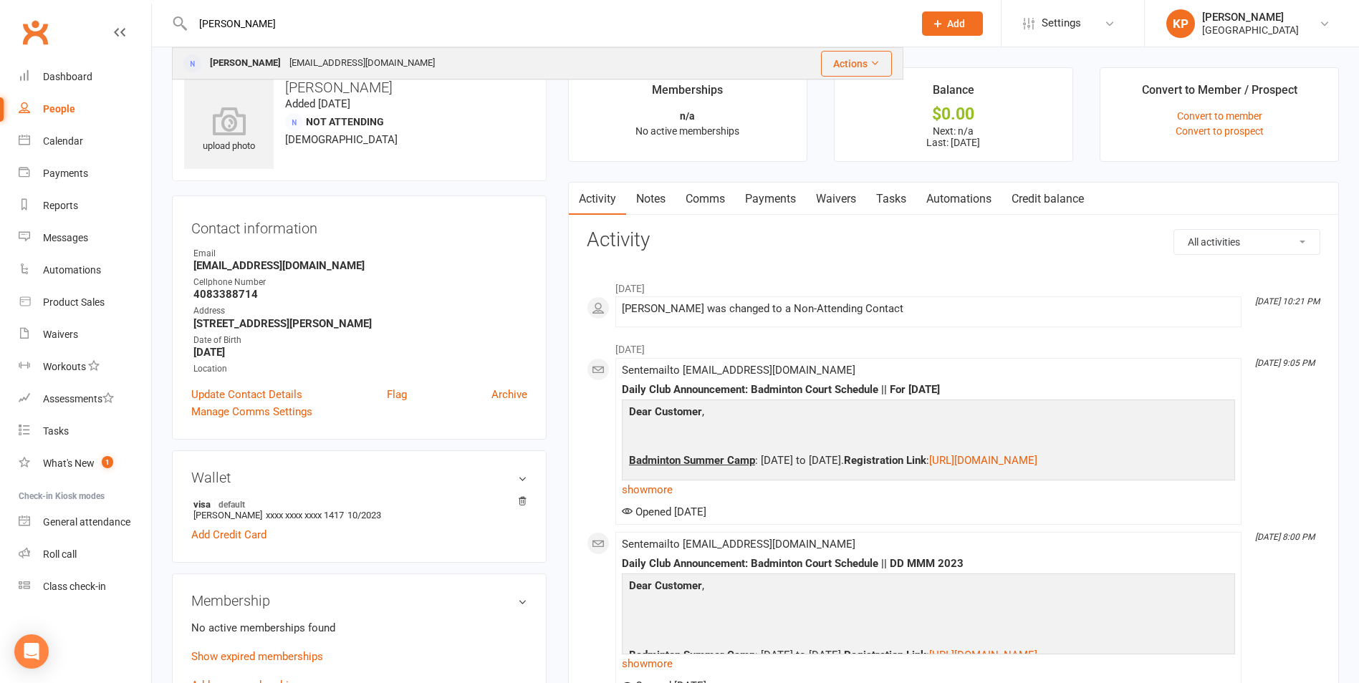
click at [283, 77] on div "Heolik Ooi [EMAIL_ADDRESS][DOMAIN_NAME]" at bounding box center [453, 63] width 560 height 29
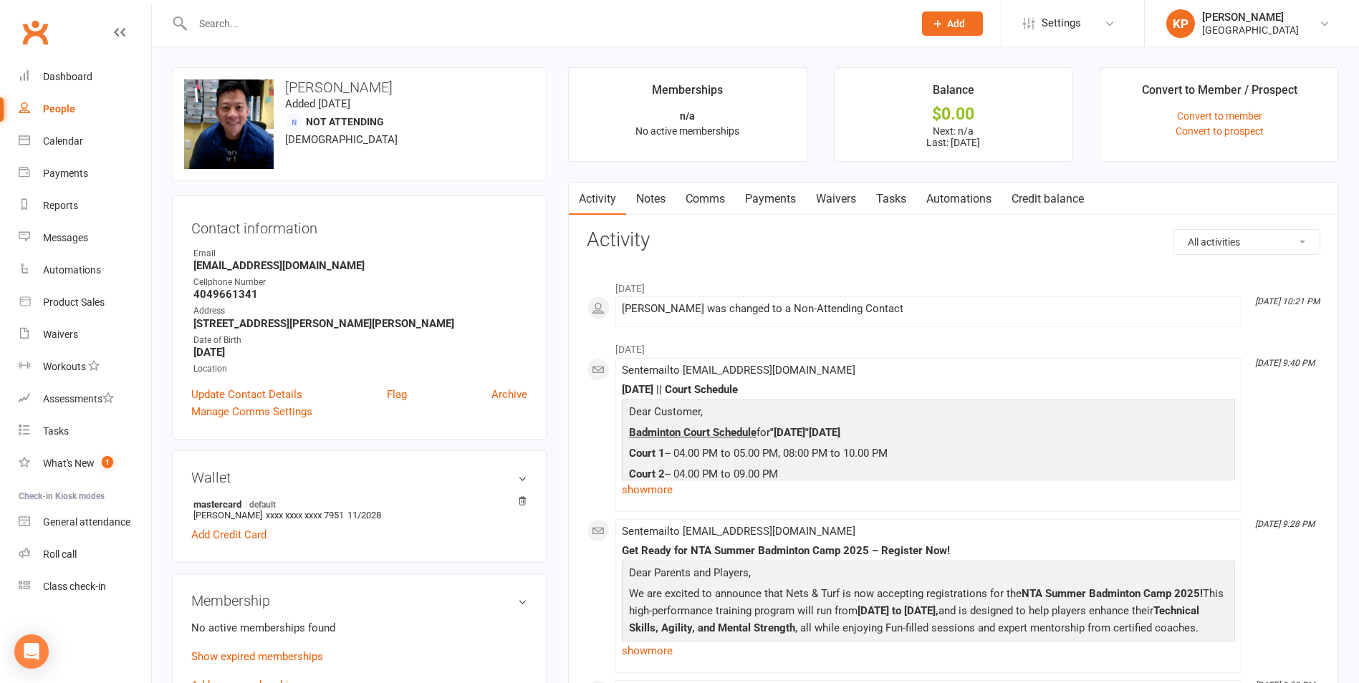
click at [260, 264] on strong "[EMAIL_ADDRESS][DOMAIN_NAME]" at bounding box center [360, 265] width 334 height 13
click at [303, 24] on input "text" at bounding box center [545, 24] width 715 height 20
paste input "[PERSON_NAME]"
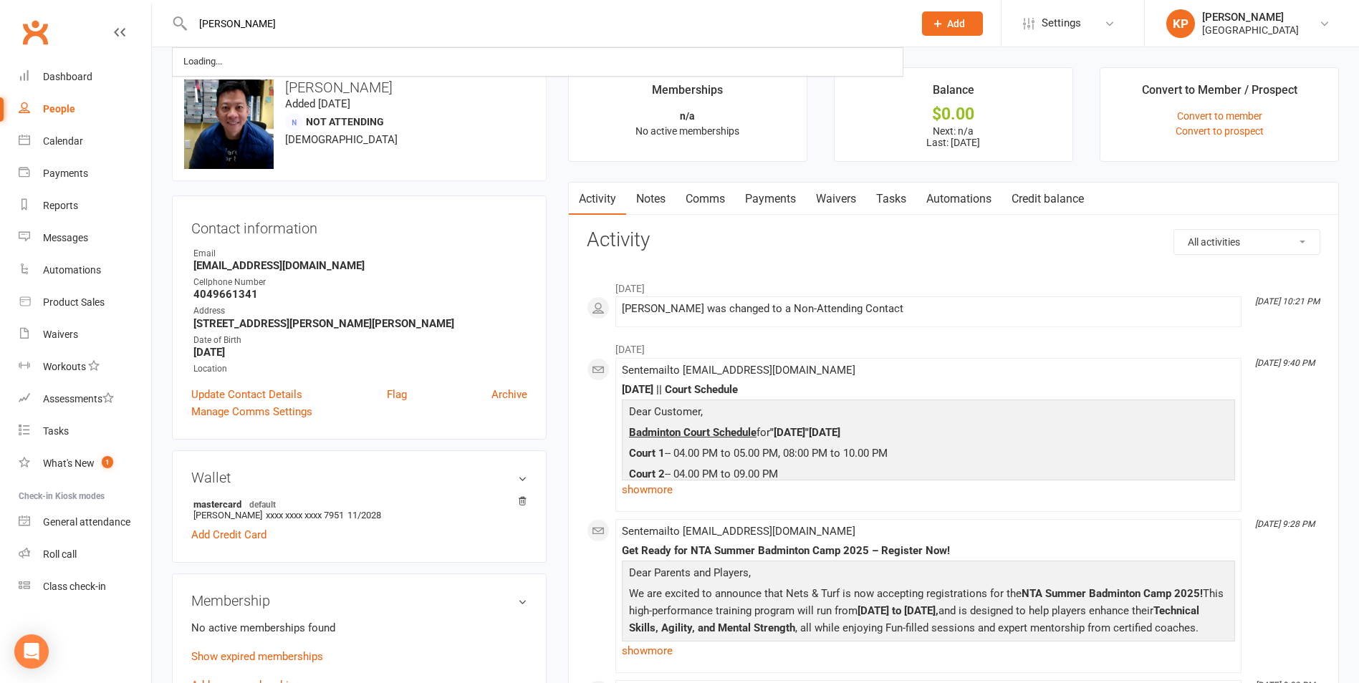
type input "[PERSON_NAME]"
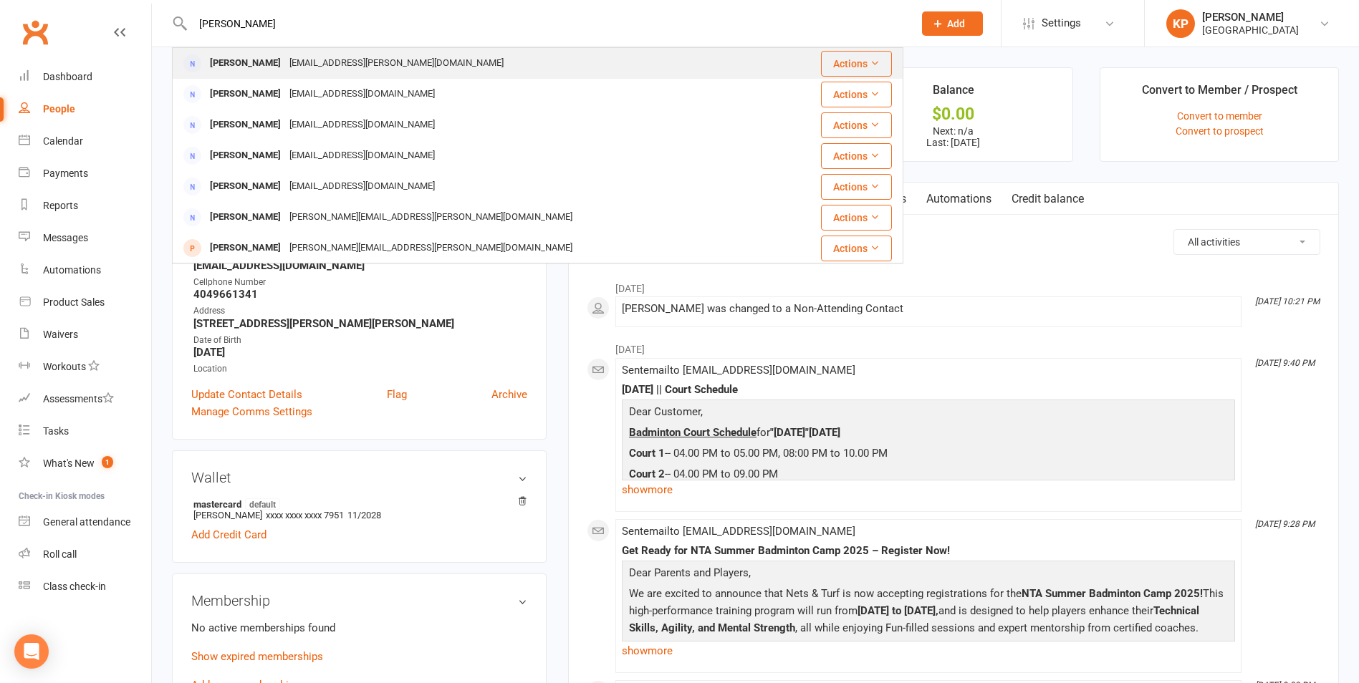
click at [304, 65] on div "[EMAIL_ADDRESS][PERSON_NAME][DOMAIN_NAME]" at bounding box center [396, 63] width 223 height 21
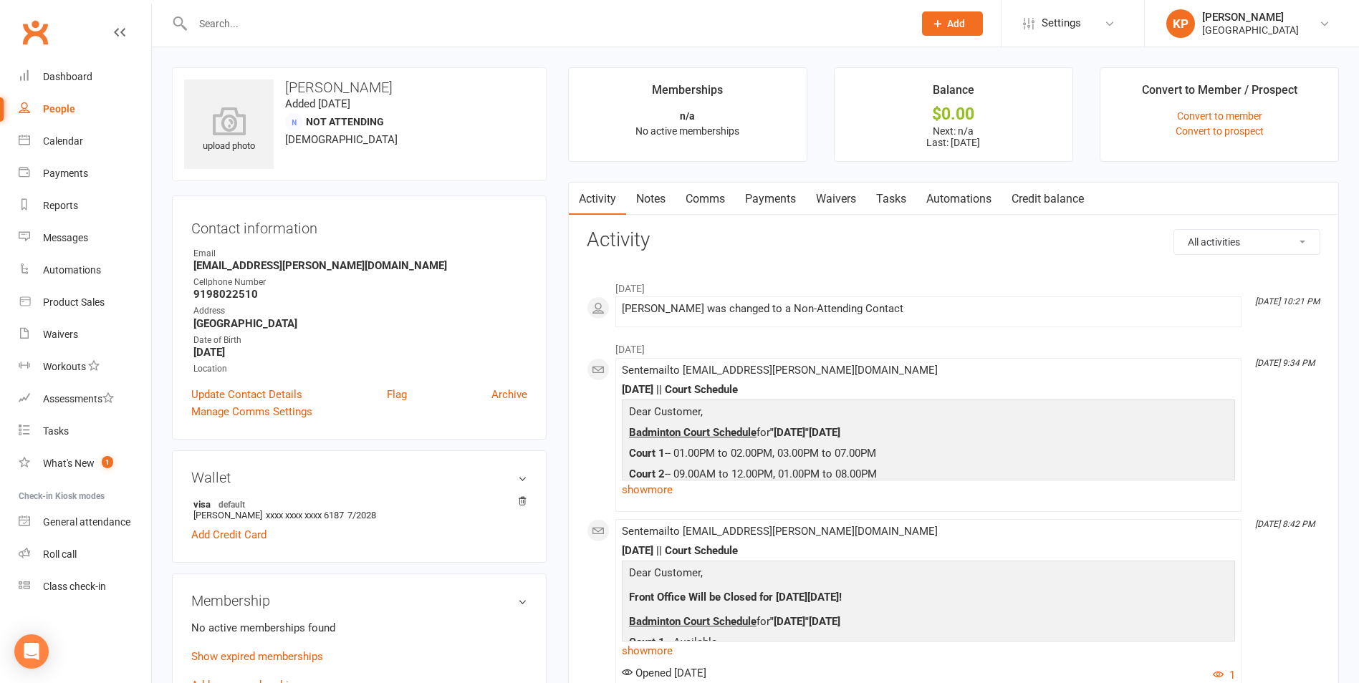
click at [347, 87] on h3 "[PERSON_NAME]" at bounding box center [359, 88] width 350 height 16
click at [719, 190] on link "Comms" at bounding box center [705, 199] width 59 height 33
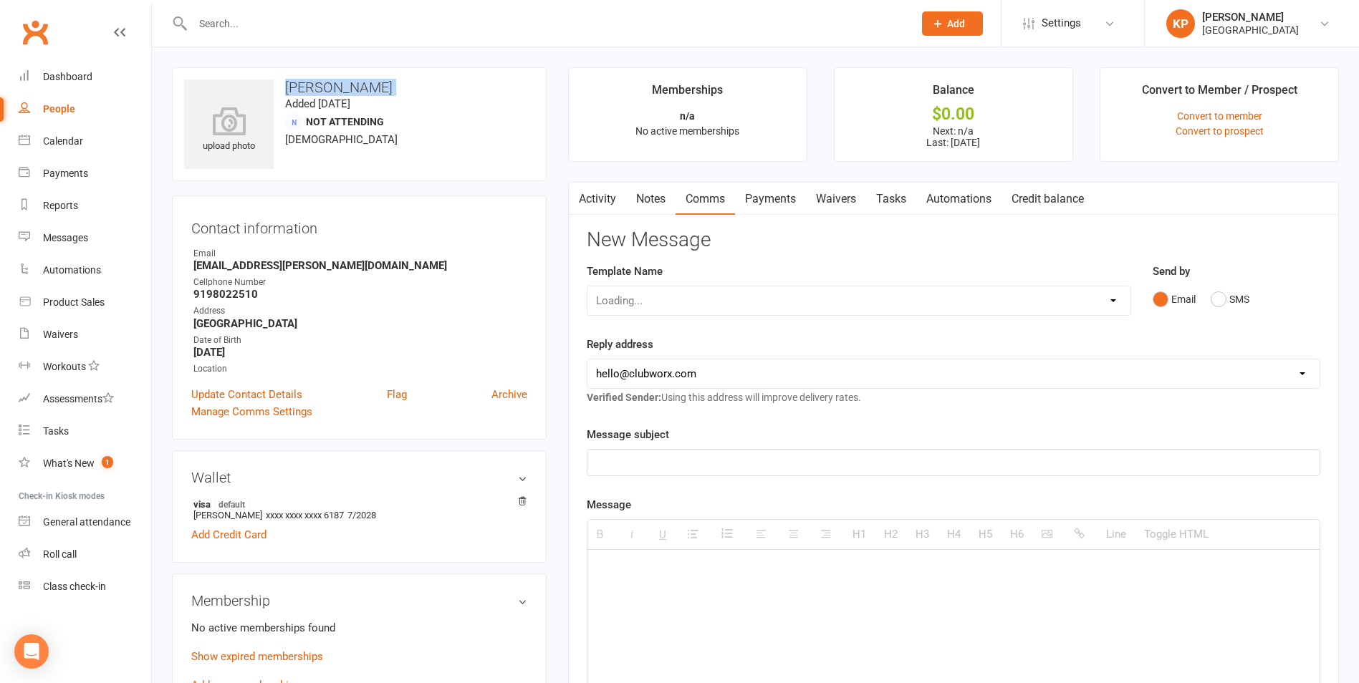
click at [756, 193] on link "Payments" at bounding box center [770, 199] width 71 height 33
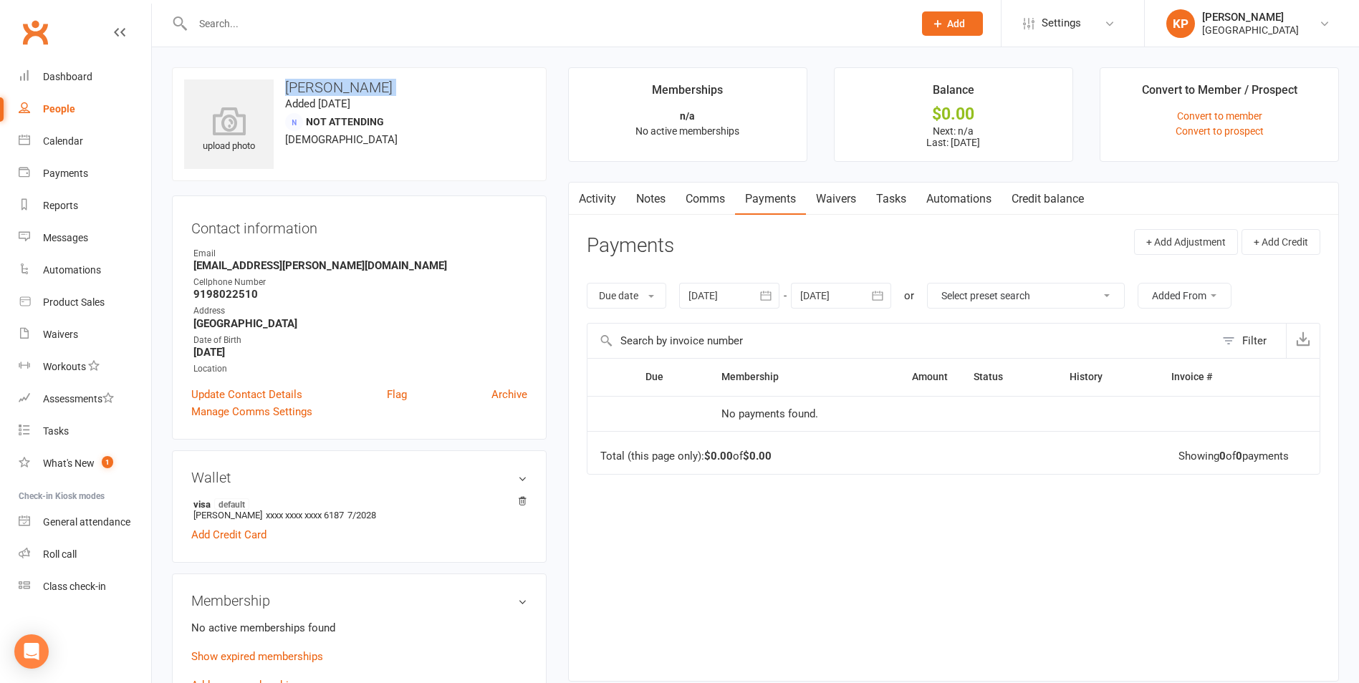
click at [322, 92] on h3 "[PERSON_NAME]" at bounding box center [359, 88] width 350 height 16
click at [297, 14] on input "text" at bounding box center [545, 24] width 715 height 20
paste input "[PERSON_NAME]"
type input "[PERSON_NAME]"
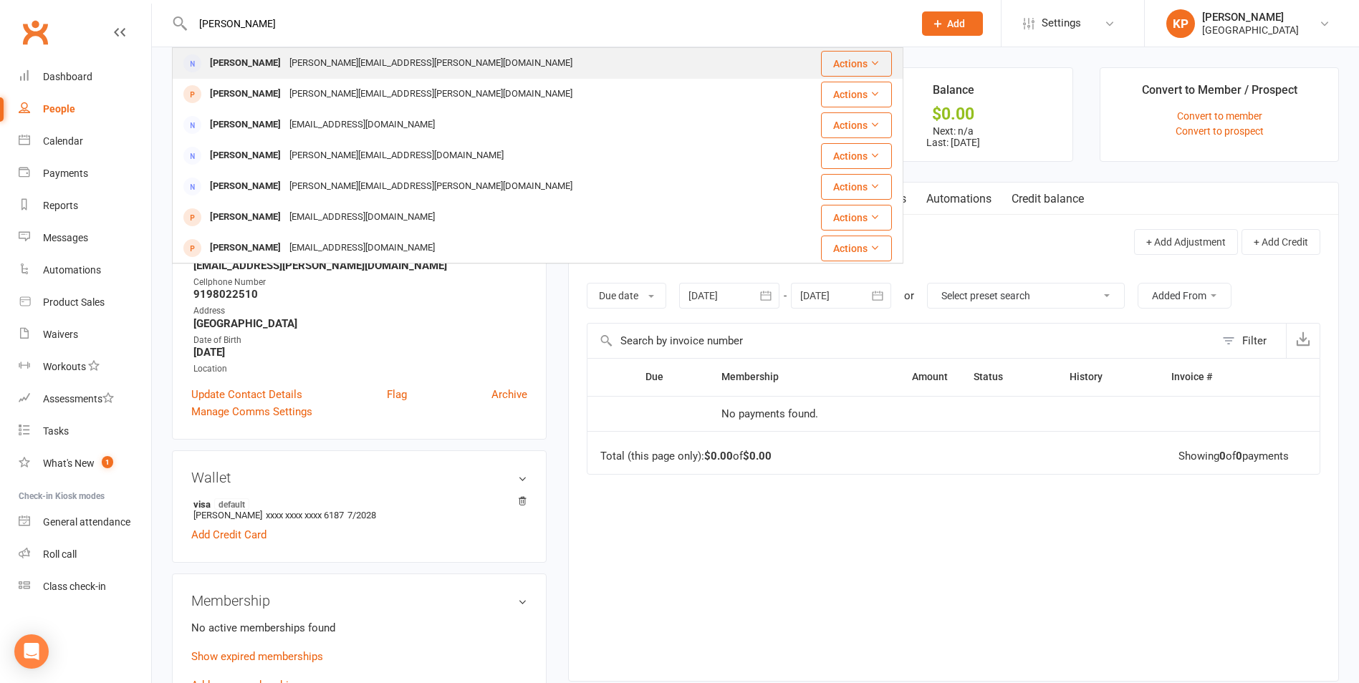
click at [317, 67] on div "[PERSON_NAME][EMAIL_ADDRESS][PERSON_NAME][DOMAIN_NAME]" at bounding box center [431, 63] width 292 height 21
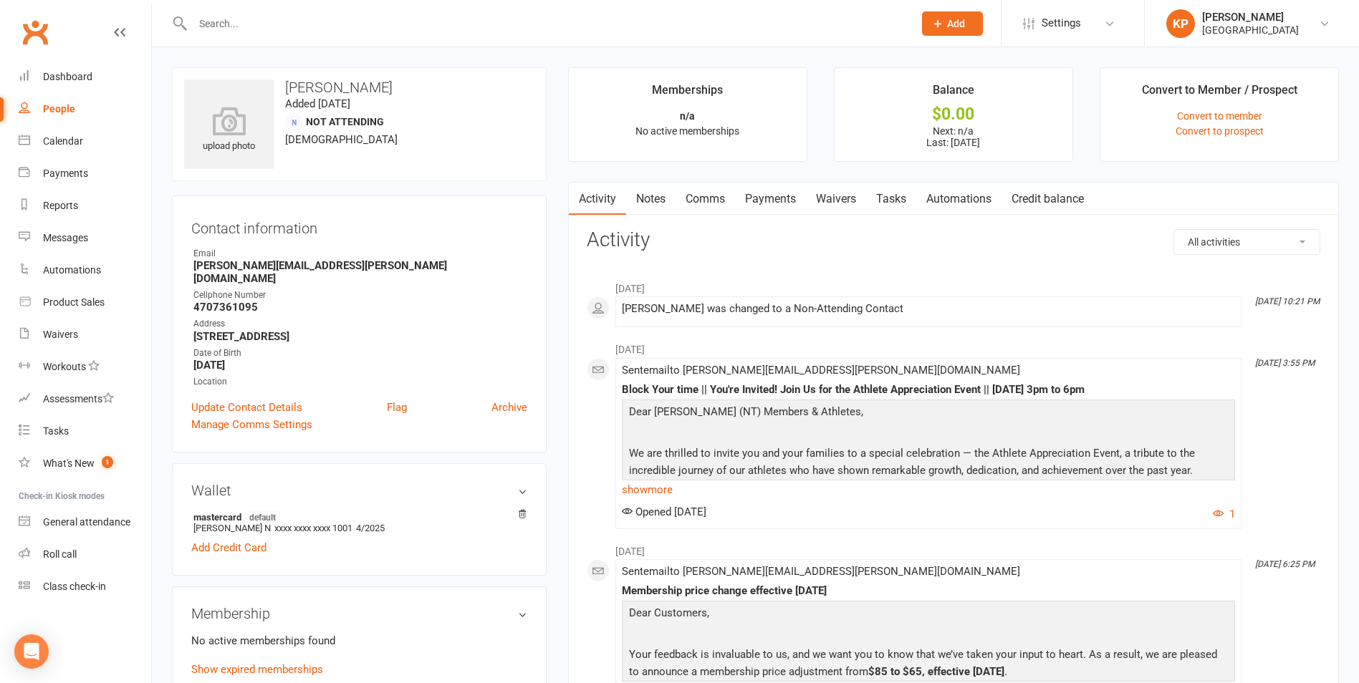
click at [345, 91] on h3 "[PERSON_NAME]" at bounding box center [359, 88] width 350 height 16
click at [420, 289] on div "Cellphone Number" at bounding box center [360, 296] width 334 height 14
click at [284, 271] on strong "[PERSON_NAME][EMAIL_ADDRESS][PERSON_NAME][DOMAIN_NAME]" at bounding box center [360, 272] width 334 height 26
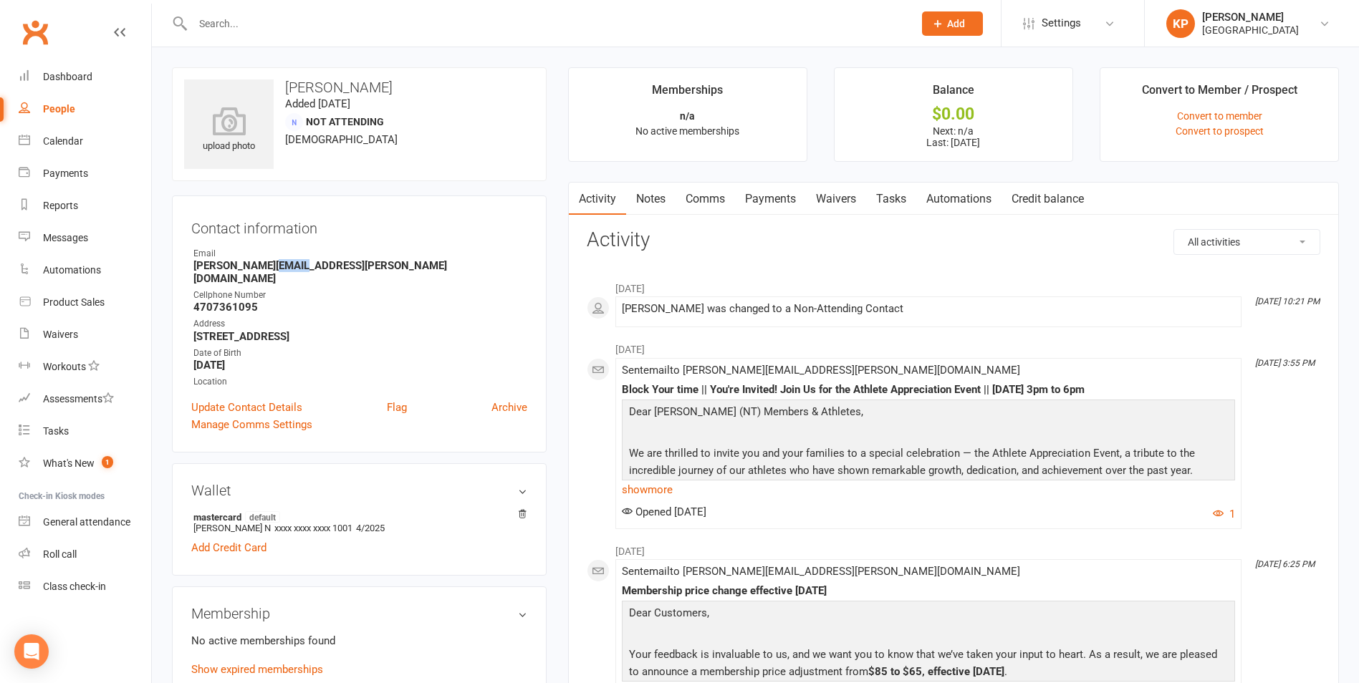
click at [284, 271] on strong "[PERSON_NAME][EMAIL_ADDRESS][PERSON_NAME][DOMAIN_NAME]" at bounding box center [360, 272] width 334 height 26
click at [309, 42] on div at bounding box center [537, 23] width 731 height 47
click at [315, 28] on input "text" at bounding box center [545, 24] width 715 height 20
paste input "[PERSON_NAME]"
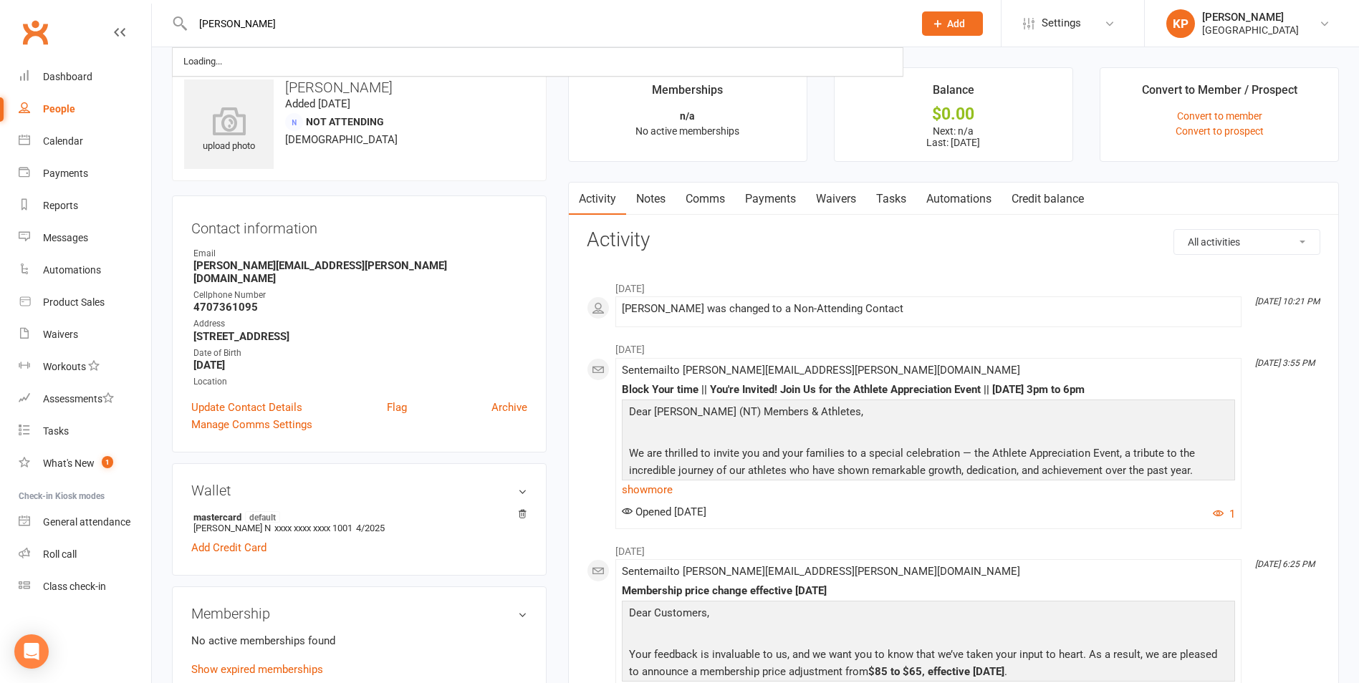
type input "[PERSON_NAME]"
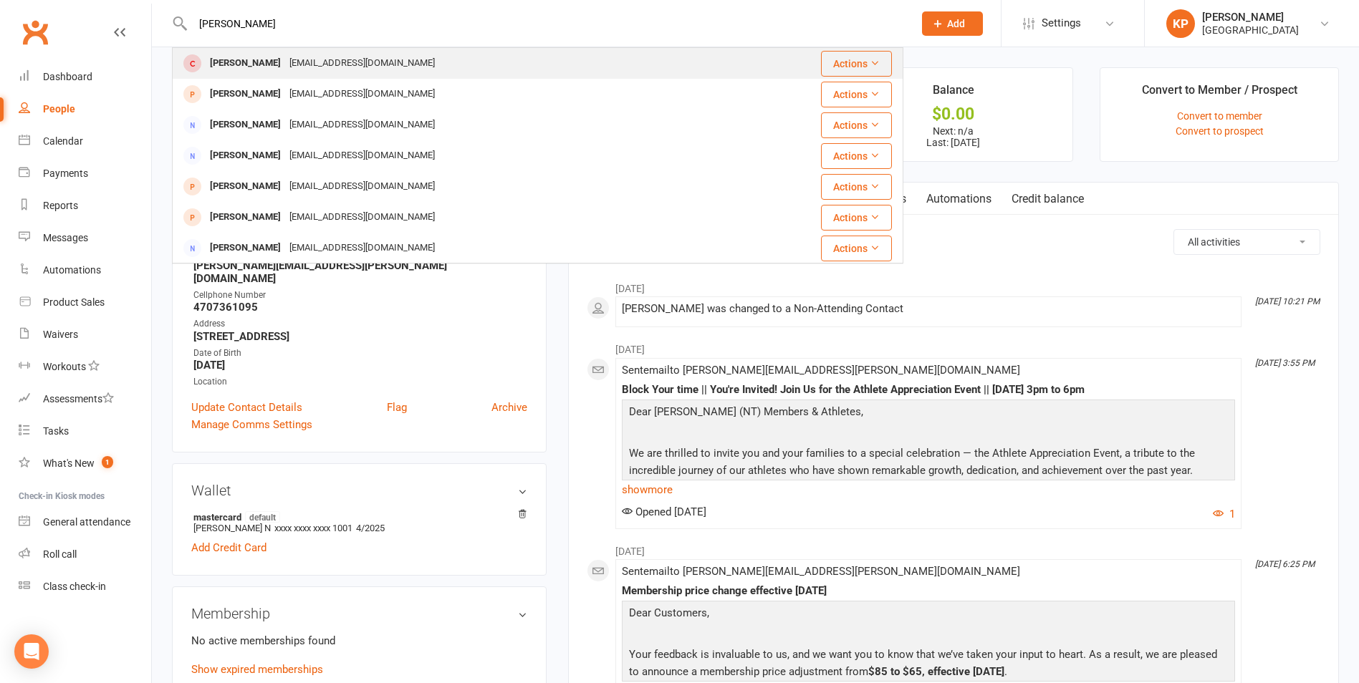
click at [325, 61] on div "[EMAIL_ADDRESS][DOMAIN_NAME]" at bounding box center [362, 63] width 154 height 21
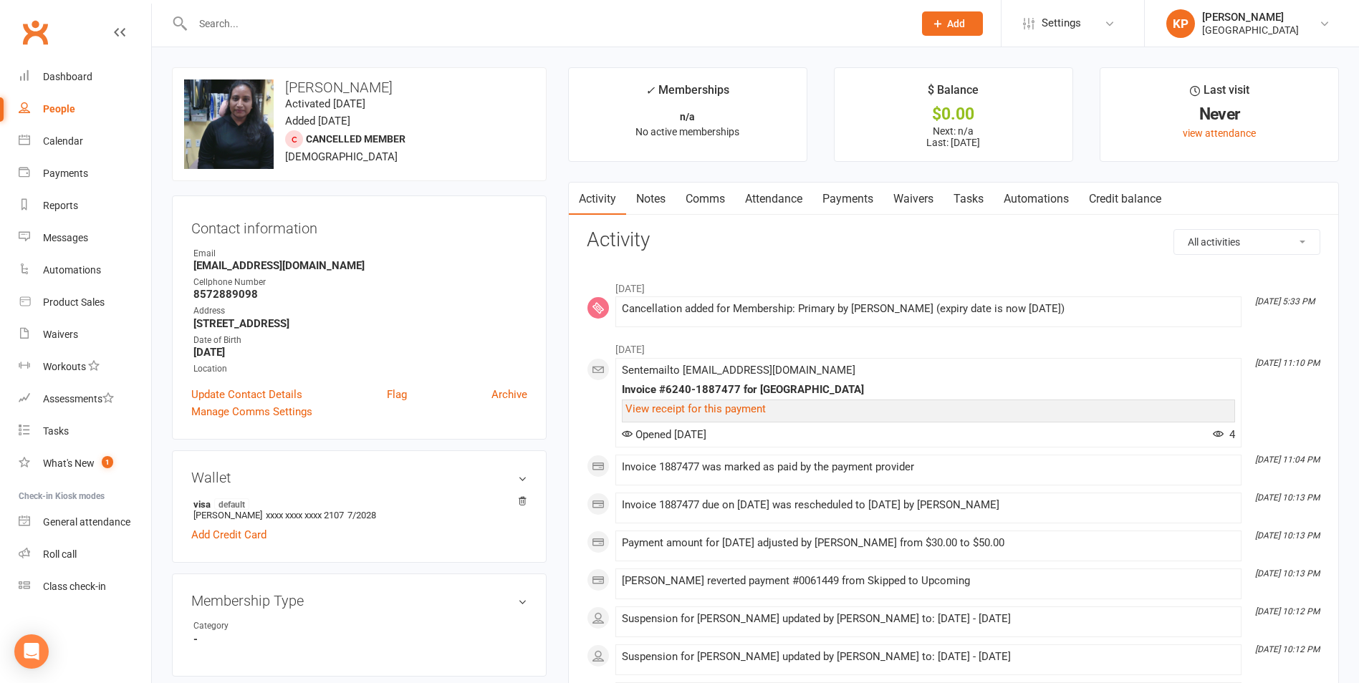
click at [331, 88] on h3 "[PERSON_NAME]" at bounding box center [359, 88] width 350 height 16
click at [288, 26] on input "text" at bounding box center [545, 24] width 715 height 20
paste input "[PERSON_NAME]"
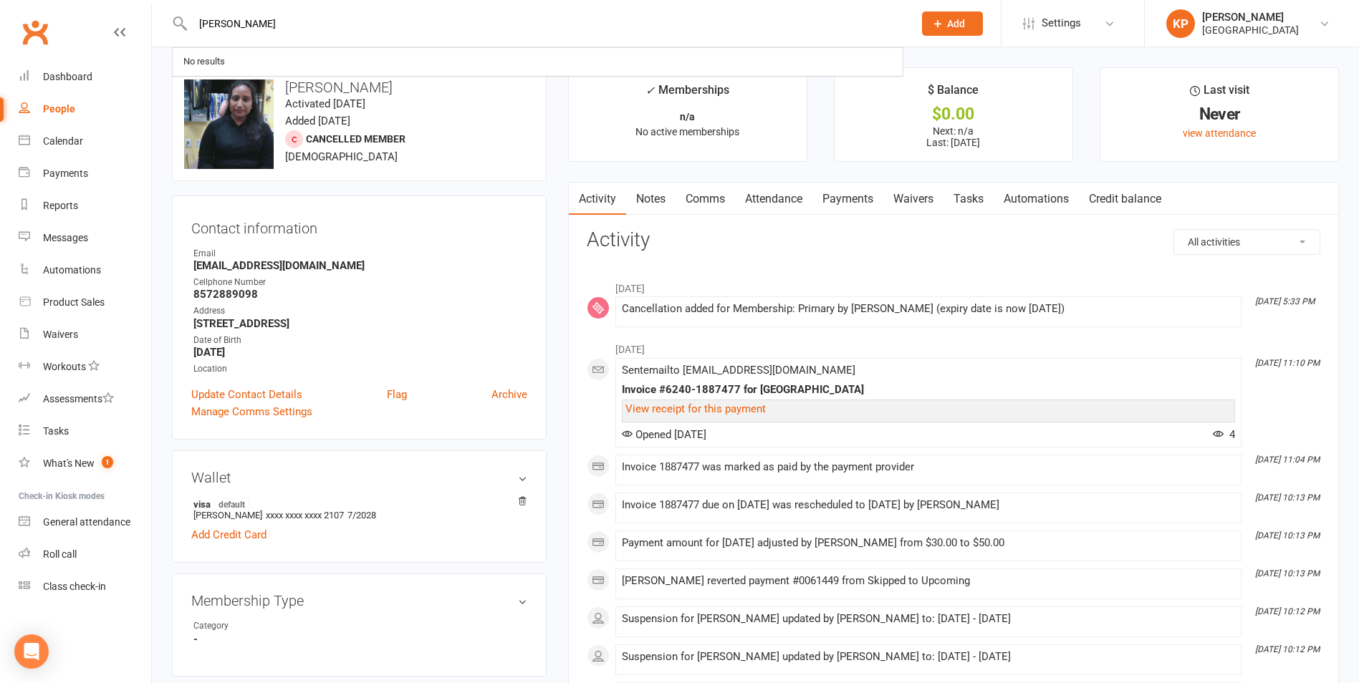
type input "[PERSON_NAME]"
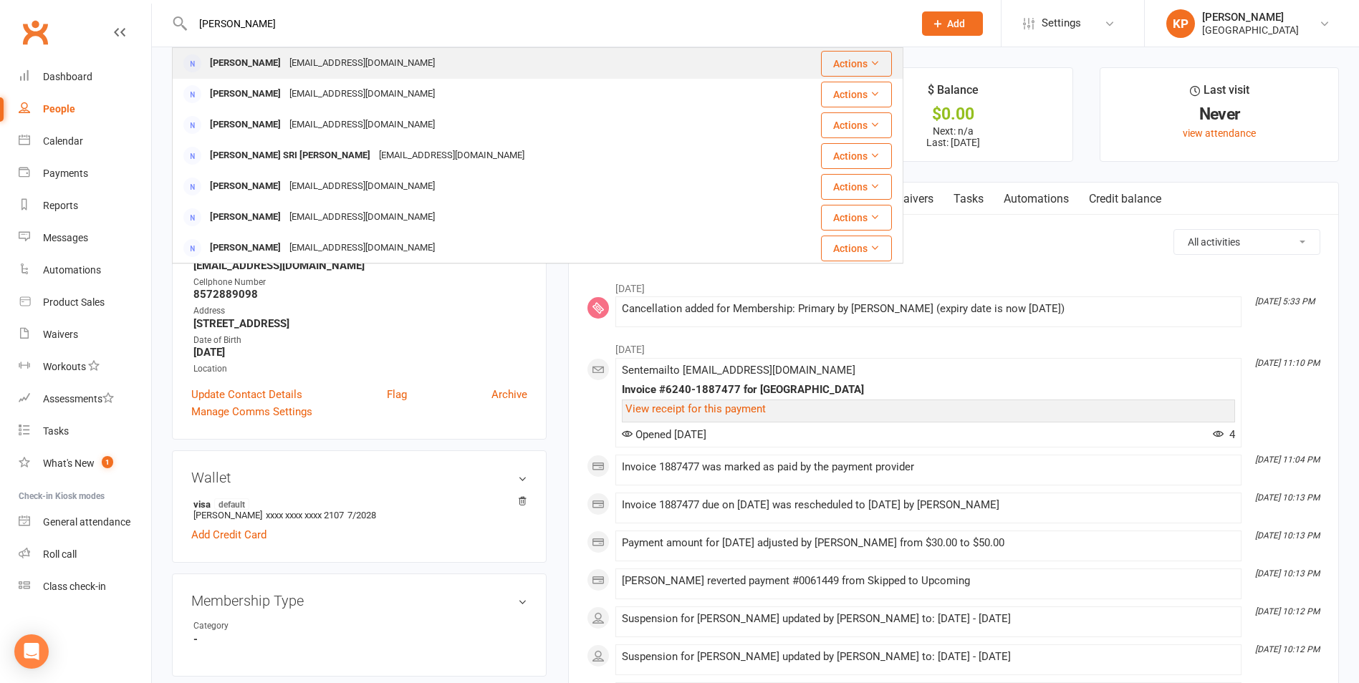
click at [284, 61] on div "[PERSON_NAME]" at bounding box center [246, 63] width 80 height 21
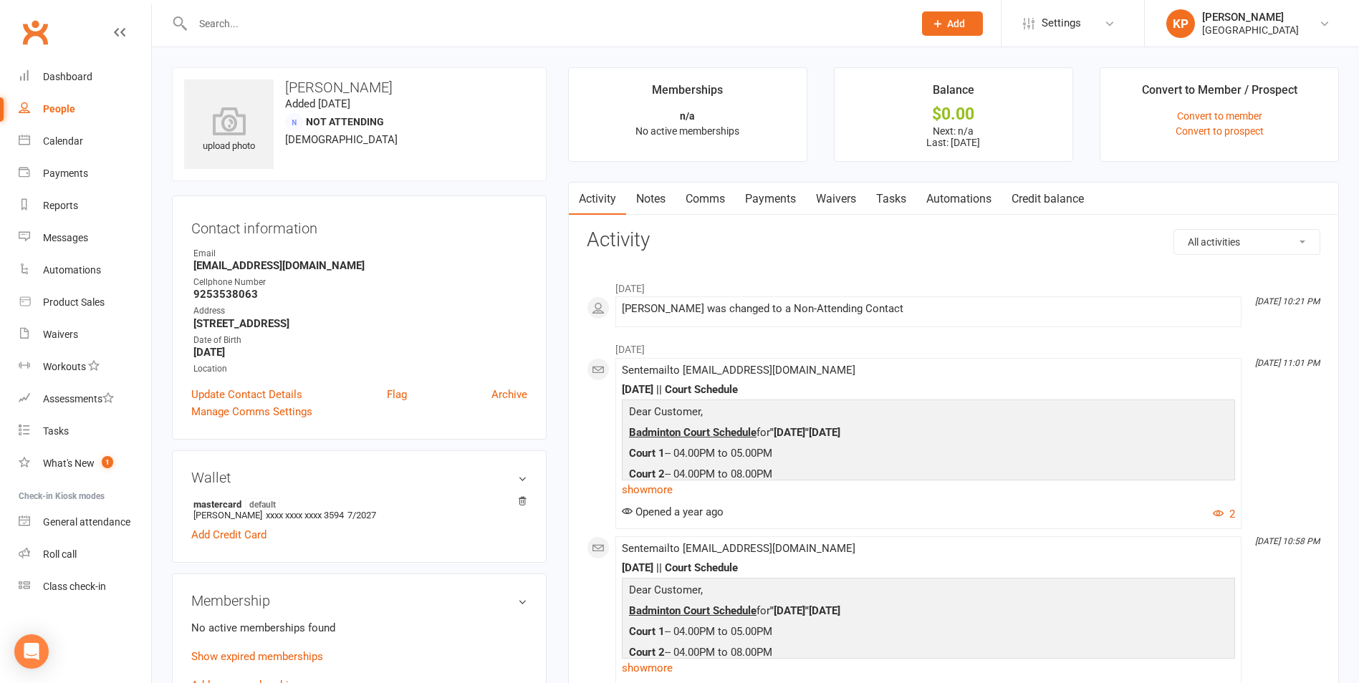
click at [351, 86] on h3 "[PERSON_NAME]" at bounding box center [359, 88] width 350 height 16
click at [419, 82] on h3 "[PERSON_NAME]" at bounding box center [359, 88] width 350 height 16
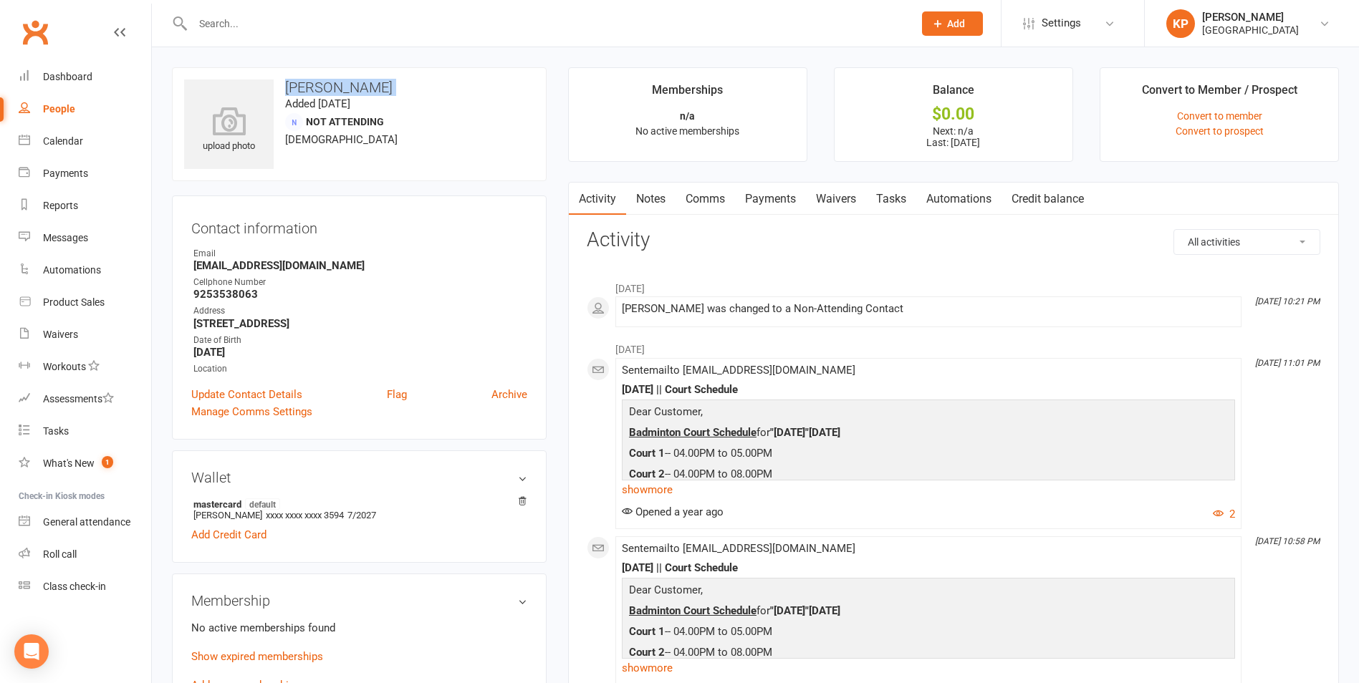
click at [419, 82] on h3 "[PERSON_NAME]" at bounding box center [359, 88] width 350 height 16
